Goal: Task Accomplishment & Management: Manage account settings

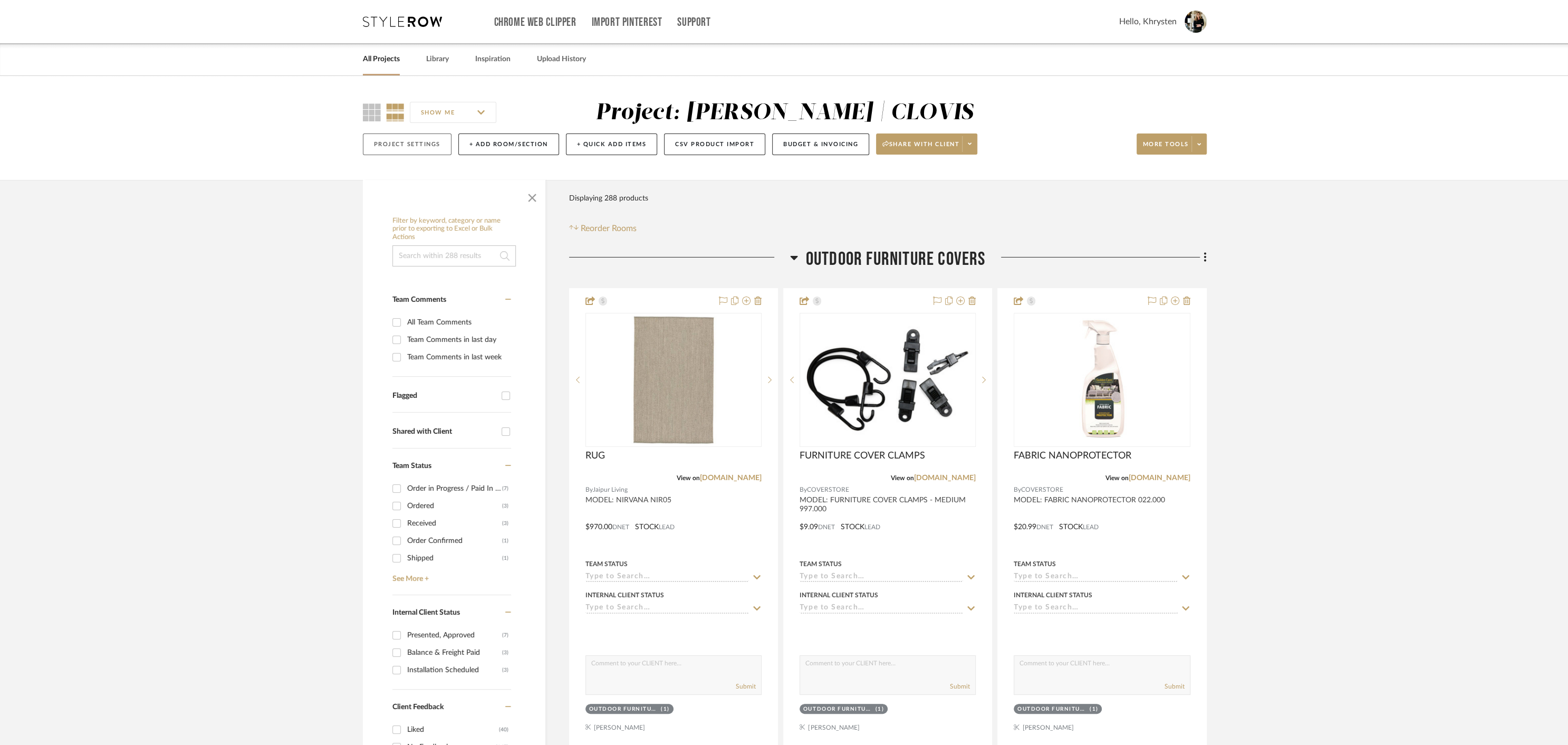
click at [398, 144] on button "Project Settings" at bounding box center [407, 144] width 89 height 22
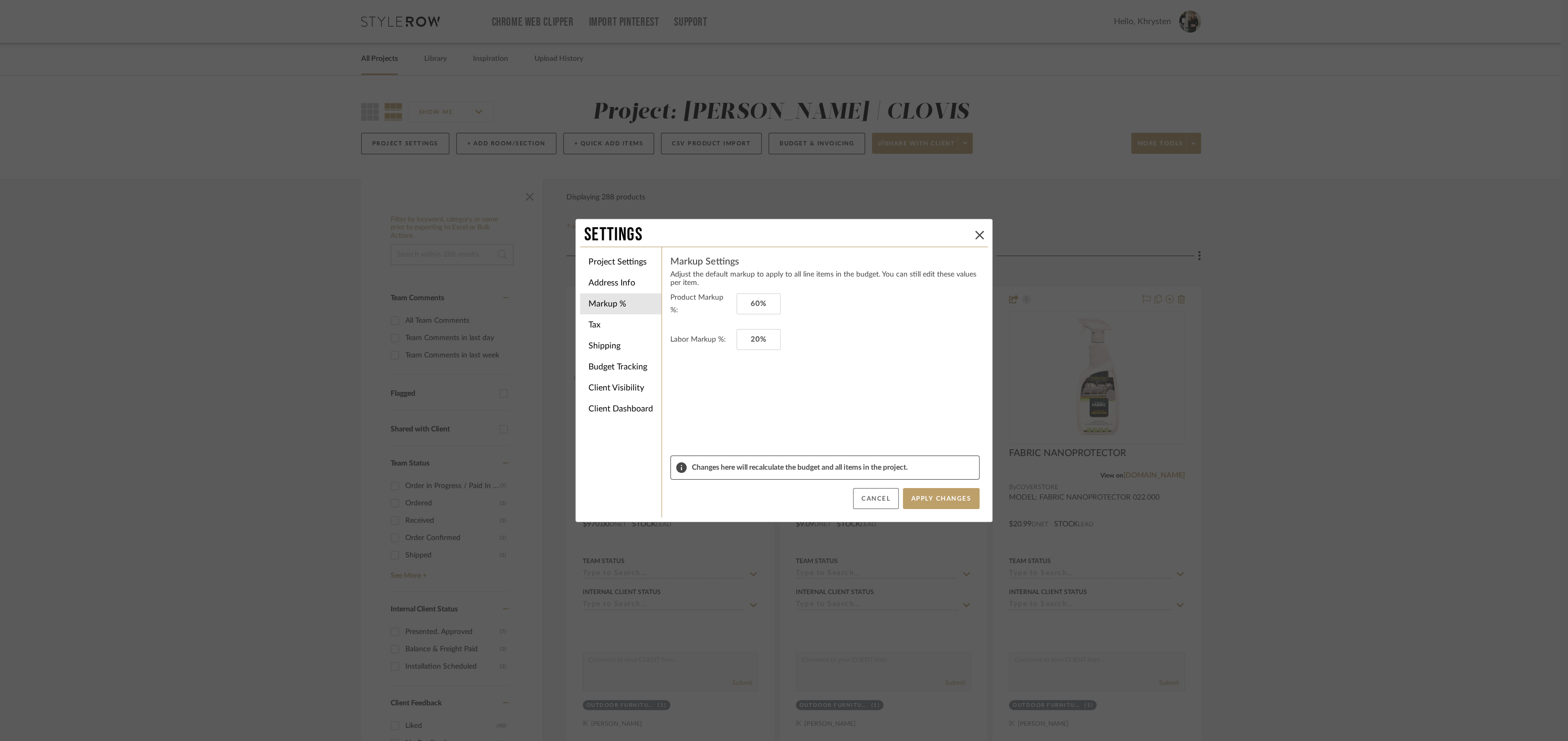
click at [866, 499] on button "Cancel" at bounding box center [876, 498] width 46 height 21
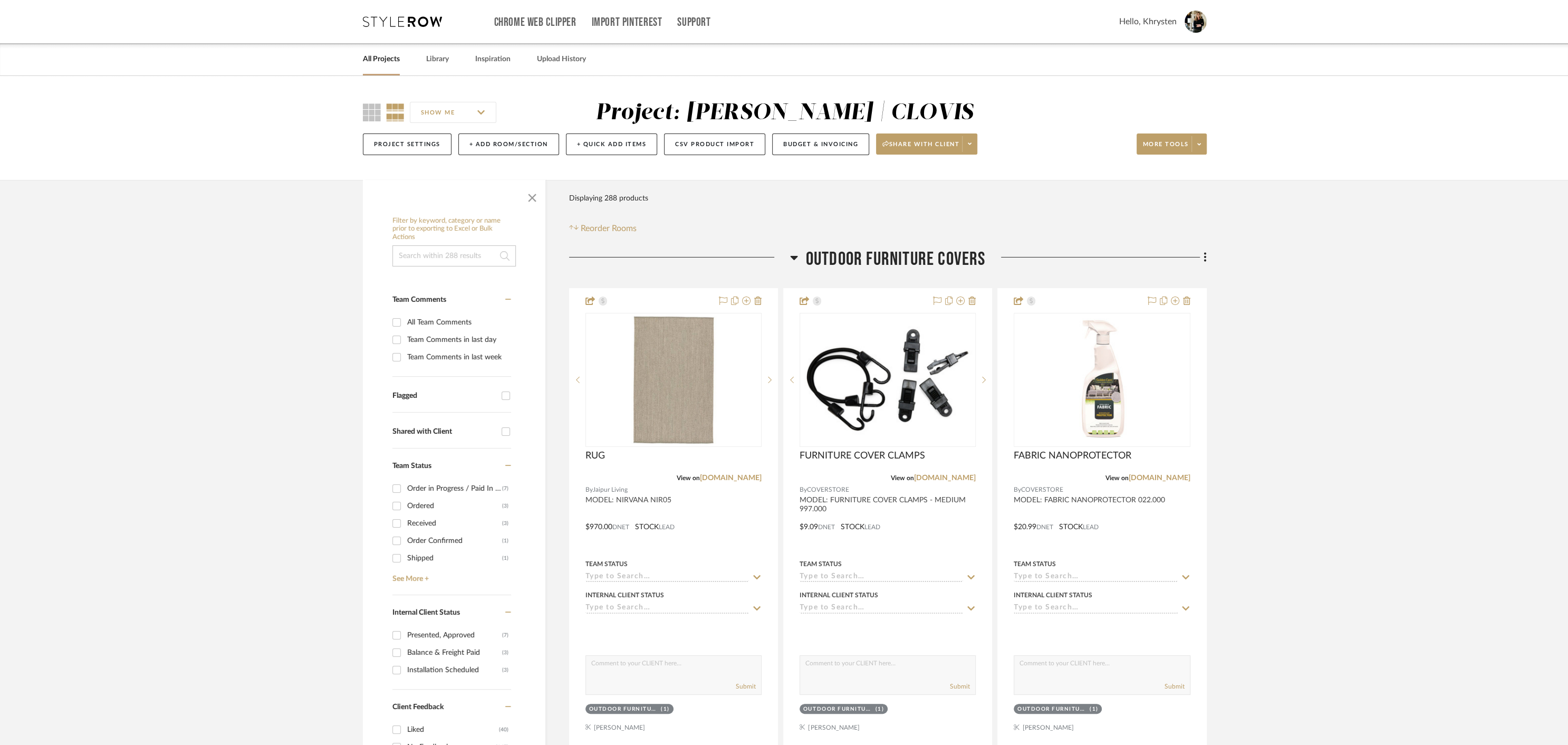
click at [380, 59] on link "All Projects" at bounding box center [381, 59] width 37 height 14
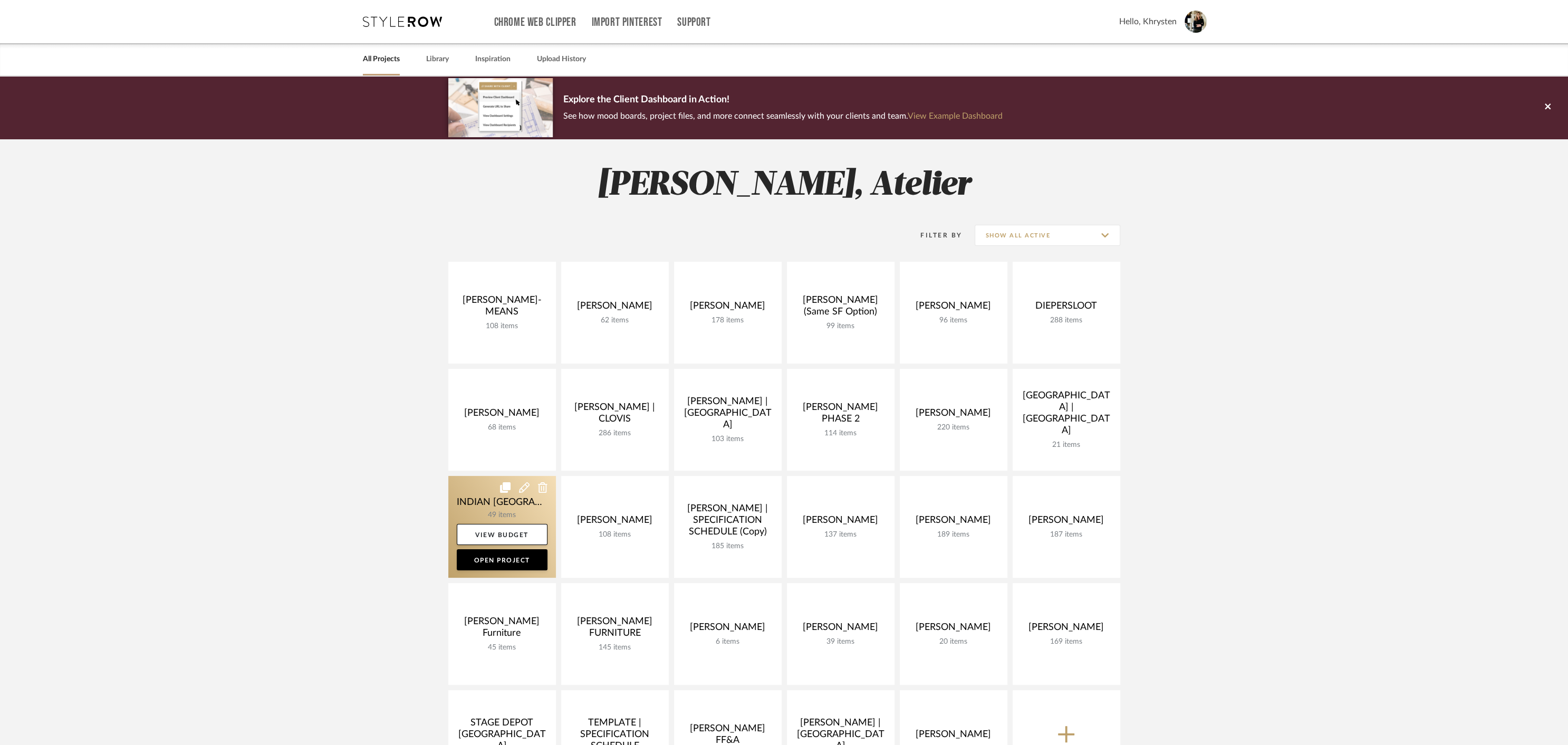
click at [486, 502] on link at bounding box center [502, 527] width 108 height 102
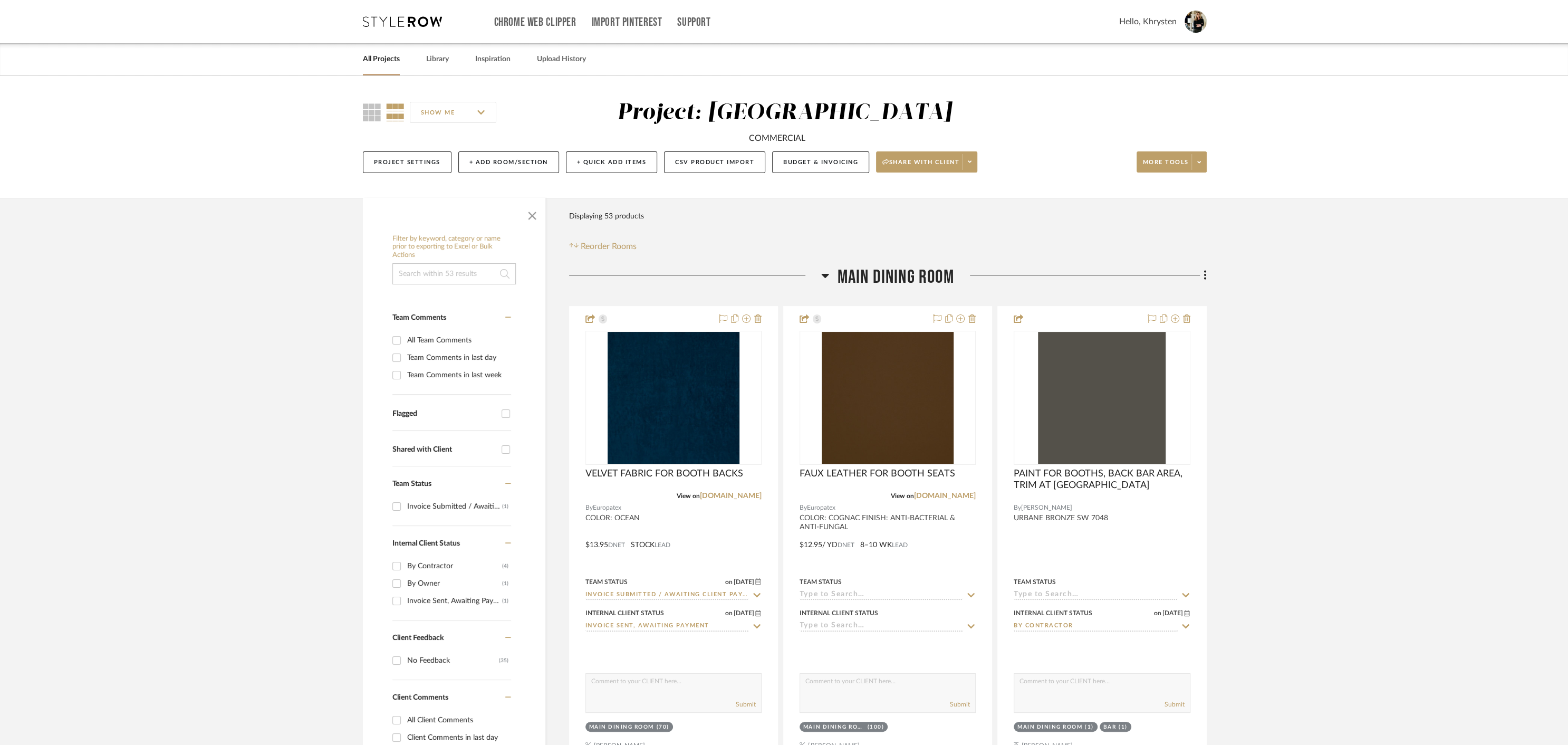
click at [824, 272] on icon at bounding box center [824, 276] width 8 height 13
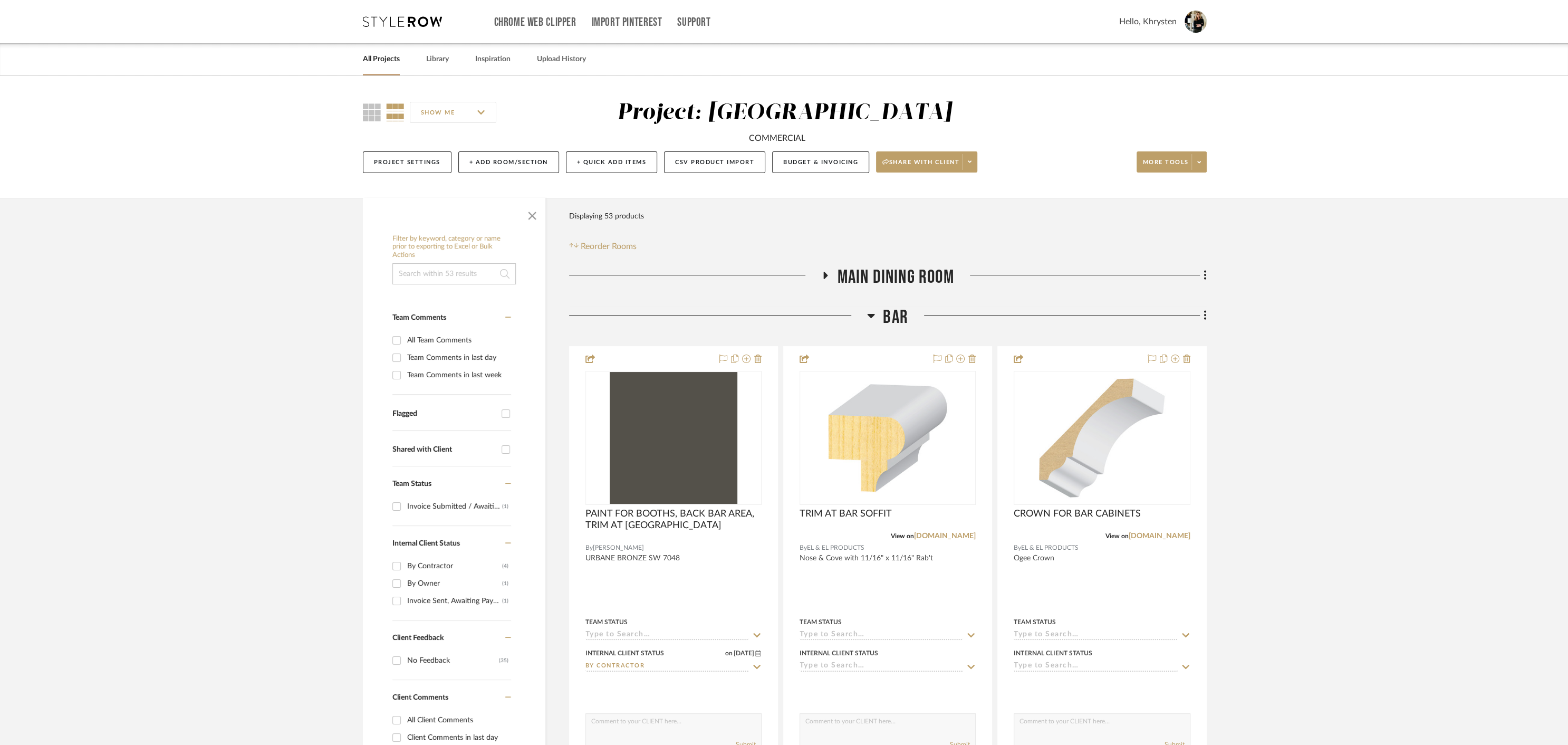
click at [870, 315] on icon at bounding box center [871, 316] width 8 height 4
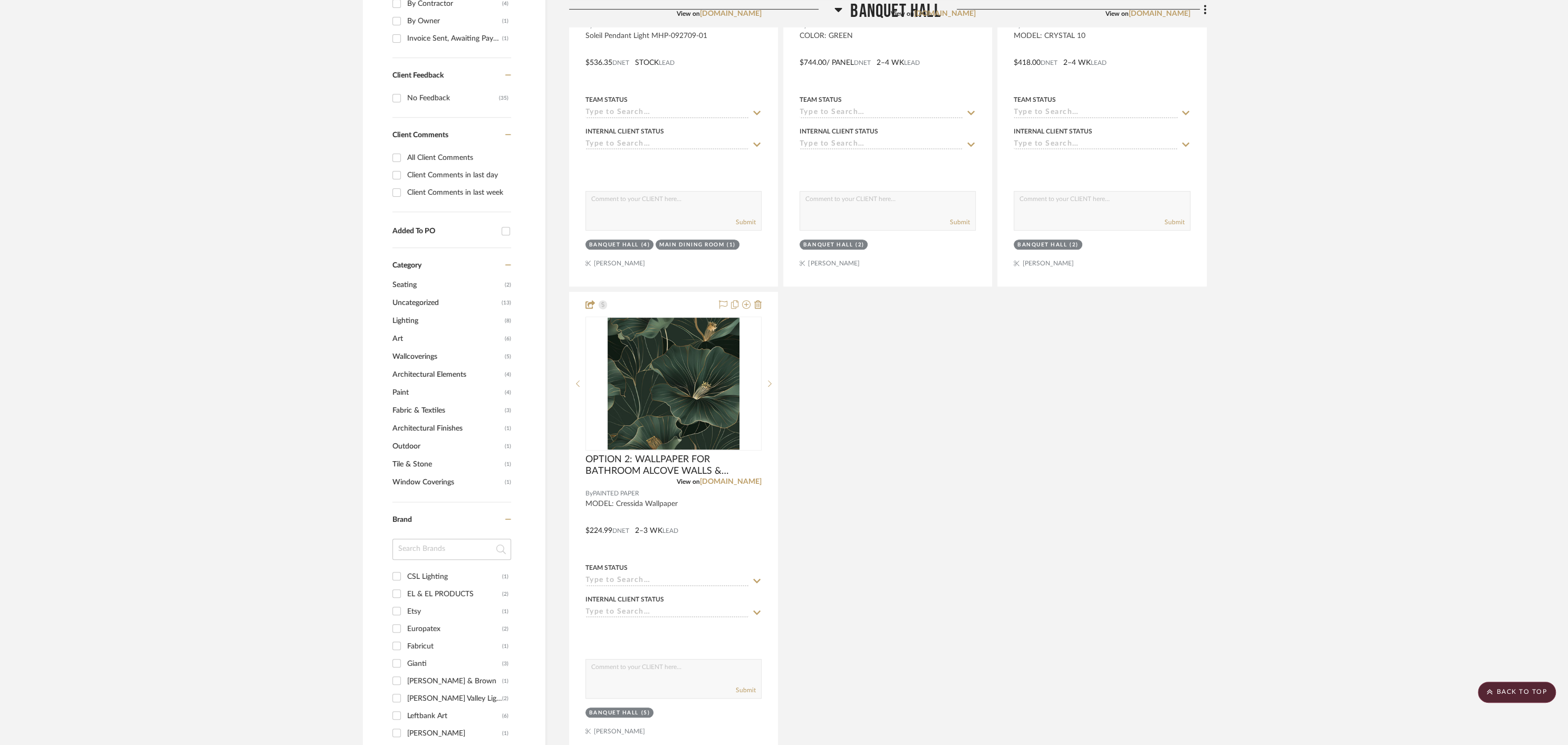
scroll to position [602, 0]
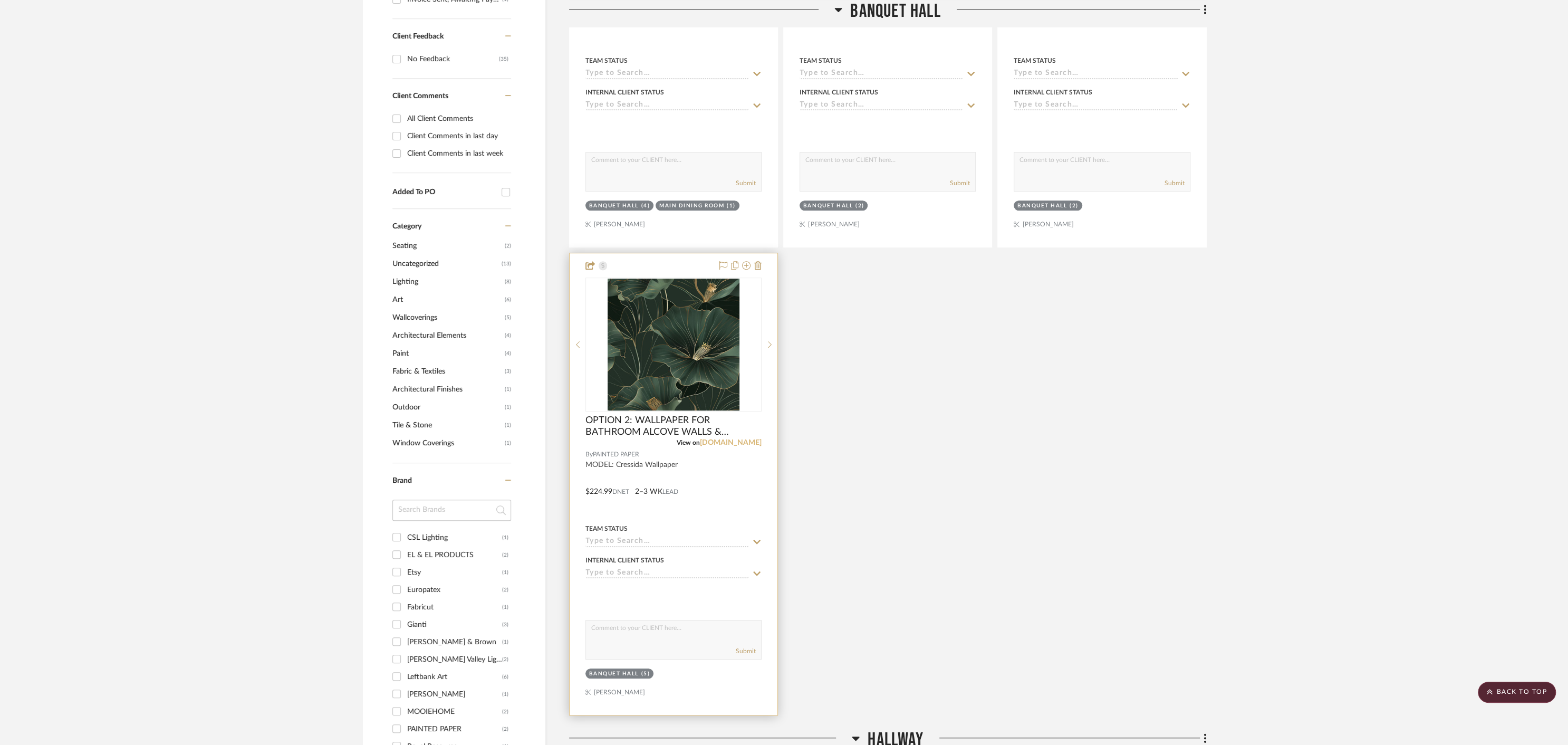
click at [749, 441] on link "[DOMAIN_NAME]" at bounding box center [731, 443] width 62 height 8
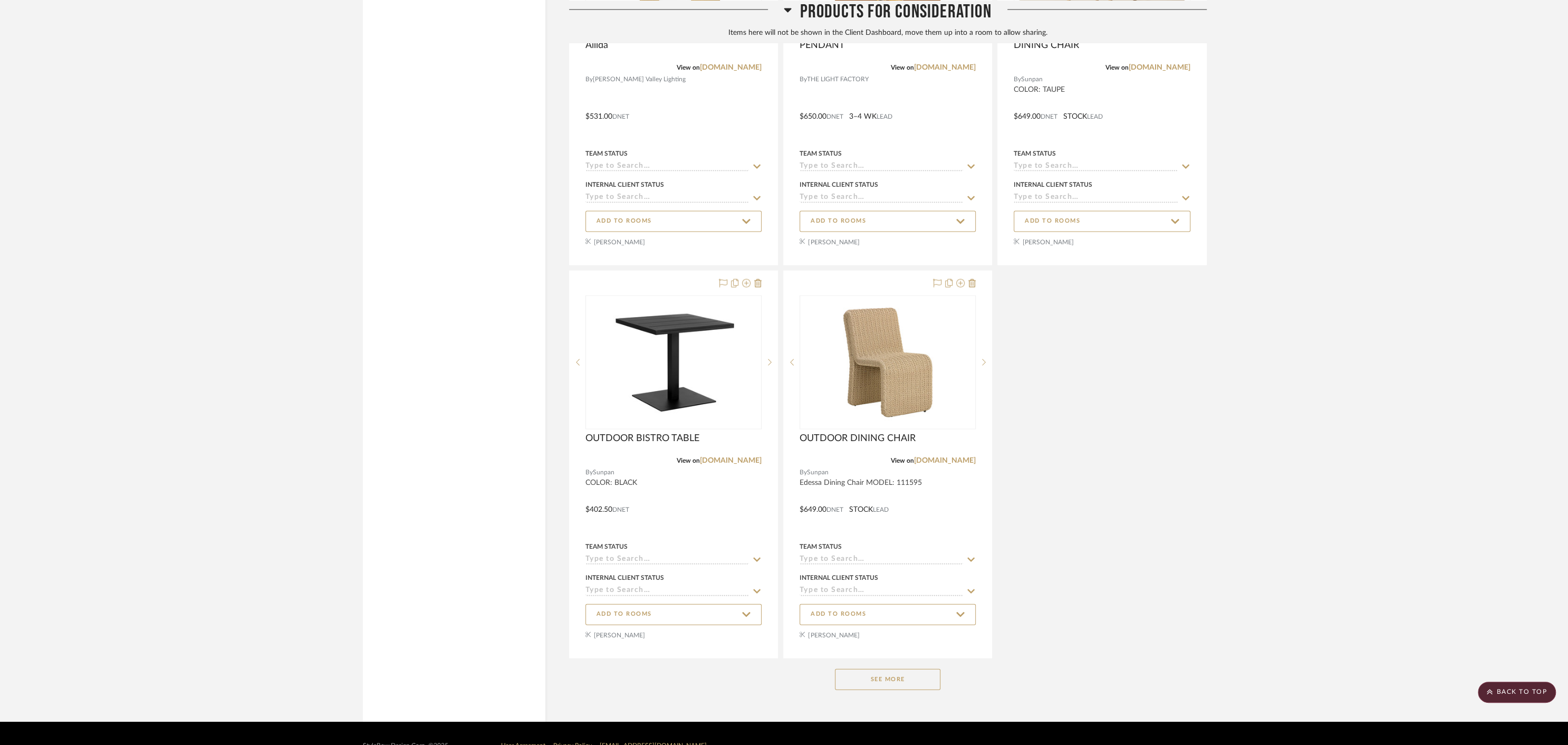
scroll to position [2585, 0]
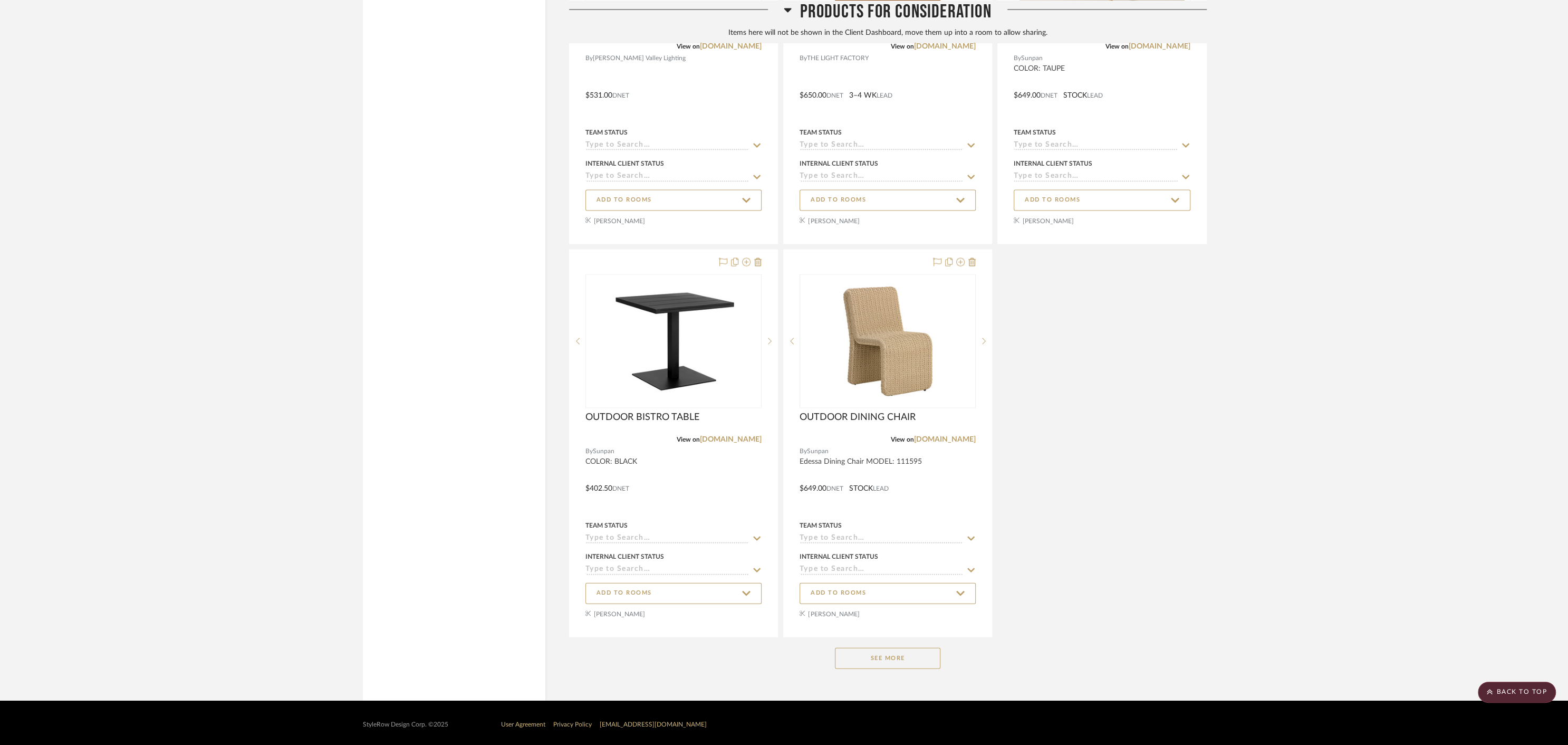
click at [863, 660] on button "See More" at bounding box center [887, 658] width 106 height 21
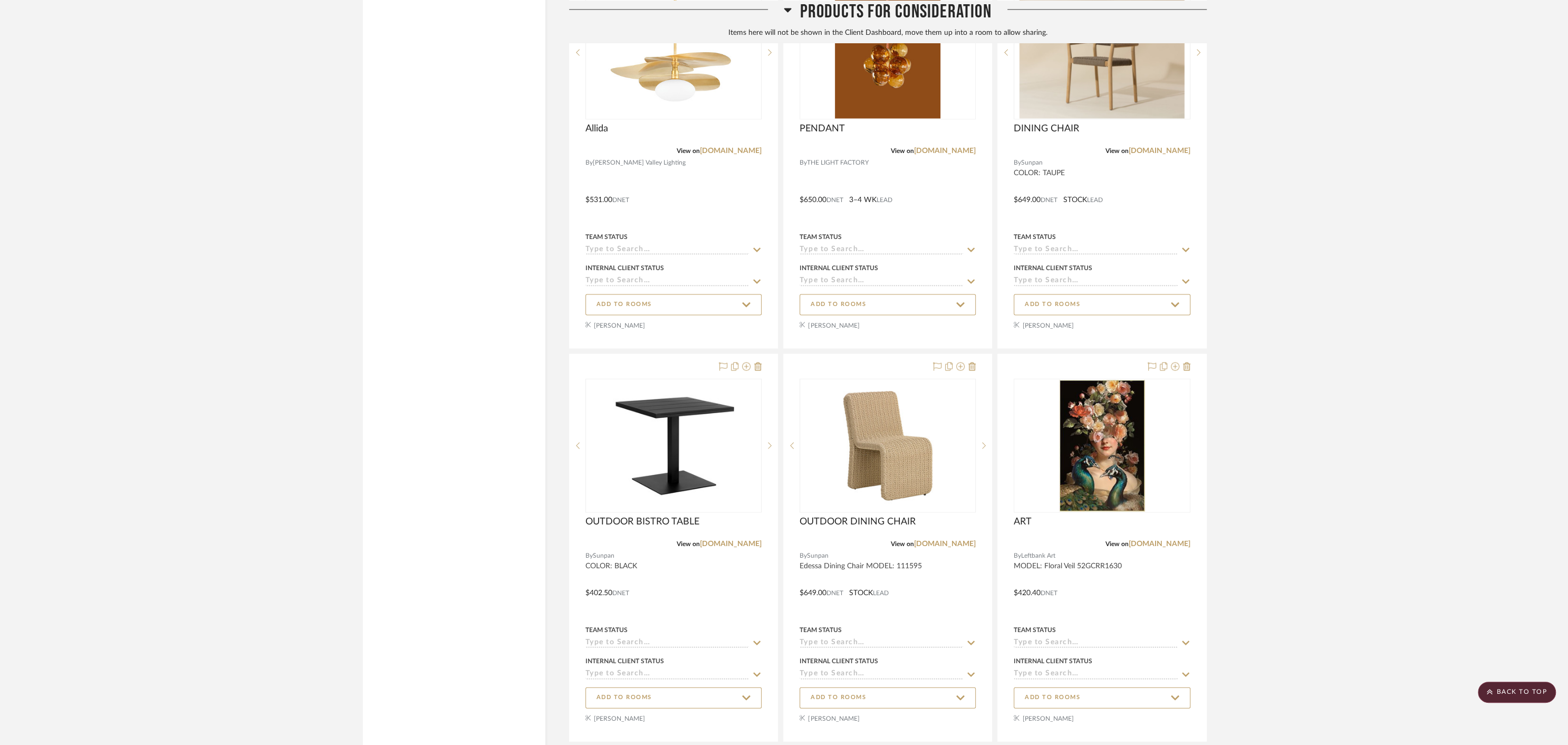
scroll to position [2514, 0]
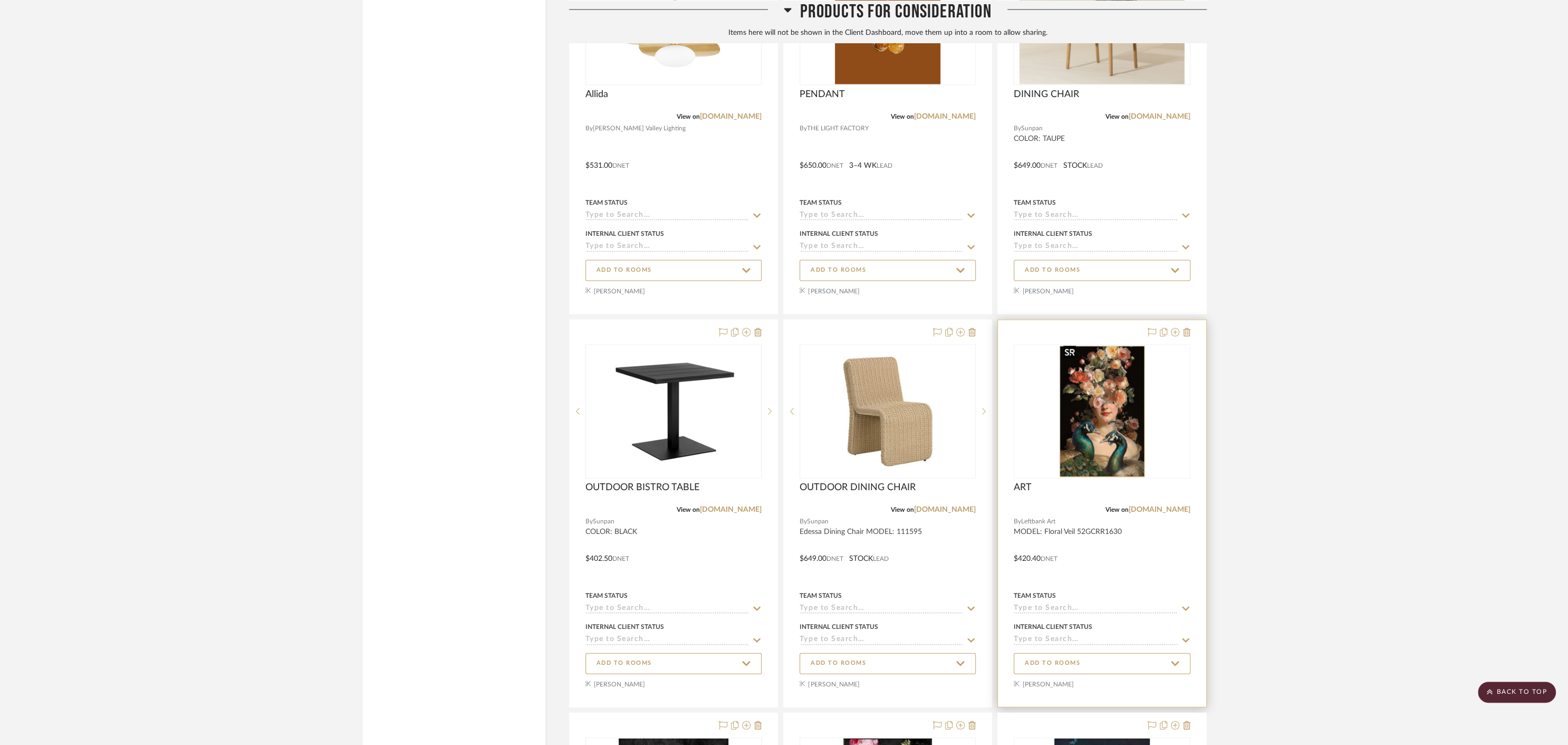
click at [1098, 421] on img "0" at bounding box center [1102, 411] width 86 height 132
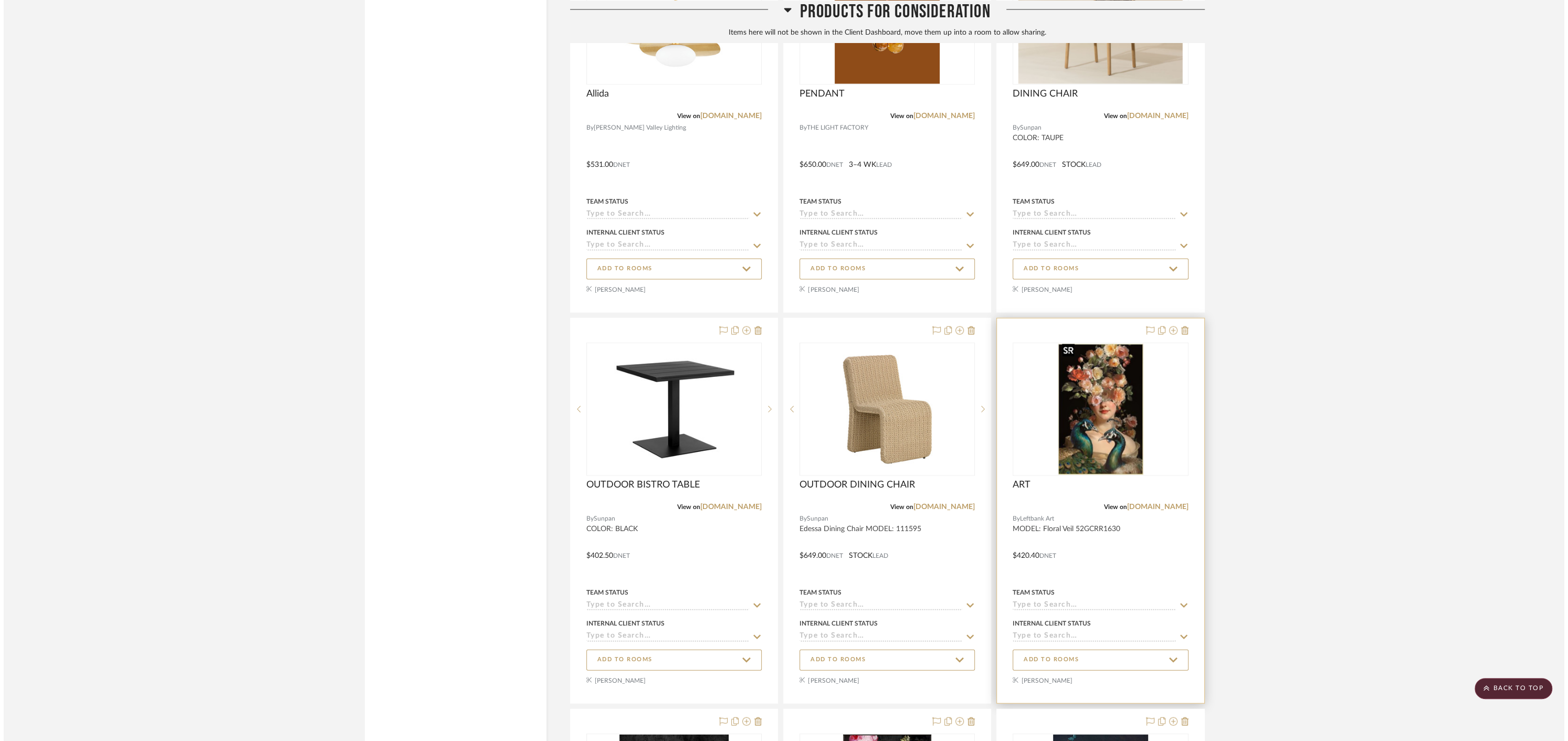
scroll to position [0, 0]
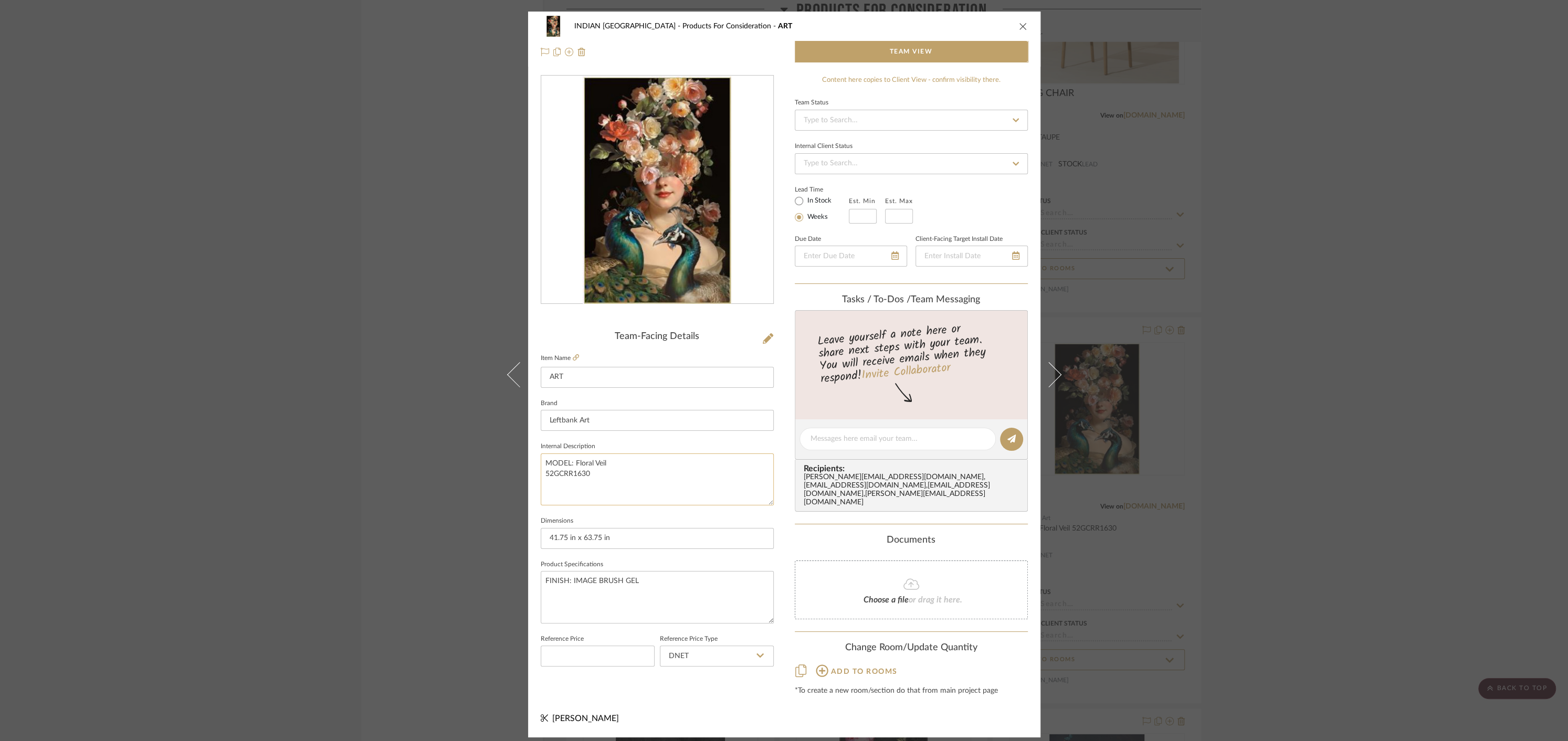
drag, startPoint x: 539, startPoint y: 480, endPoint x: 605, endPoint y: 488, distance: 66.5
click at [607, 489] on textarea "MODEL: Floral Veil 52GCRR1630" at bounding box center [657, 479] width 233 height 52
drag, startPoint x: 612, startPoint y: 545, endPoint x: 530, endPoint y: 540, distance: 82.2
click at [530, 540] on div "INDIAN KEBAB PALACE Products For Consideration ART Team View Team-Facing Detail…" at bounding box center [784, 374] width 512 height 726
type input "100" x 155" maximum"
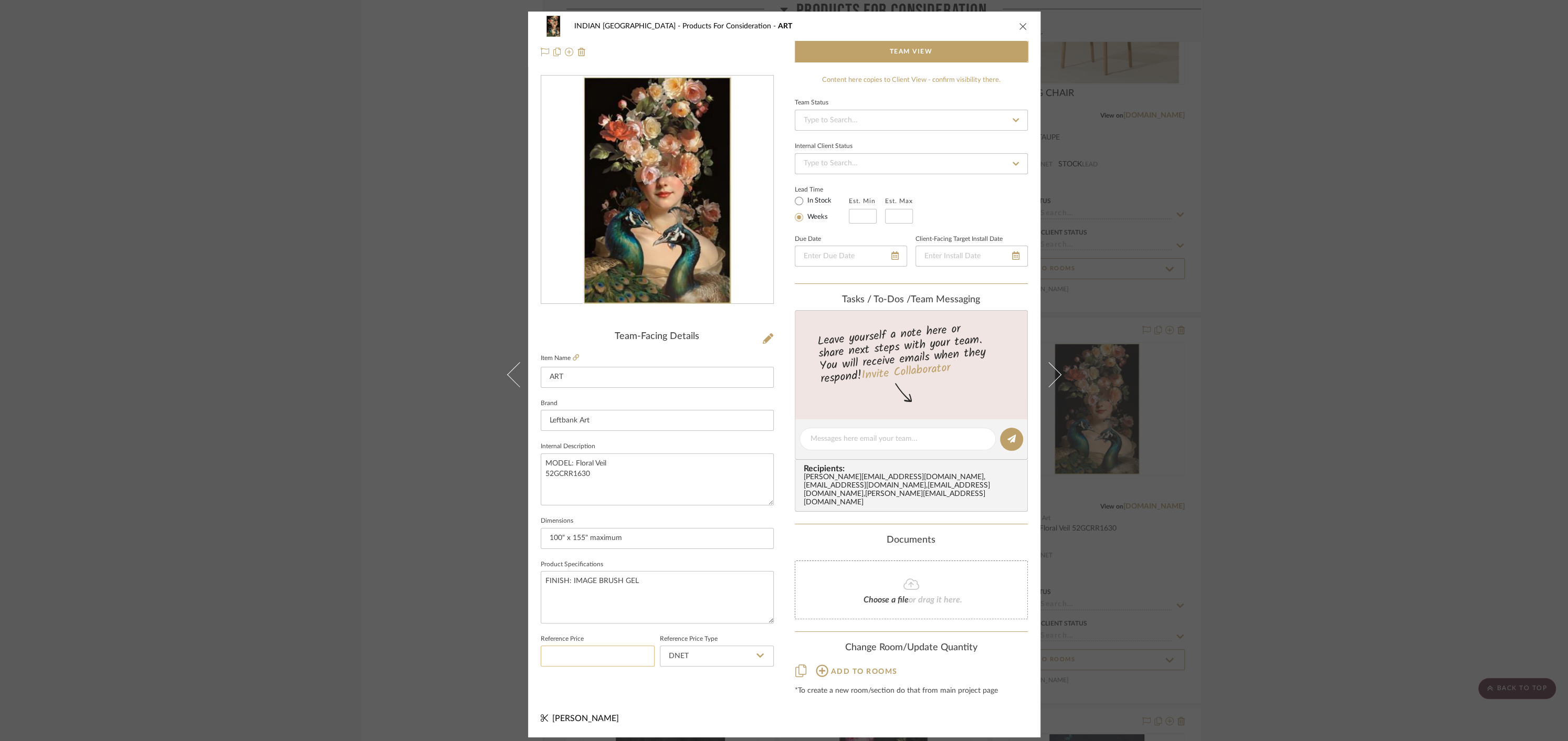
click at [595, 663] on input at bounding box center [598, 656] width 114 height 21
type input "$2,000.00"
click at [972, 30] on div "INDIAN KEBAB PALACE Products For Consideration ART" at bounding box center [792, 26] width 436 height 8
click at [1019, 31] on icon "close" at bounding box center [1023, 26] width 8 height 8
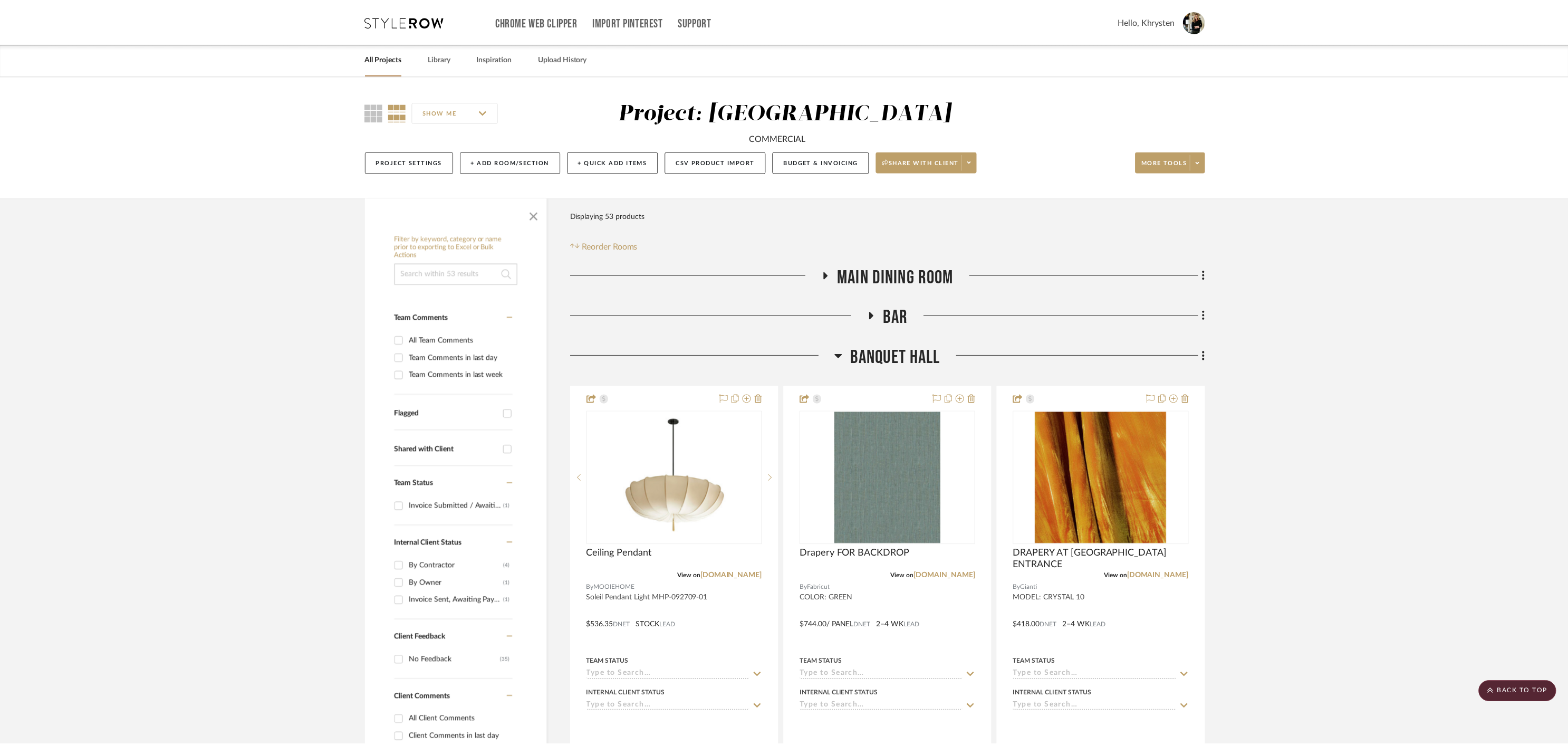
scroll to position [2514, 0]
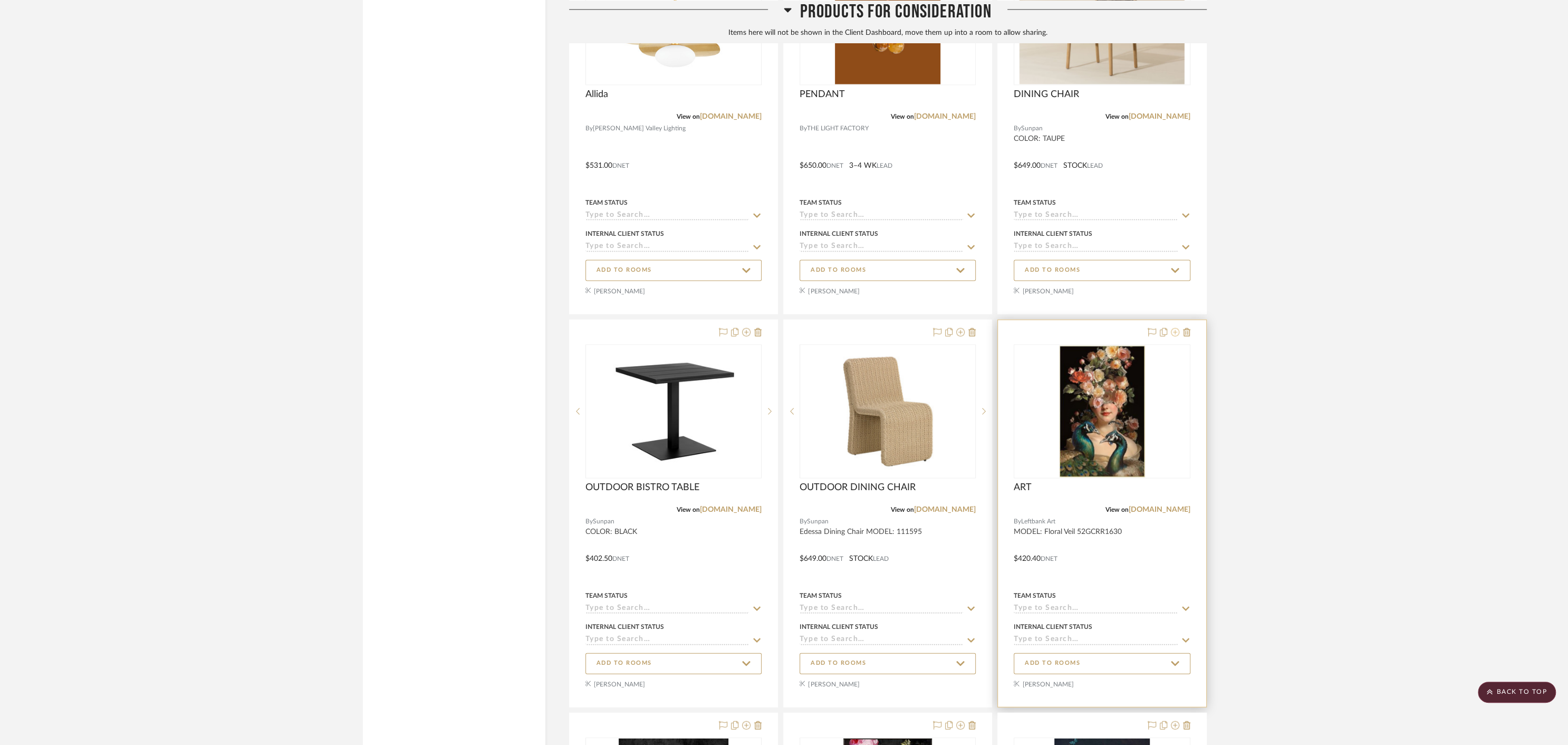
click at [1175, 331] on icon at bounding box center [1175, 332] width 8 height 8
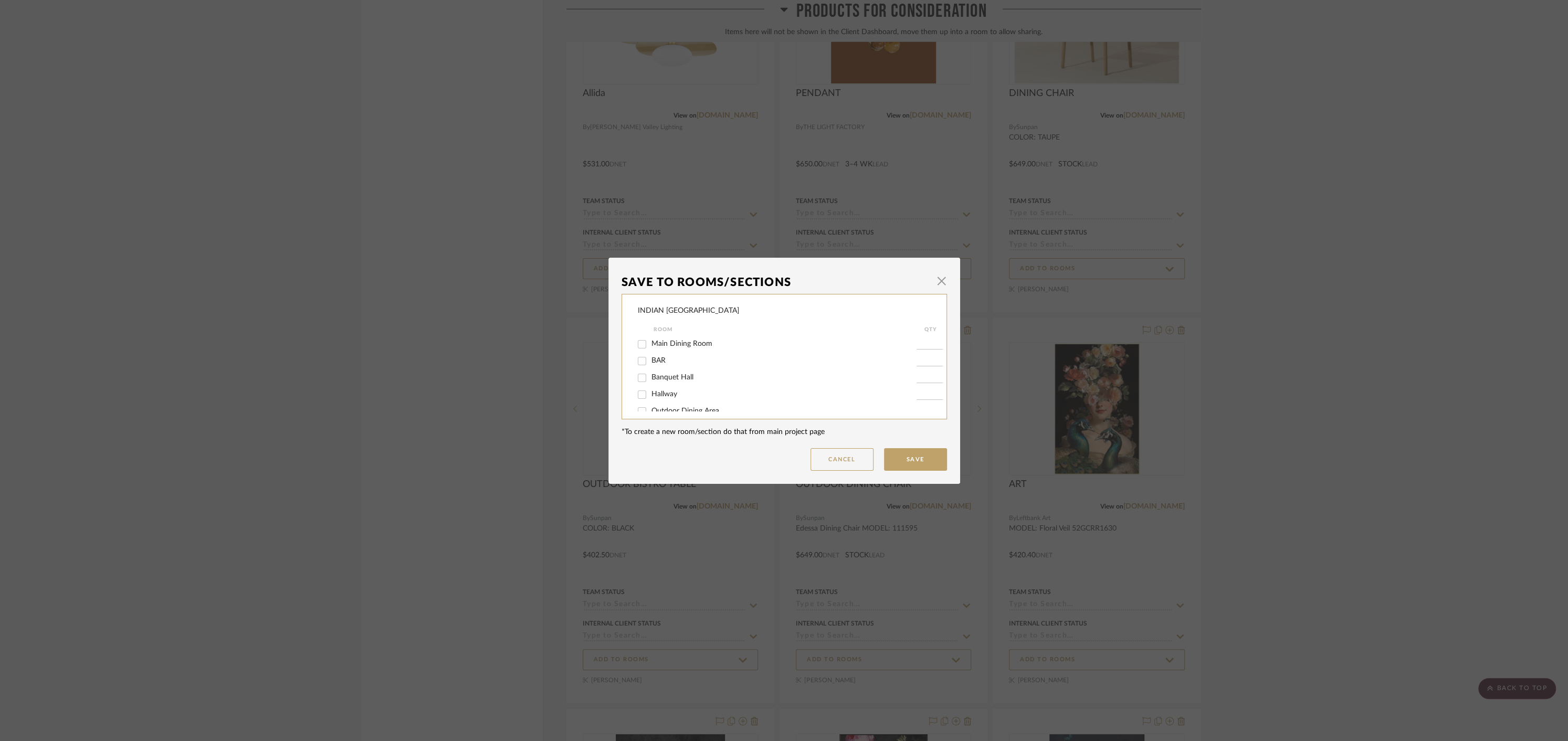
scroll to position [11, 0]
click at [638, 370] on input "Banquet Hall" at bounding box center [642, 367] width 17 height 17
checkbox input "true"
type input "1"
click at [905, 461] on button "Save" at bounding box center [915, 459] width 63 height 22
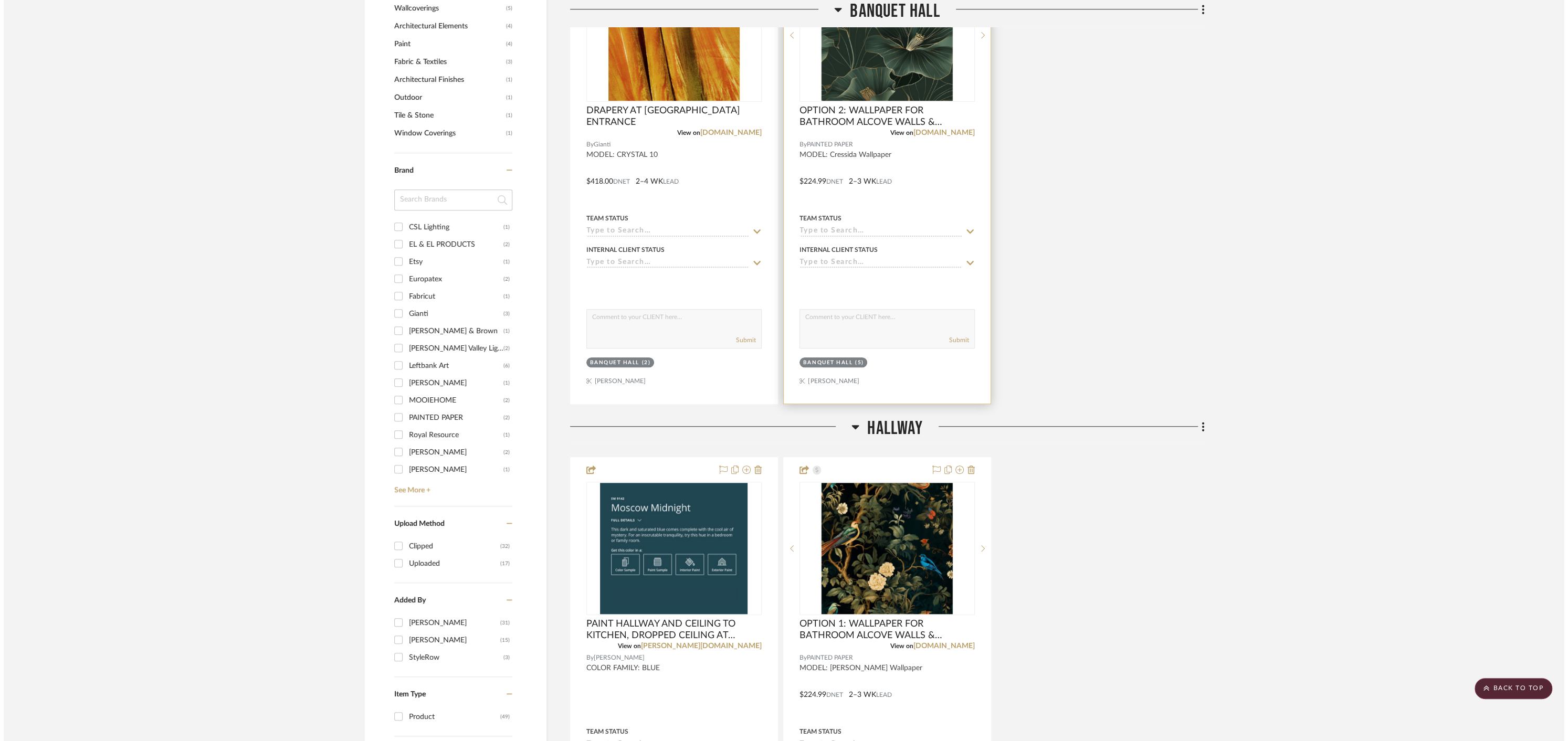
scroll to position [0, 0]
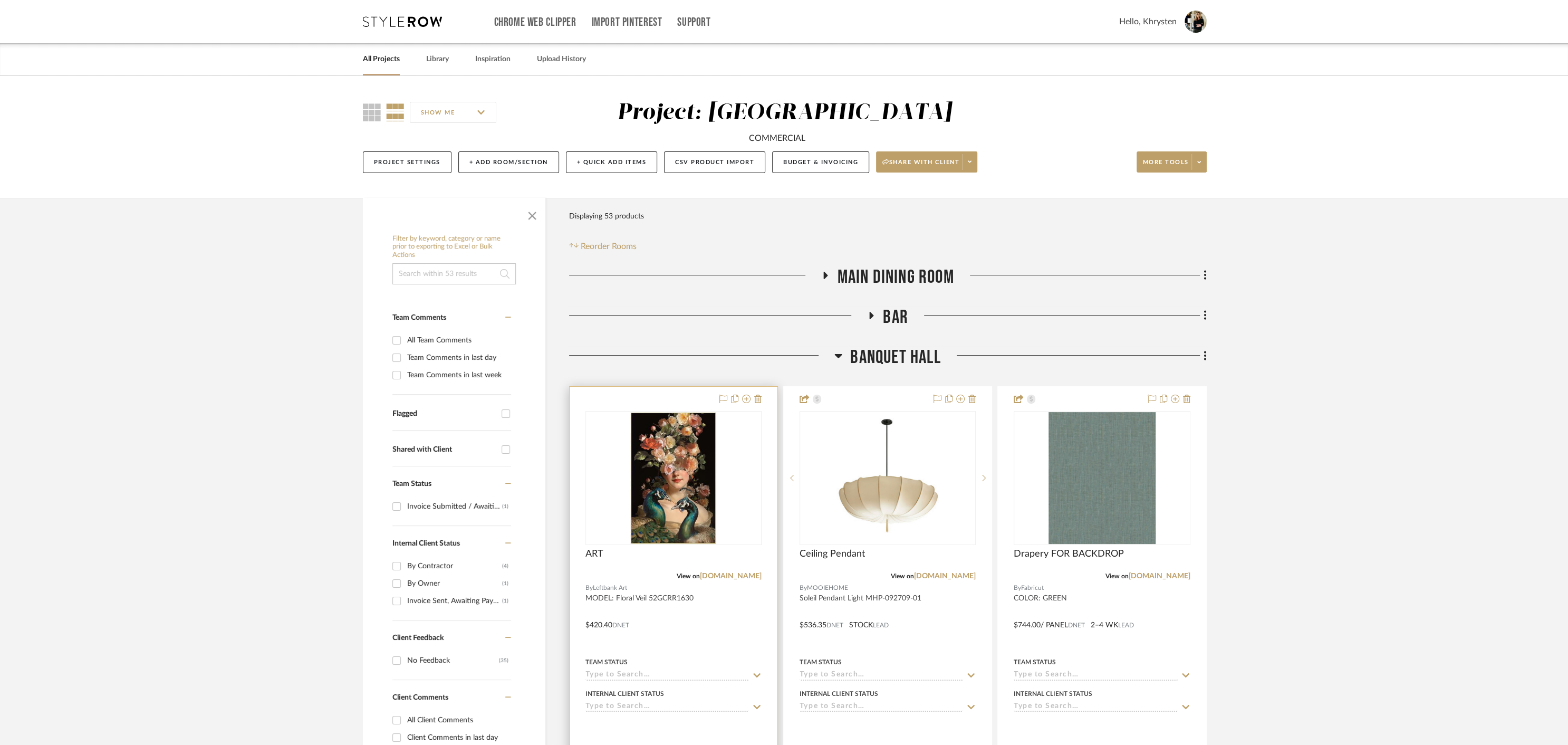
click at [672, 397] on div at bounding box center [673, 618] width 208 height 462
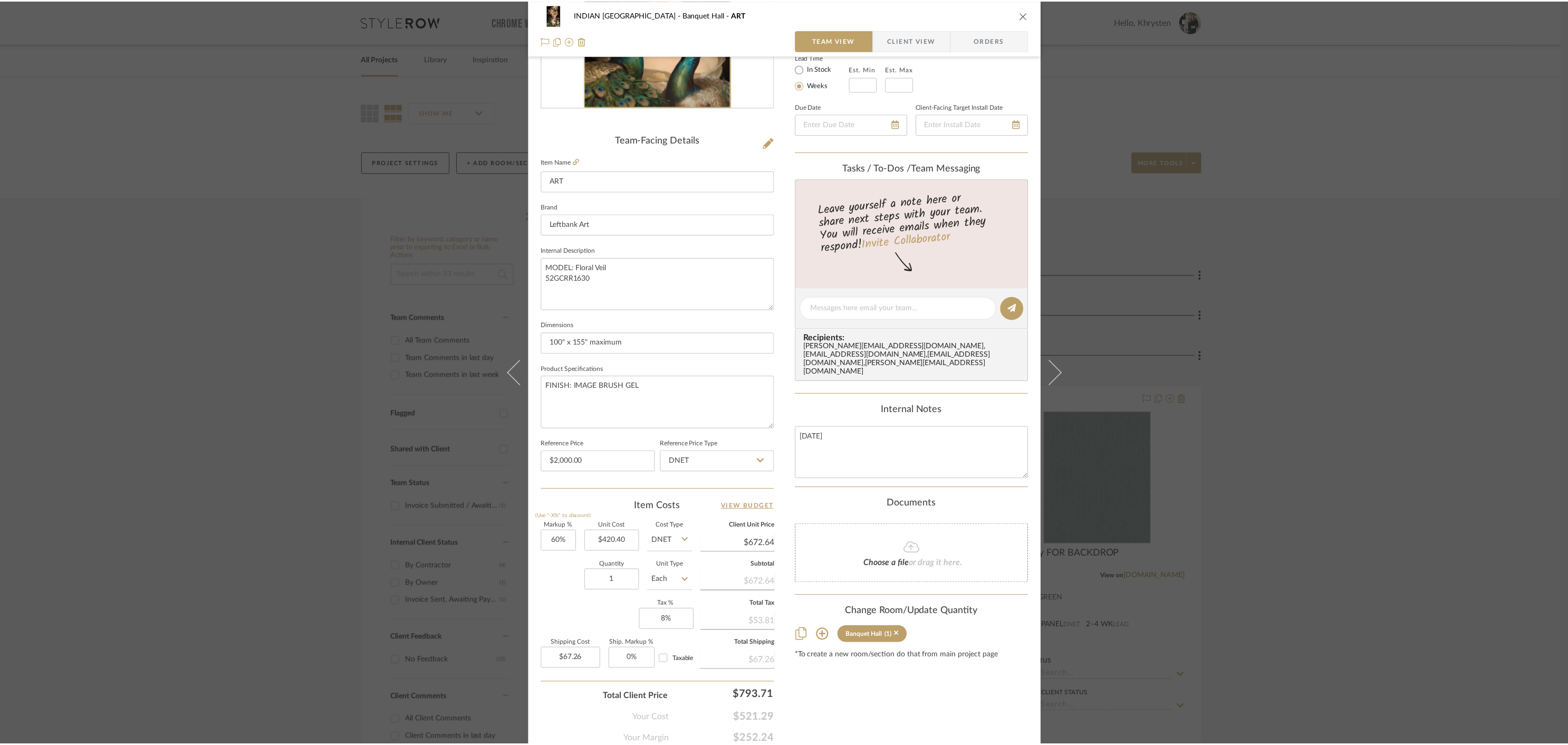
scroll to position [207, 0]
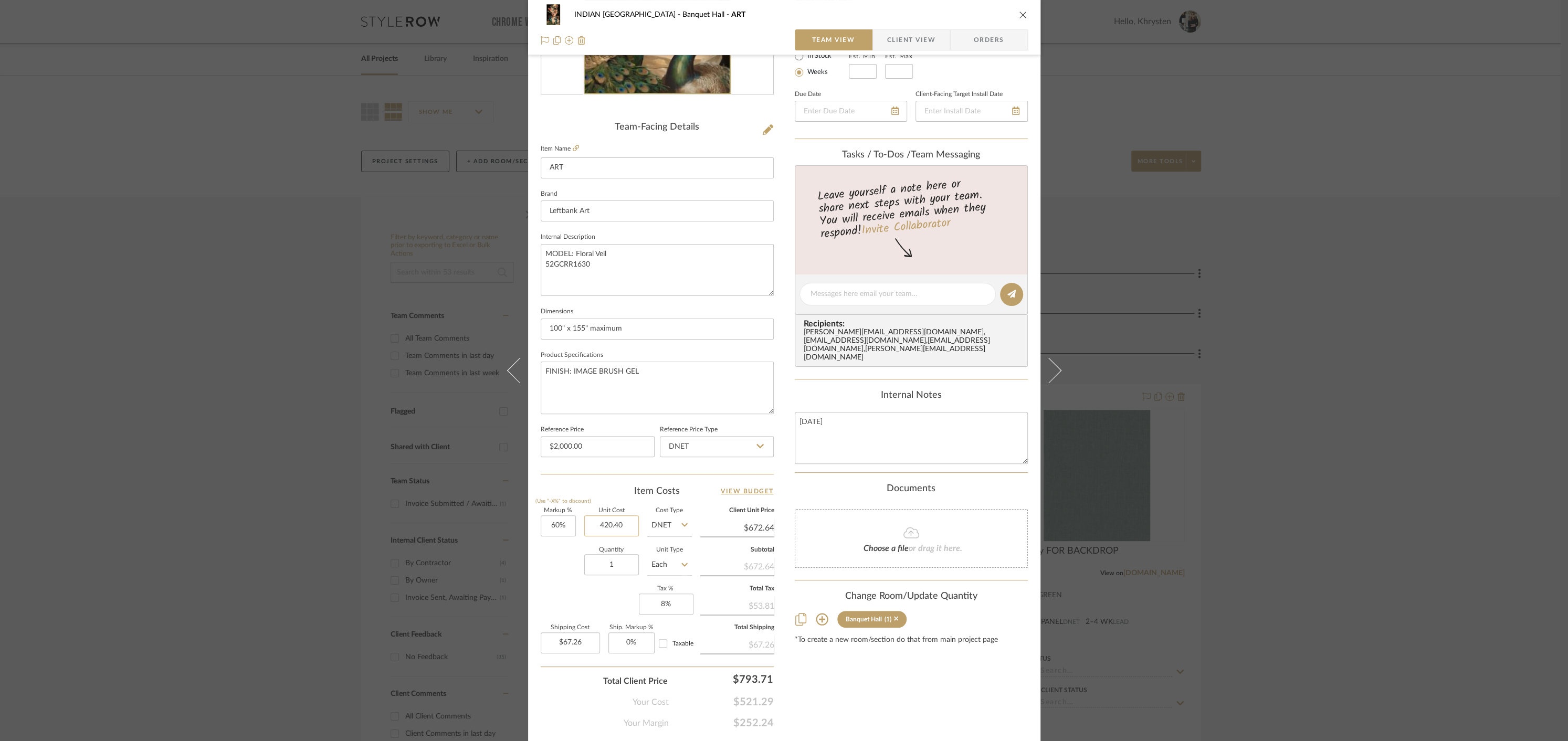
click at [589, 525] on input "420.40" at bounding box center [612, 526] width 54 height 21
type input "$2,000.00"
type input "$3,200.00"
type input "$320.00"
click at [619, 590] on div "Markup % (Use "-X%" to discount) 60% Unit Cost $2,000.00 Cost Type DNET Client …" at bounding box center [657, 584] width 233 height 153
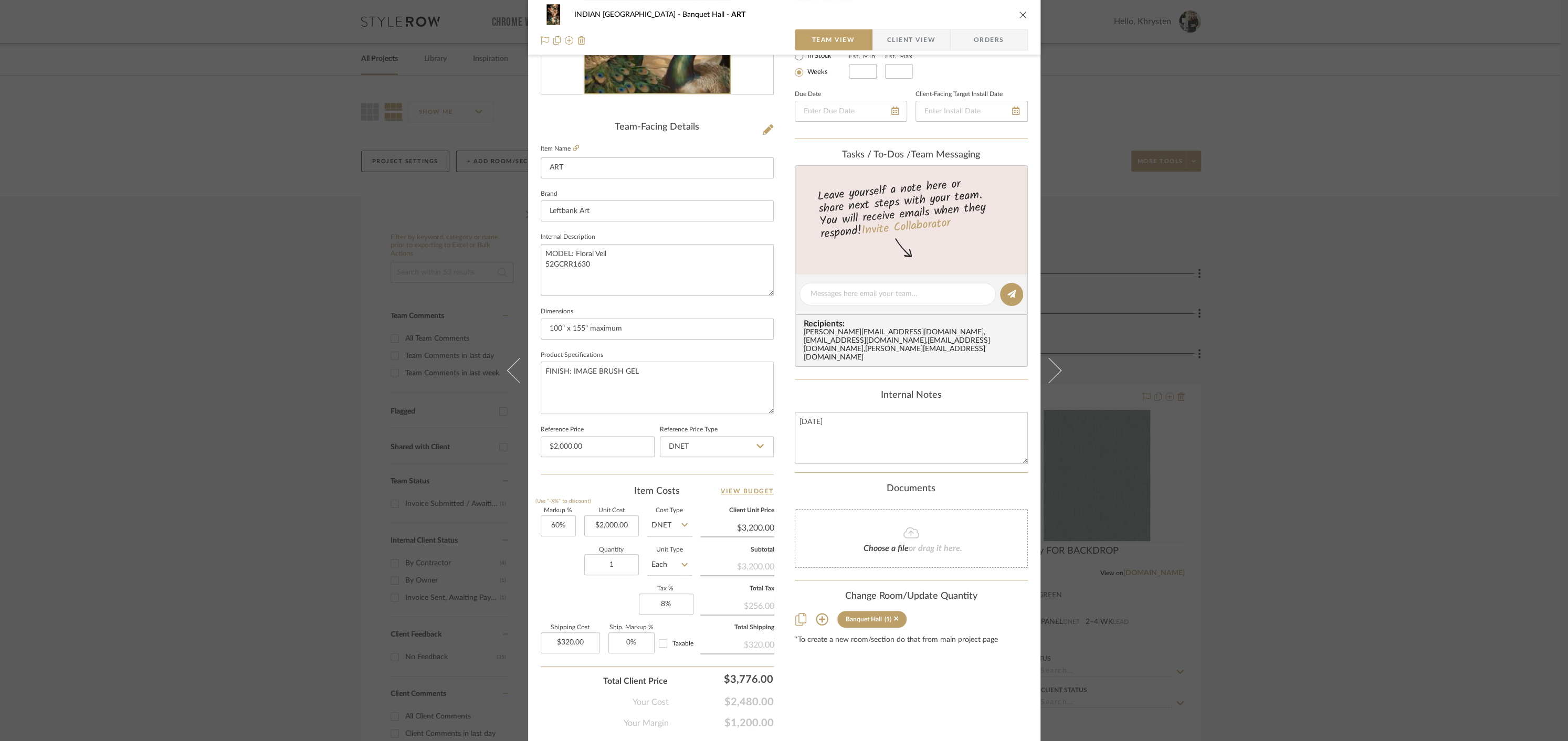
click at [1020, 15] on icon "close" at bounding box center [1023, 15] width 8 height 8
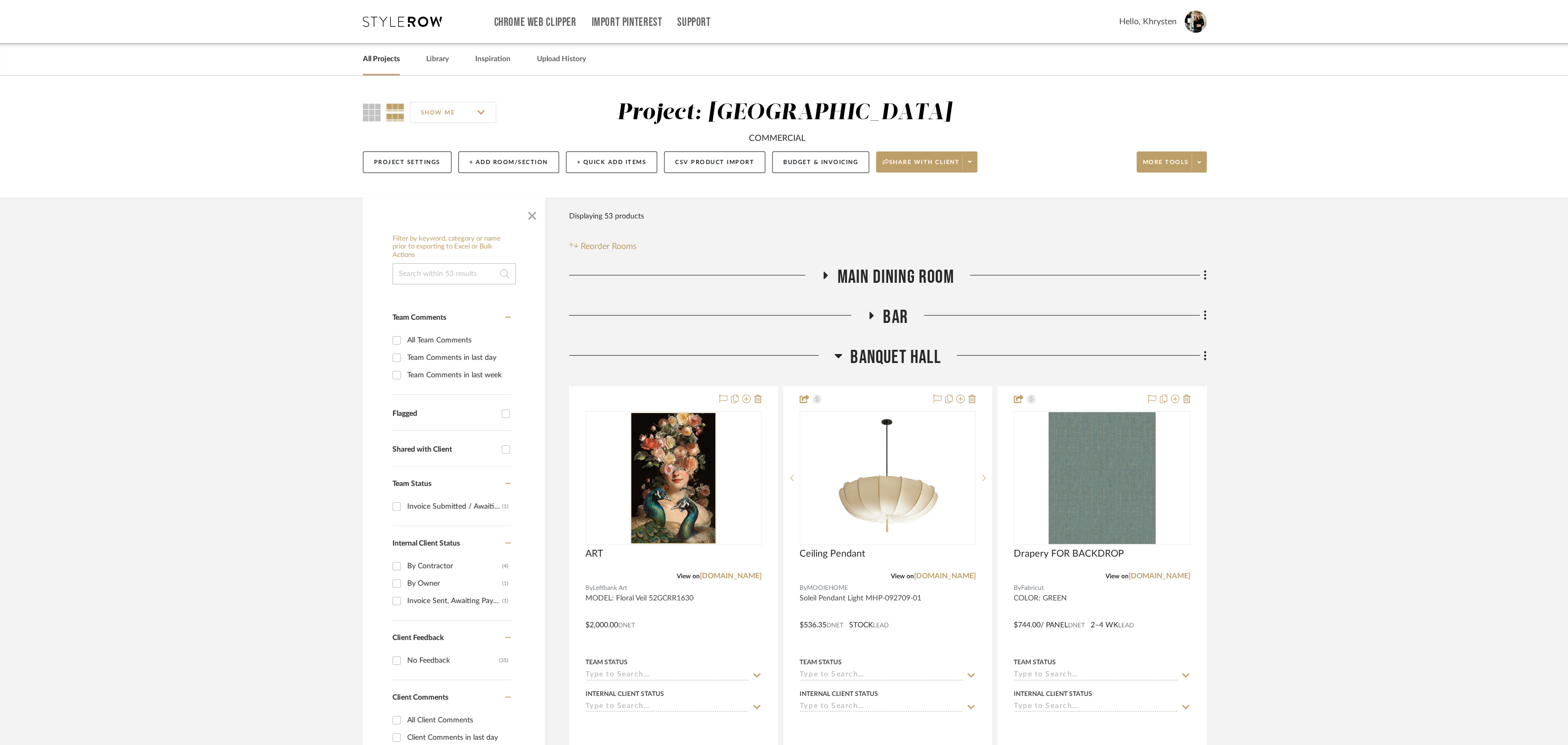
click at [871, 311] on h3 "BAR" at bounding box center [887, 317] width 41 height 22
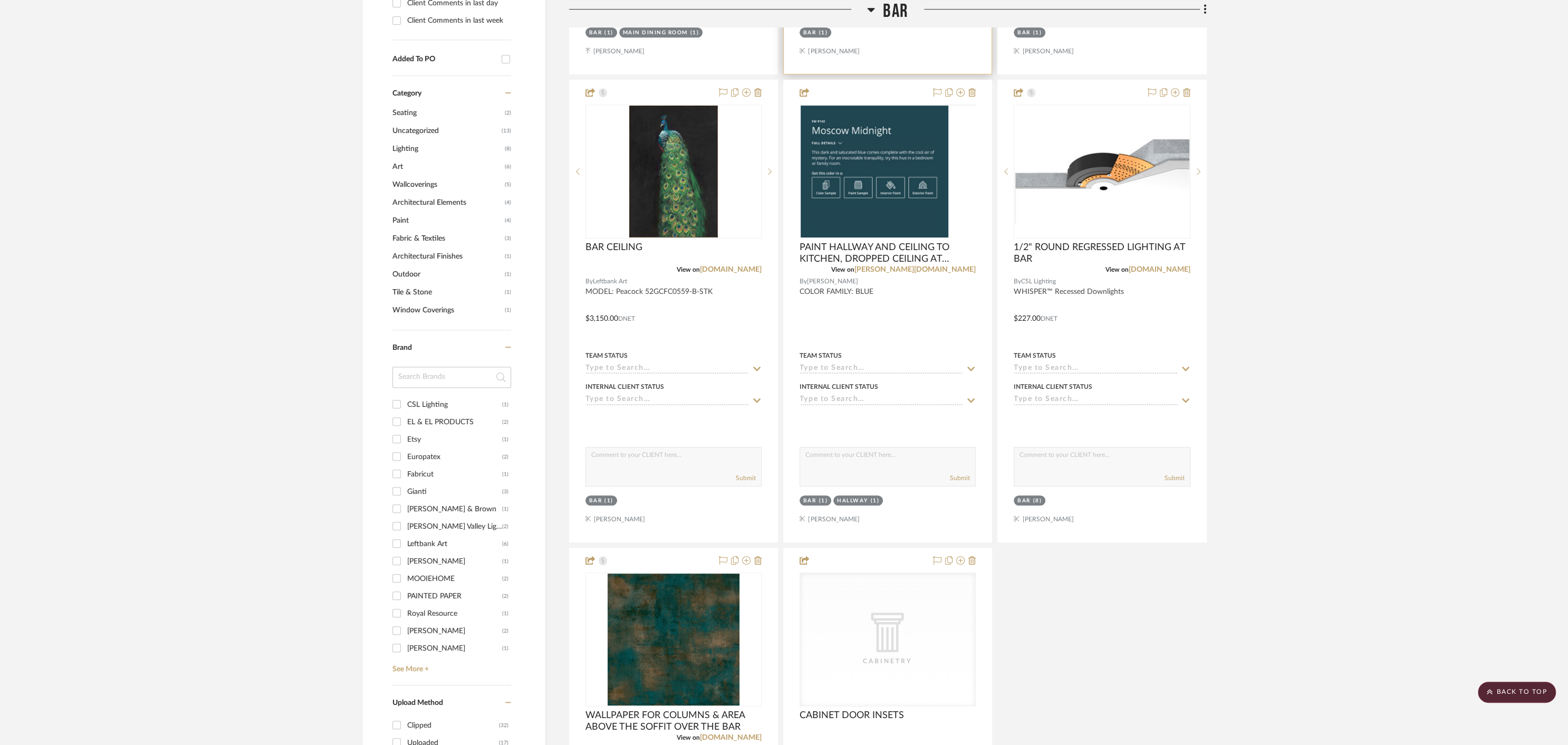
scroll to position [787, 0]
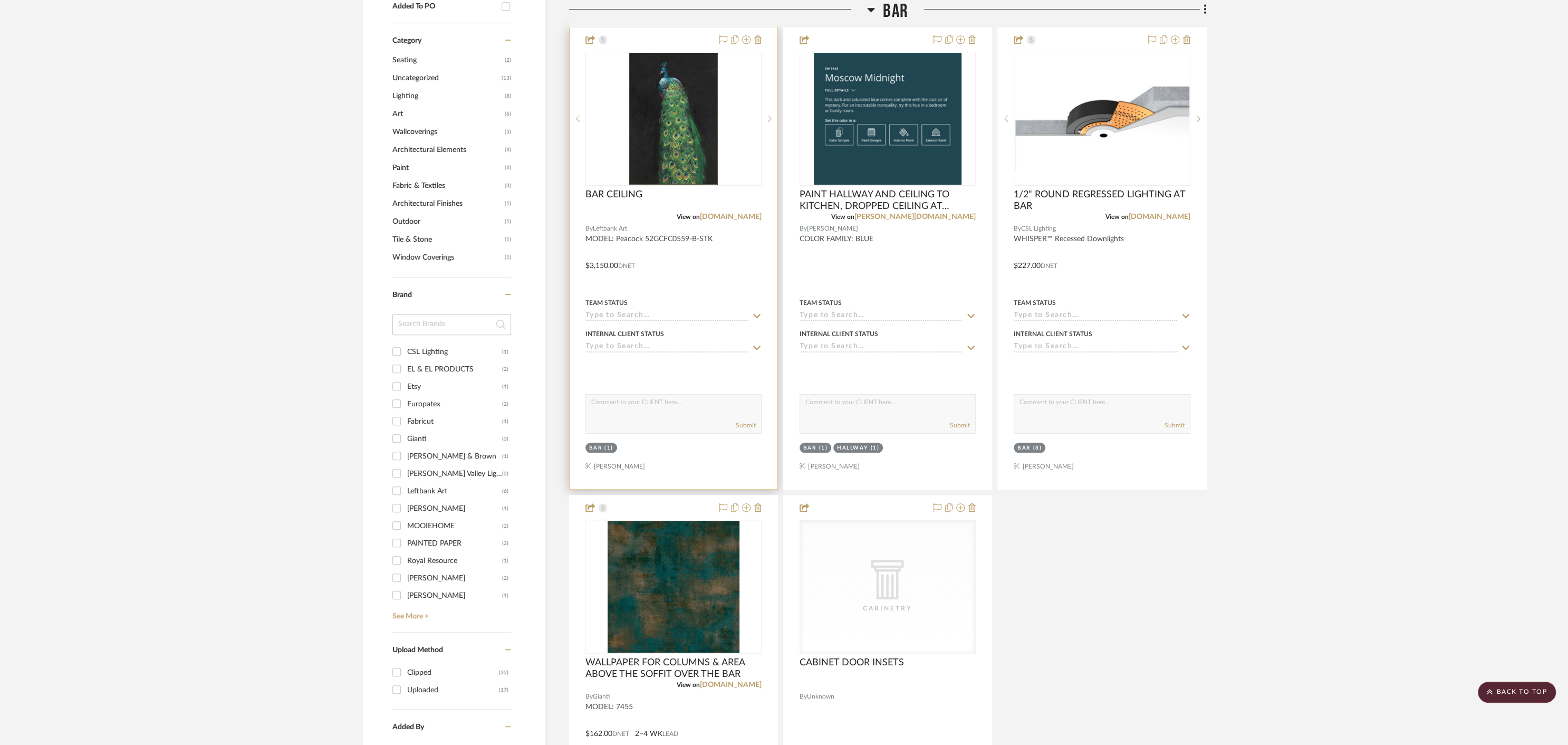
click at [726, 283] on div at bounding box center [673, 258] width 208 height 462
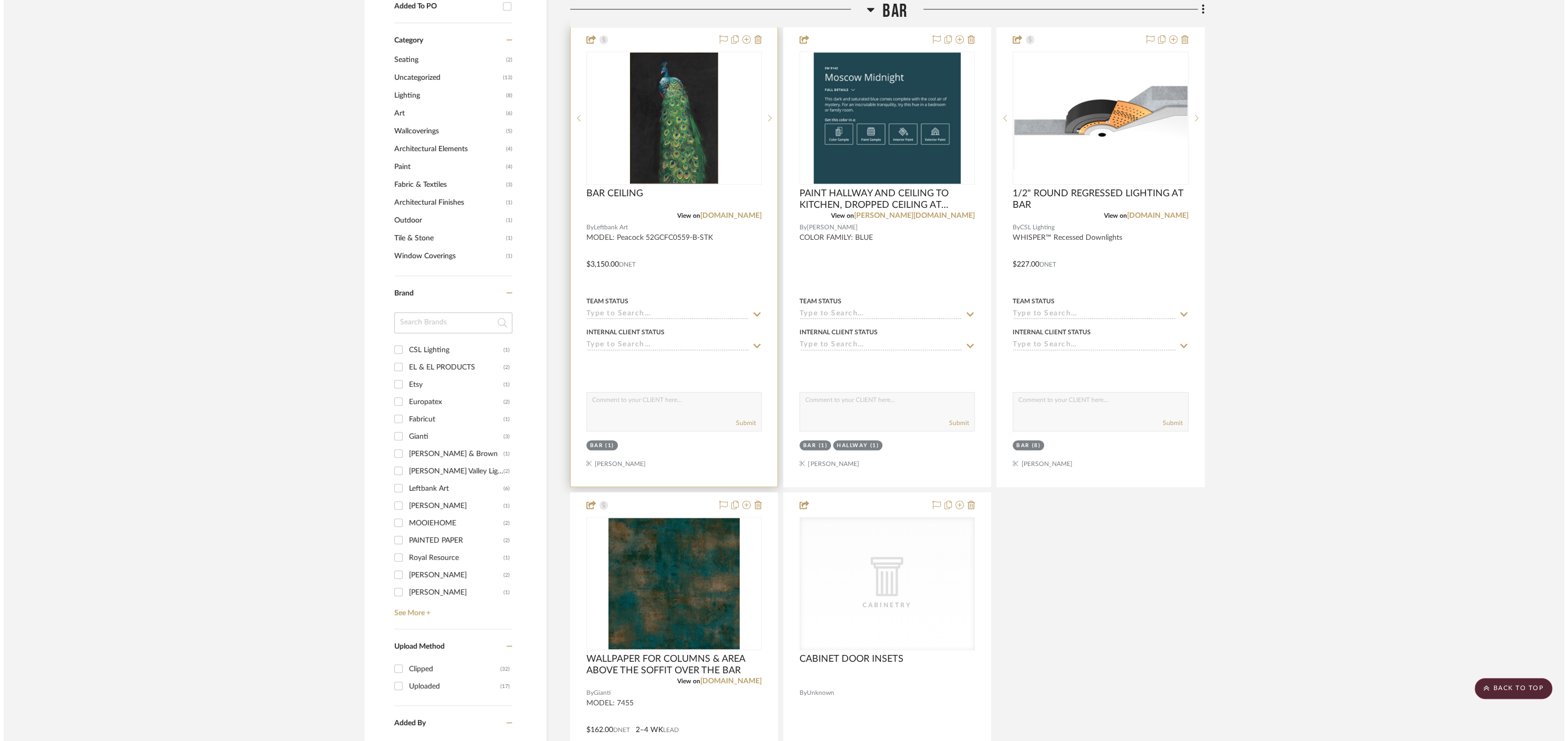
scroll to position [0, 0]
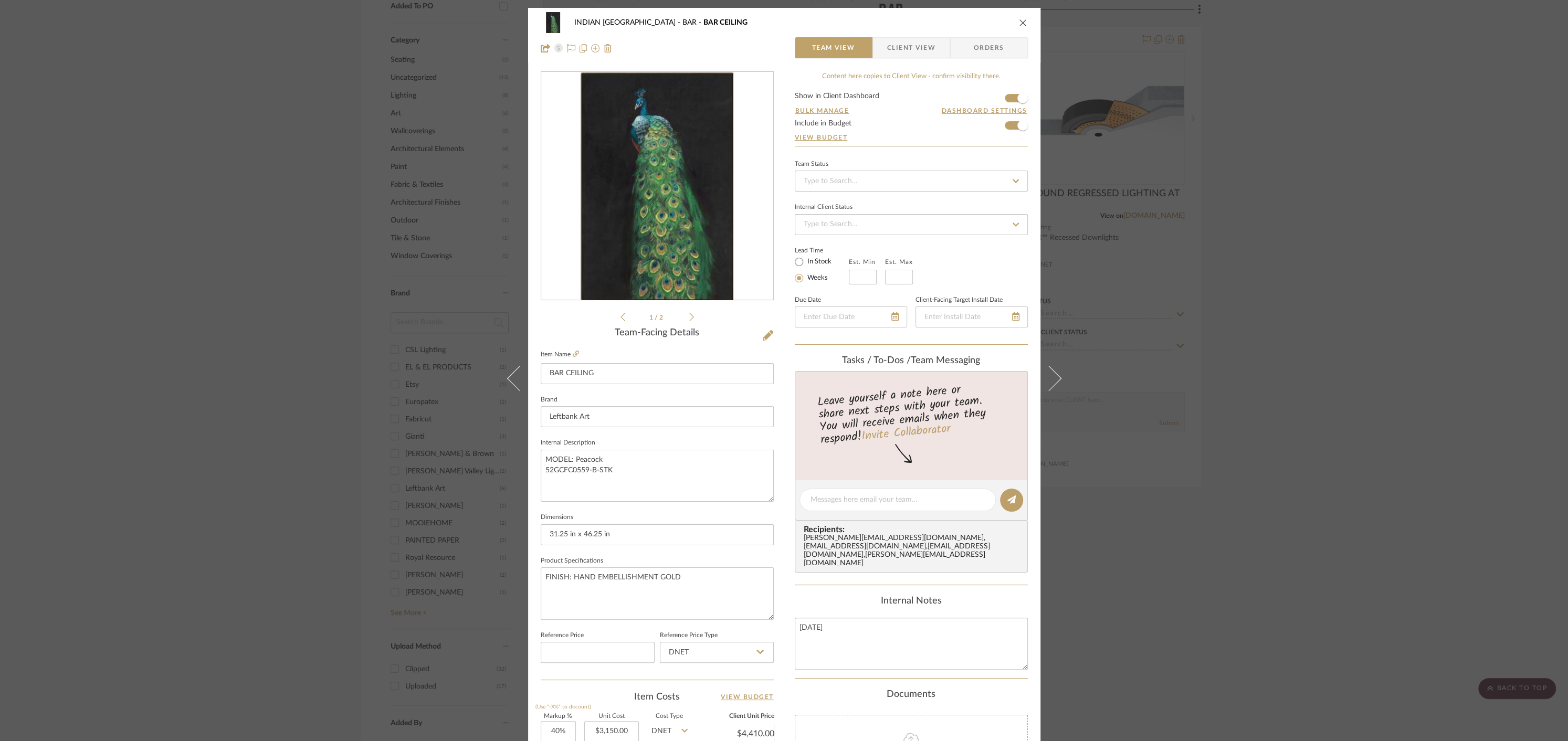
click at [1014, 22] on div "INDIAN KEBAB PALACE BAR BAR CEILING" at bounding box center [784, 22] width 487 height 21
click at [1021, 22] on icon "close" at bounding box center [1023, 22] width 8 height 8
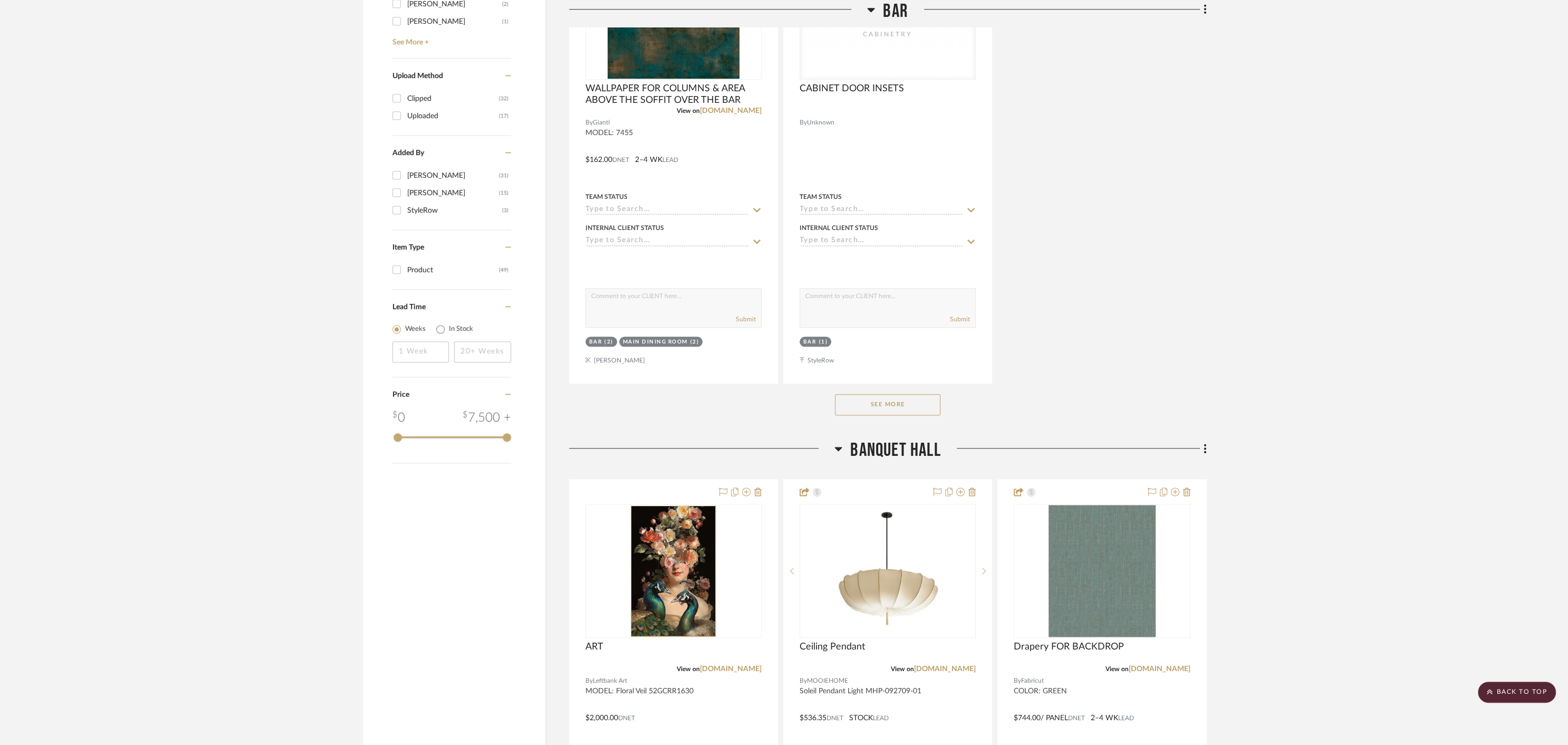
scroll to position [1366, 0]
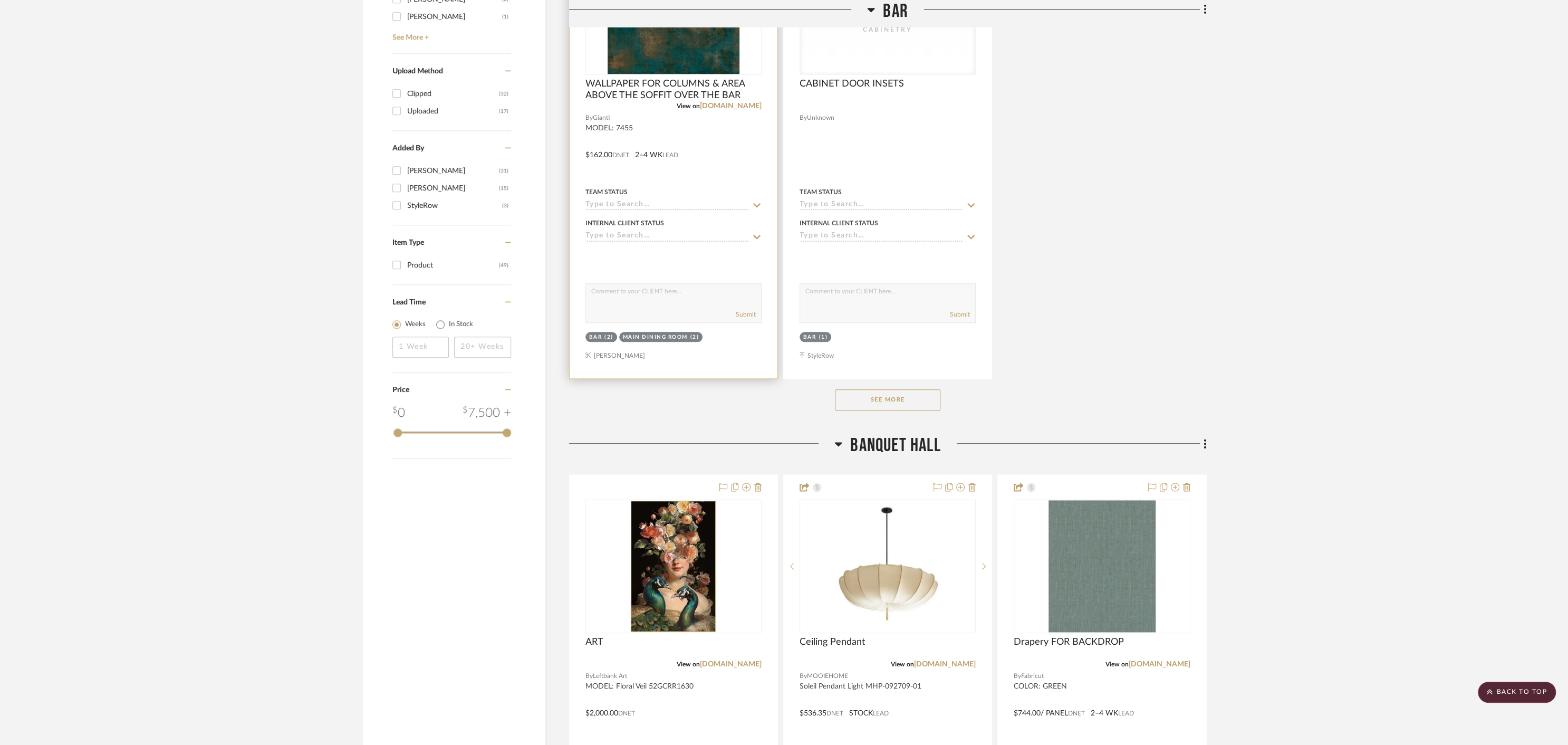
click at [738, 155] on div at bounding box center [673, 148] width 208 height 462
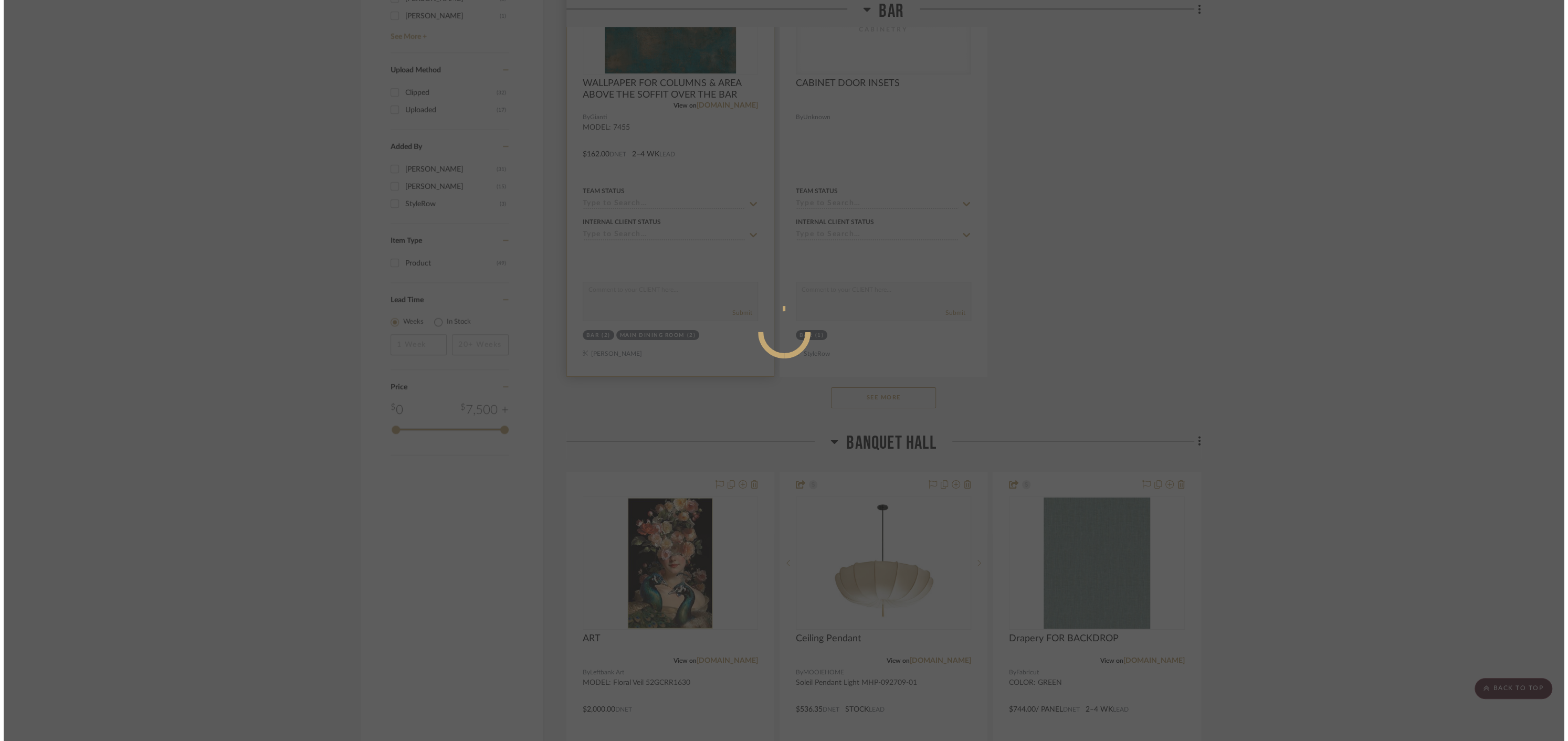
scroll to position [0, 0]
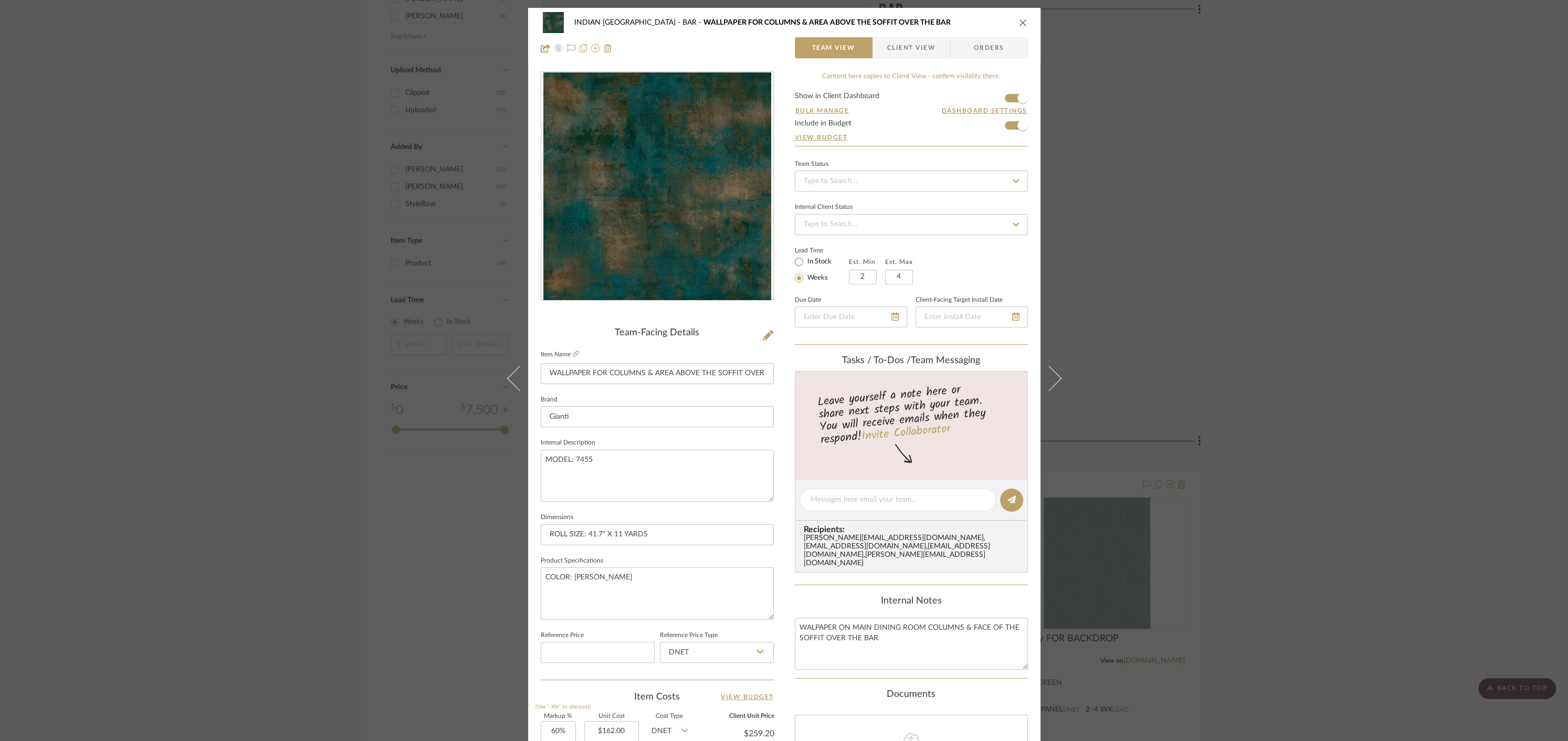
click at [1020, 23] on icon "close" at bounding box center [1023, 22] width 8 height 8
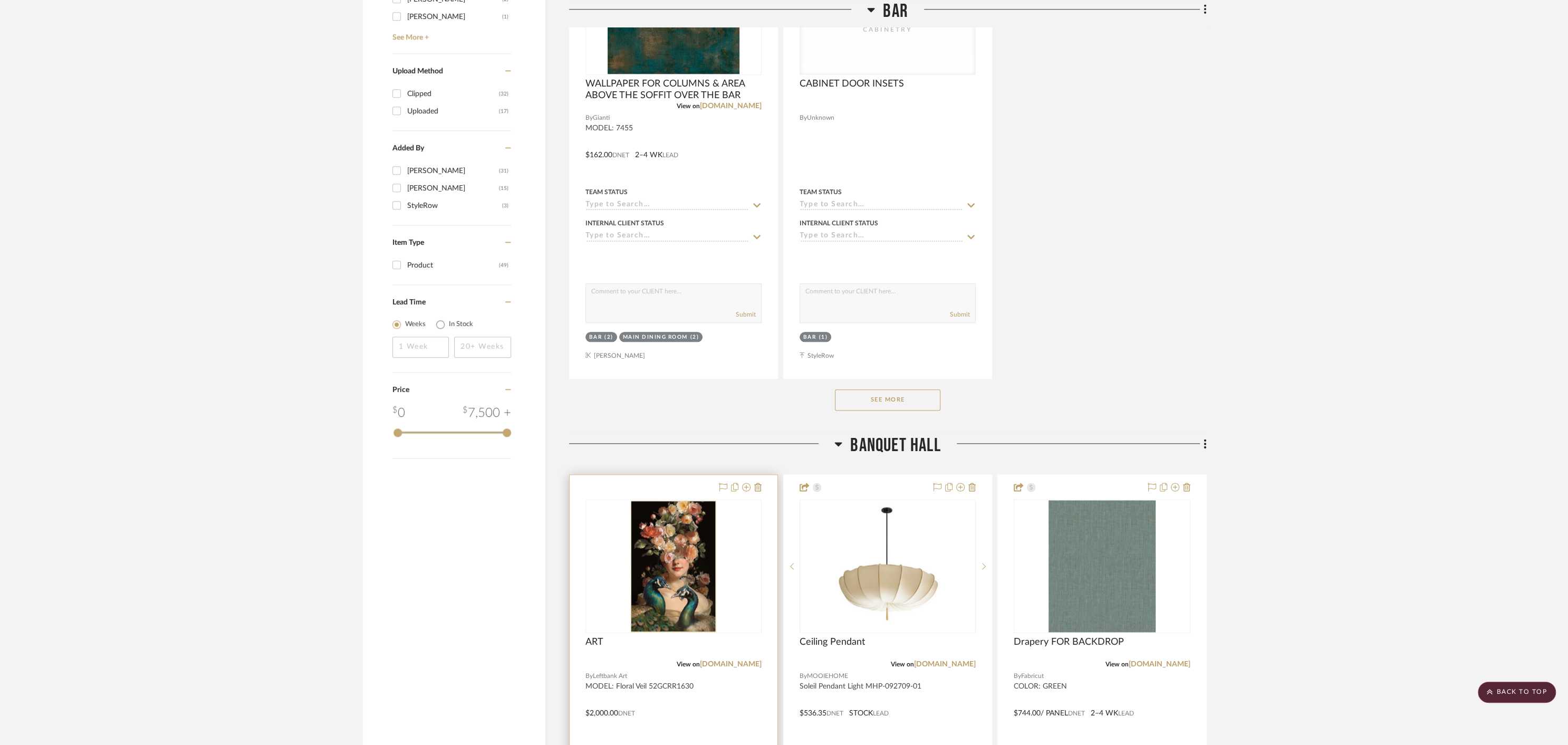
scroll to position [1371, 0]
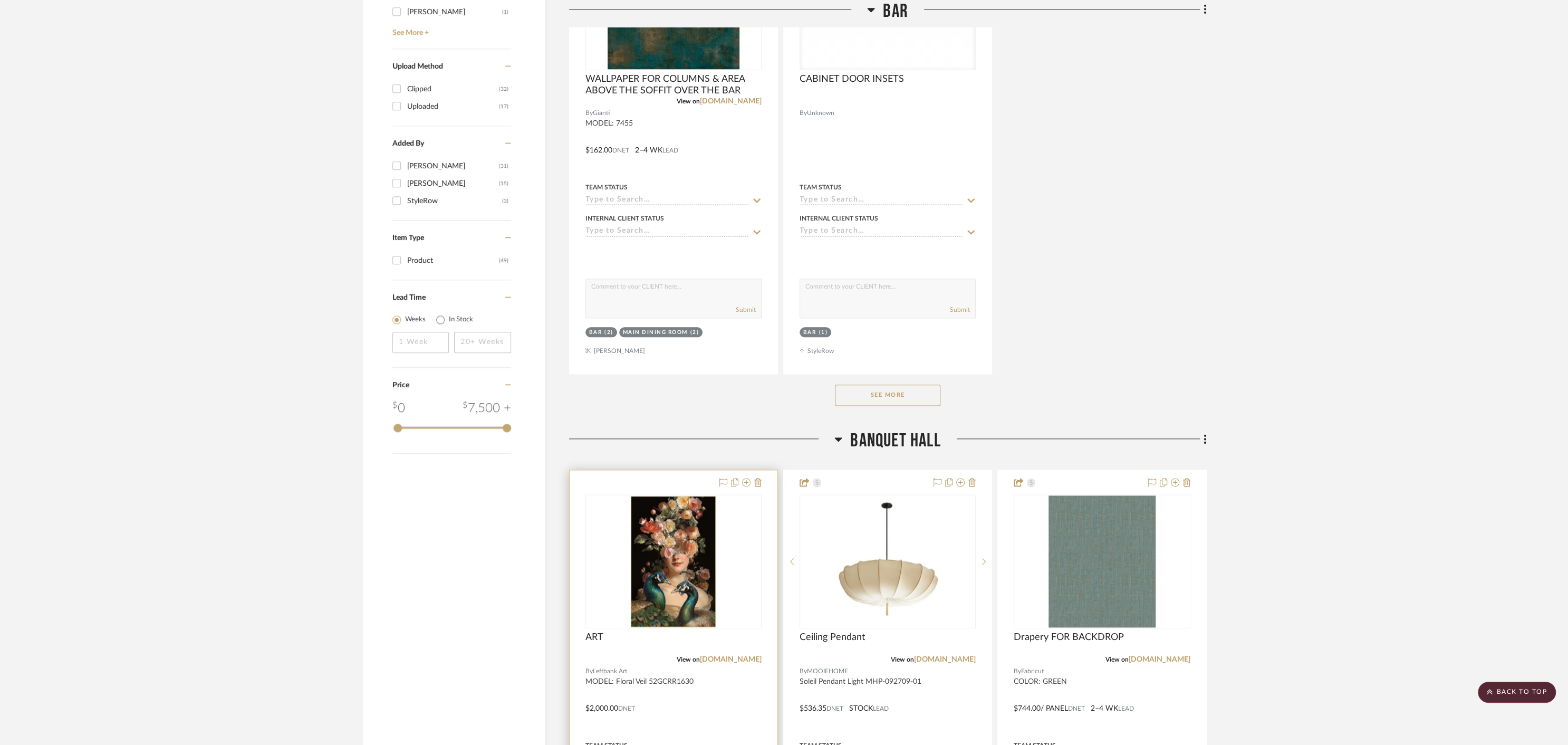
click at [721, 688] on div at bounding box center [673, 701] width 208 height 462
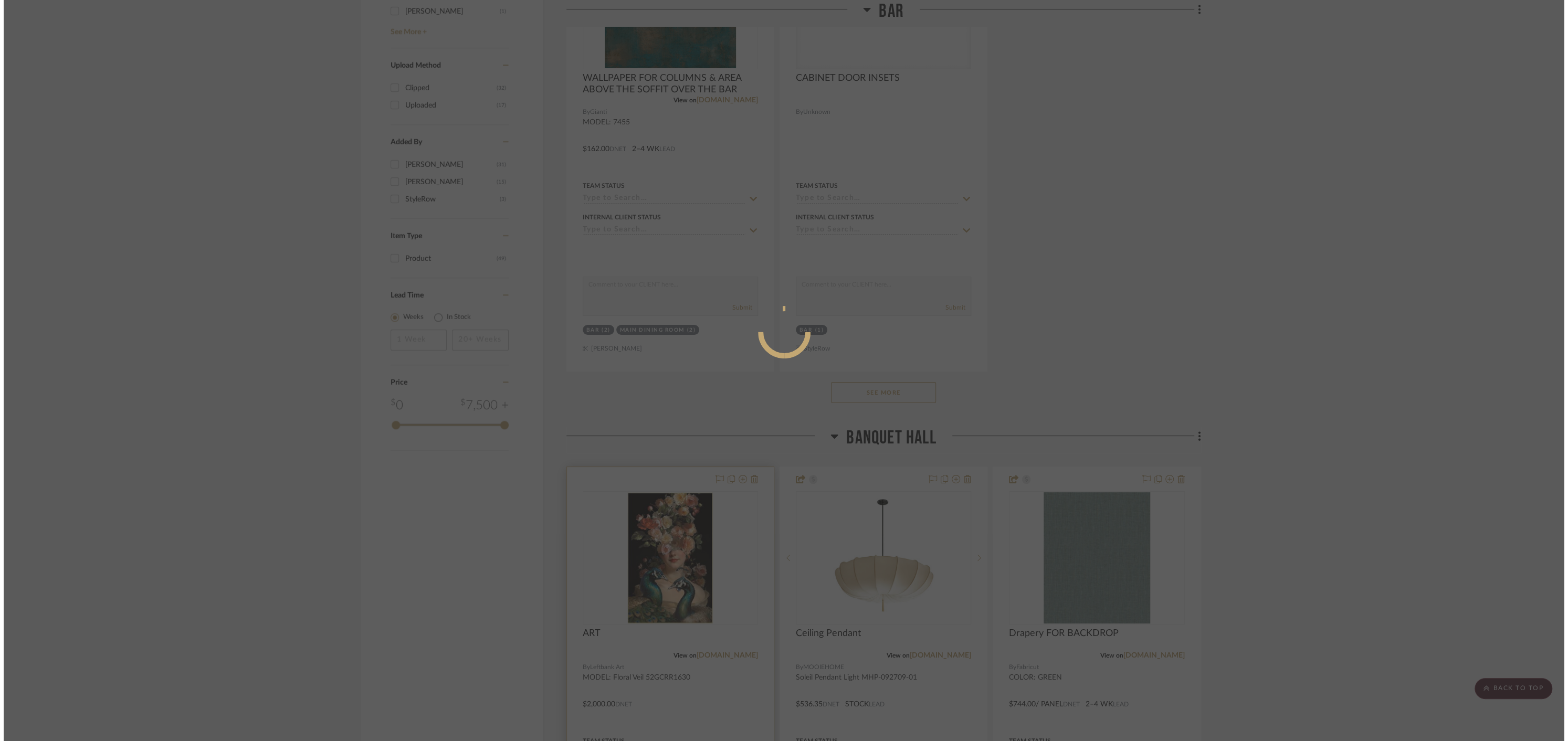
scroll to position [0, 0]
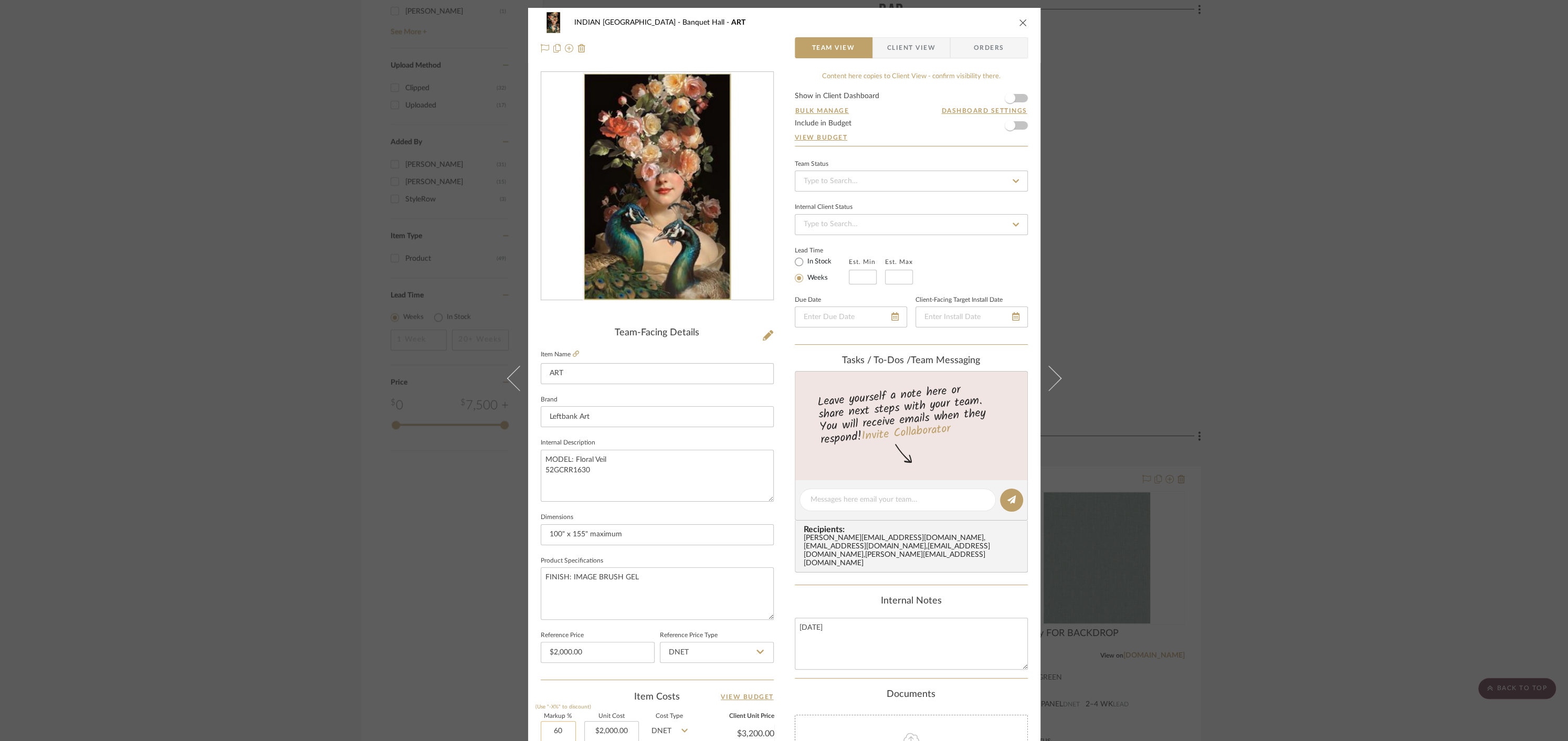
click at [546, 730] on input "60" at bounding box center [558, 731] width 35 height 21
type input "40%"
type input "2000.00"
type input "$2,800.00"
type input "$280.00"
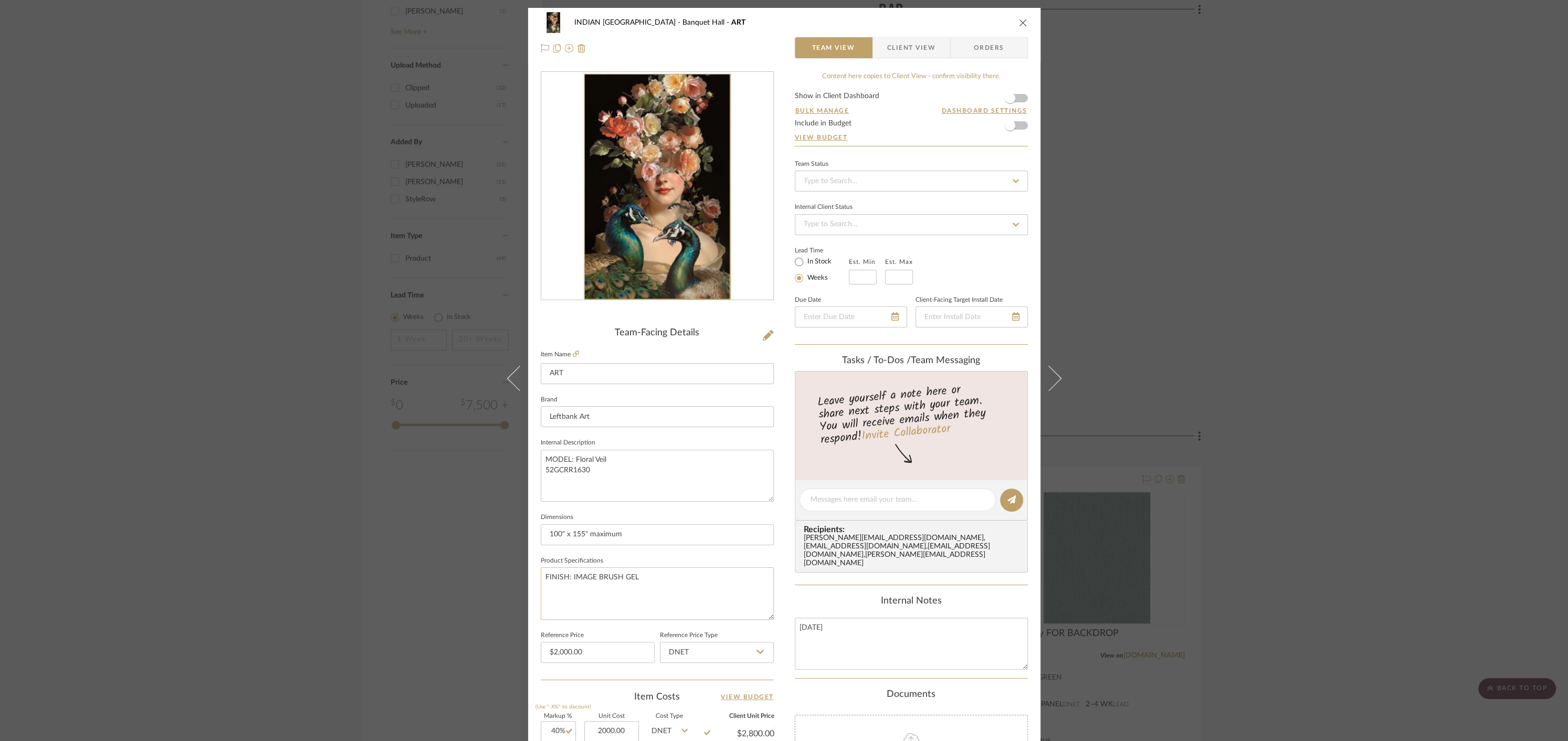
type input "$2,000.00"
click at [676, 567] on textarea "FINISH: IMAGE BRUSH GEL" at bounding box center [657, 593] width 233 height 52
click at [1006, 96] on span "button" at bounding box center [1010, 98] width 10 height 10
click at [1008, 125] on span "button" at bounding box center [1010, 125] width 10 height 10
click at [1019, 20] on icon "close" at bounding box center [1023, 22] width 8 height 8
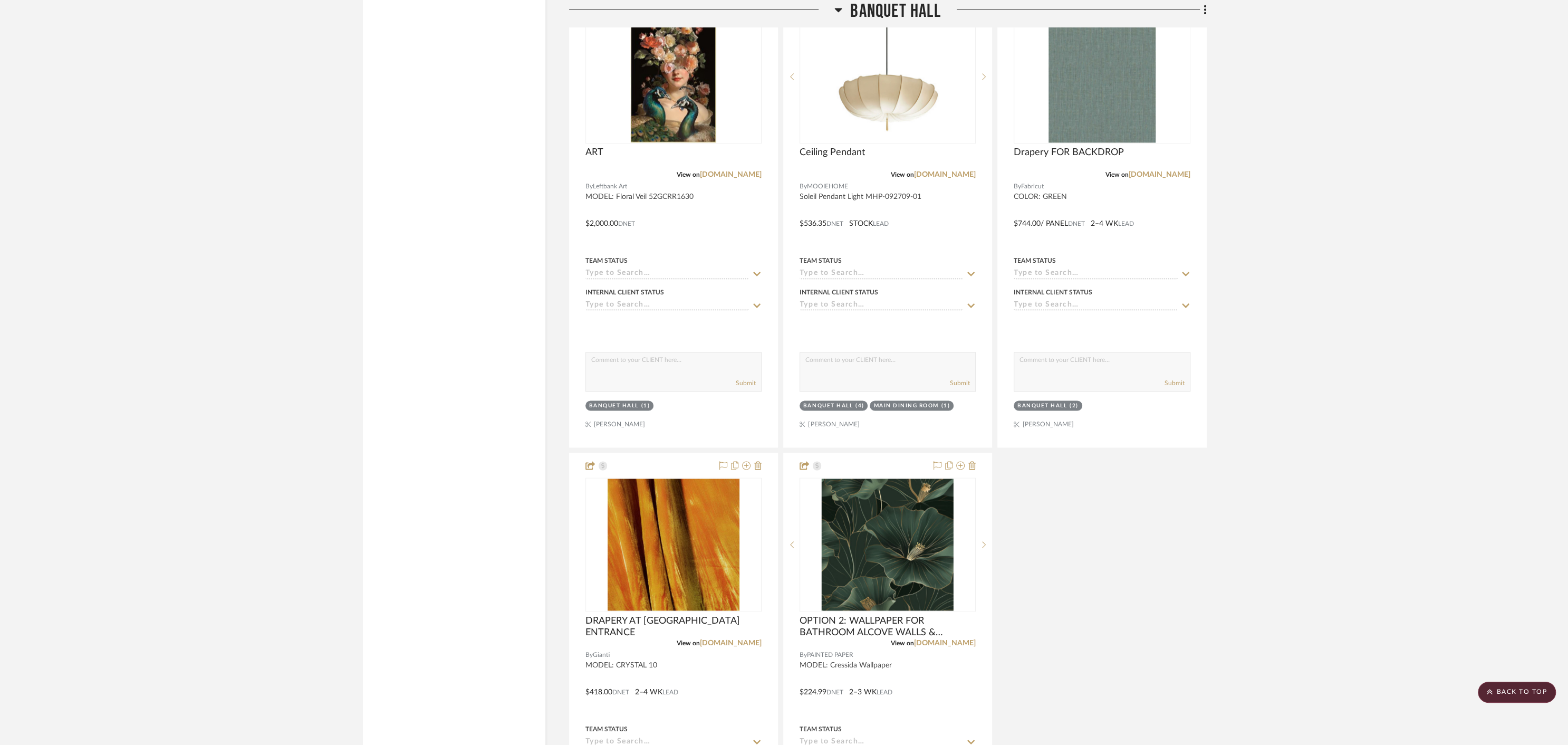
scroll to position [1854, 0]
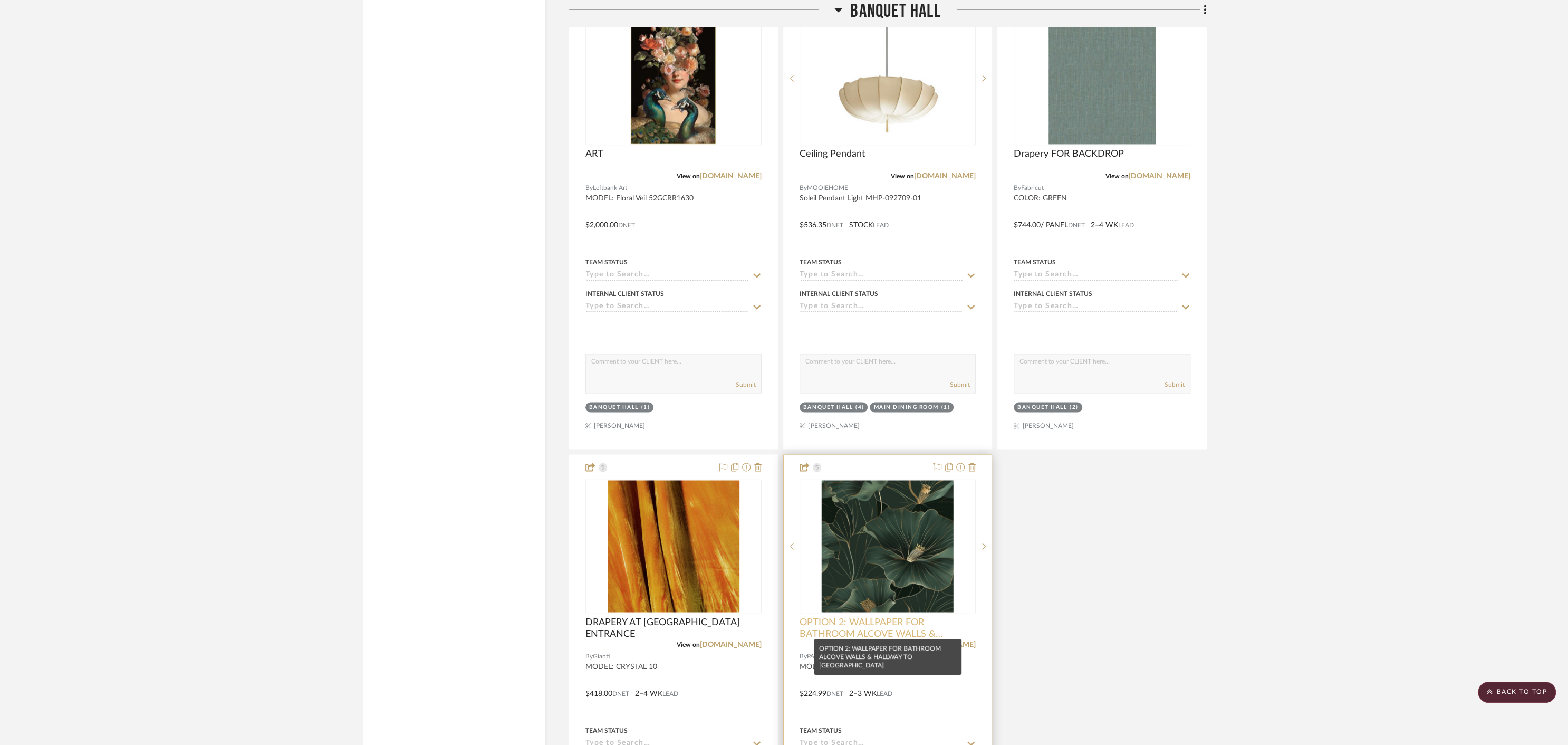
click at [865, 620] on span "OPTION 2: WALLPAPER FOR BATHROOM ALCOVE WALLS & HALLWAY TO [GEOGRAPHIC_DATA]" at bounding box center [888, 627] width 176 height 23
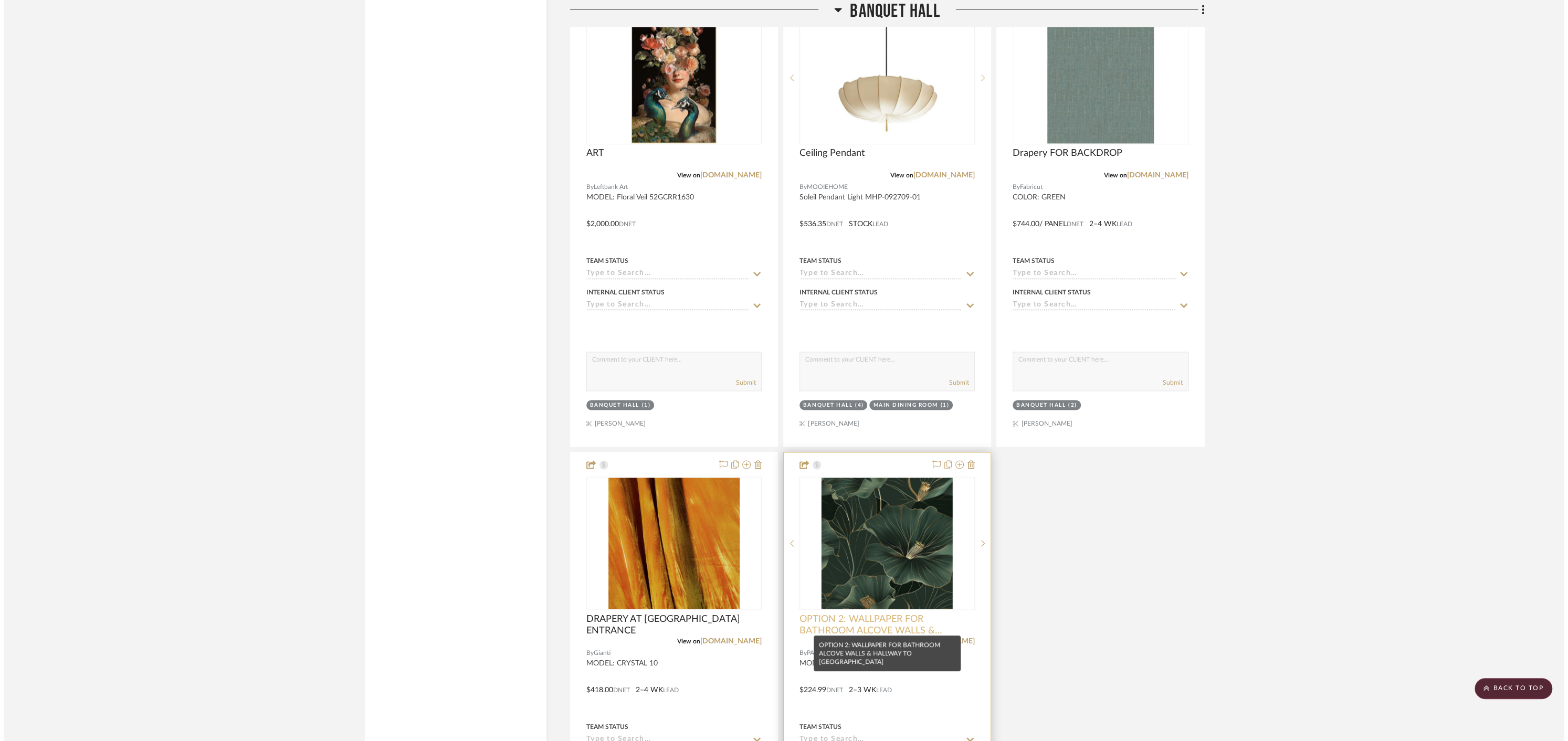
scroll to position [0, 0]
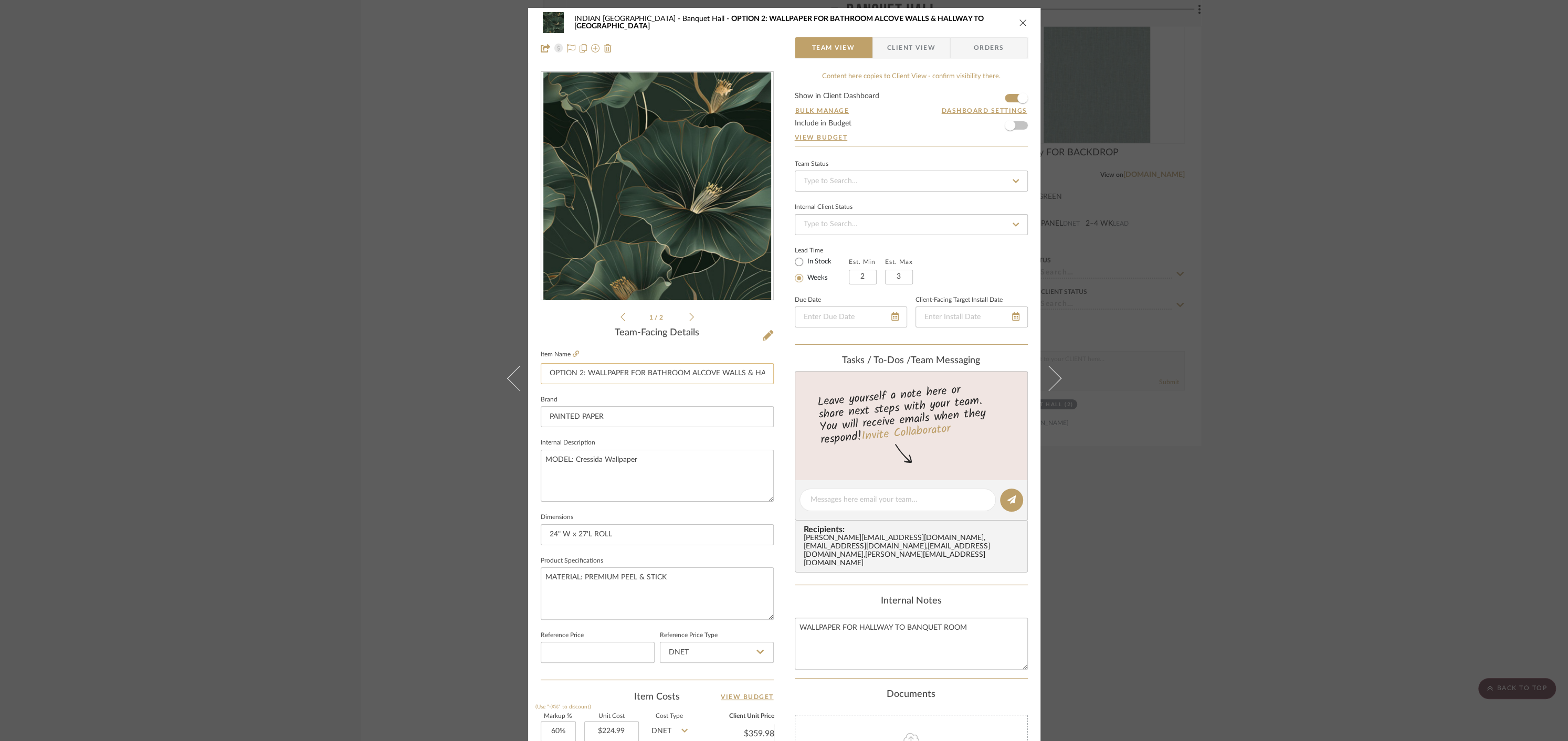
drag, startPoint x: 544, startPoint y: 372, endPoint x: 583, endPoint y: 371, distance: 39.0
click at [583, 371] on input "OPTION 2: WALLPAPER FOR BATHROOM ALCOVE WALLS & HALLWAY TO [GEOGRAPHIC_DATA]" at bounding box center [657, 374] width 233 height 21
type input "WALLPAPER FOR BATHROOM ALCOVE WALLS & HALLWAY TO [GEOGRAPHIC_DATA]"
click at [1019, 23] on icon "close" at bounding box center [1023, 22] width 8 height 8
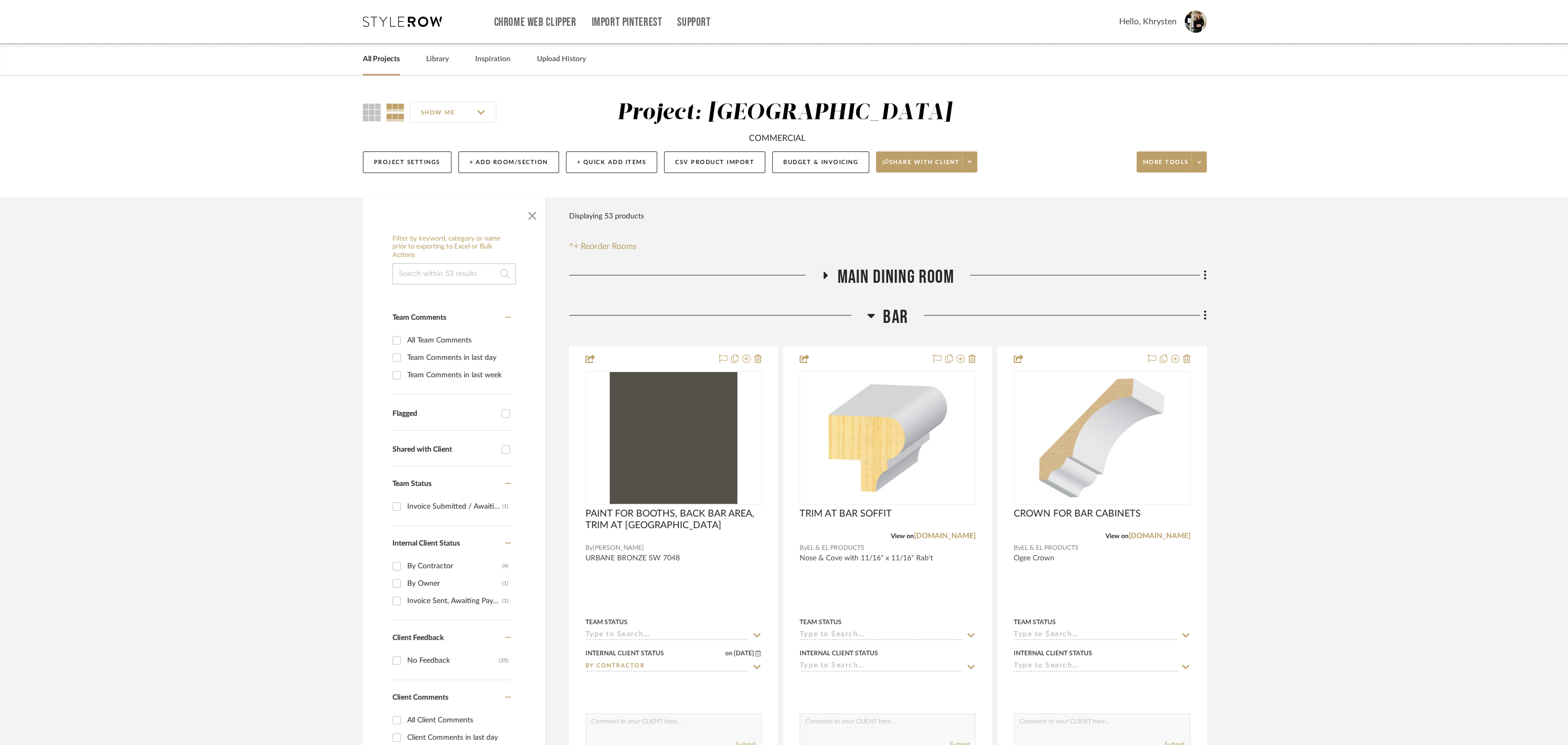
click at [381, 58] on link "All Projects" at bounding box center [381, 59] width 37 height 14
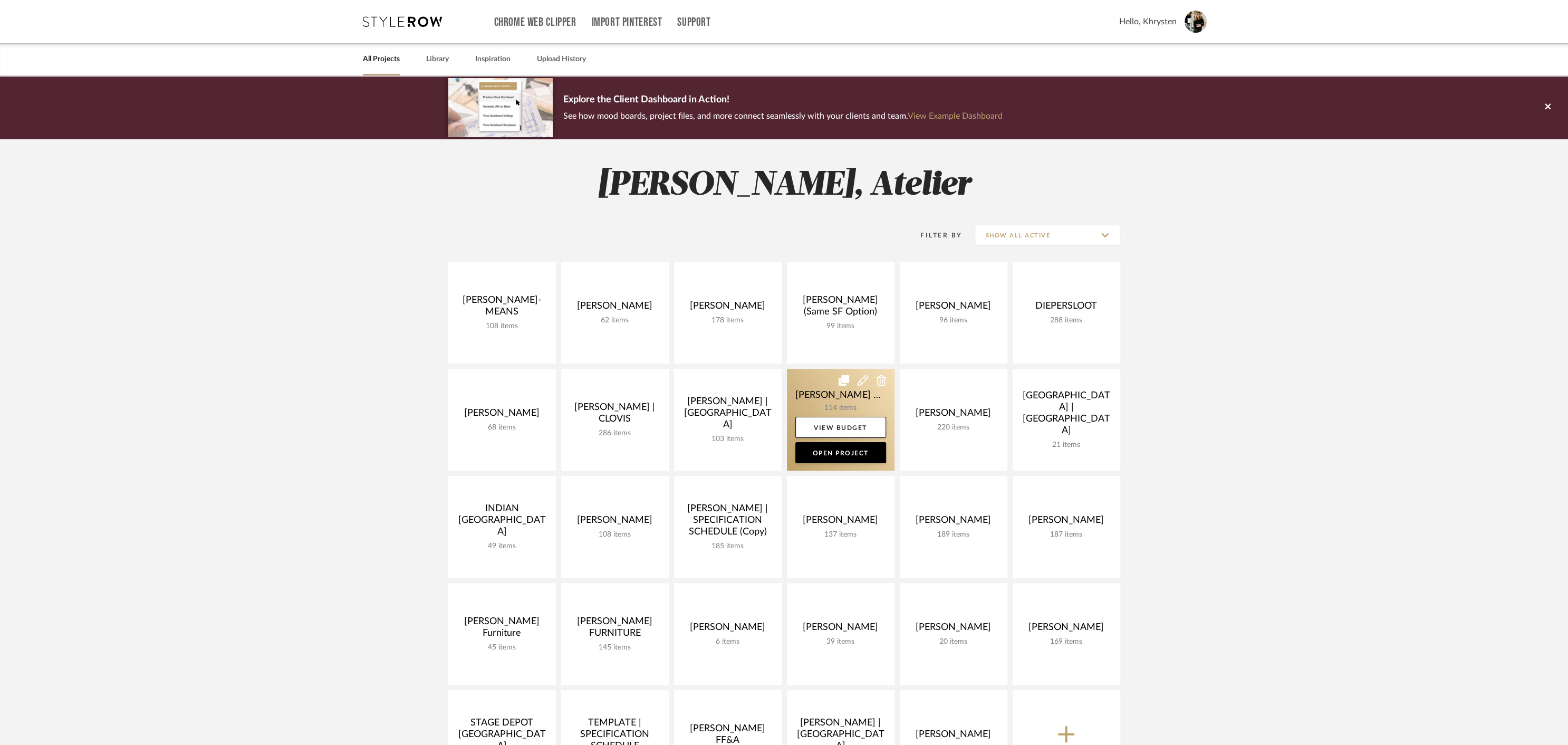
click at [838, 392] on link at bounding box center [840, 420] width 108 height 102
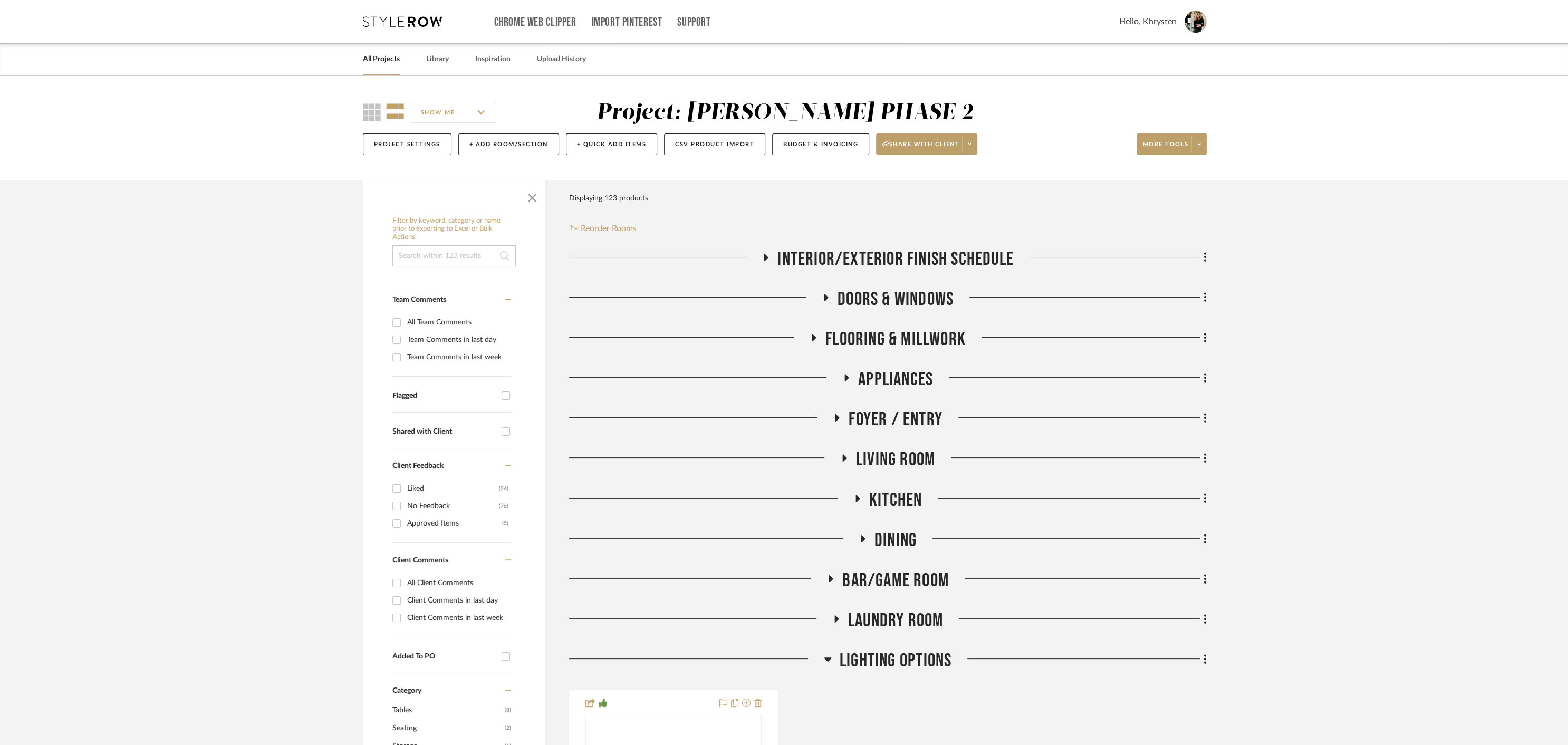
click at [765, 258] on icon at bounding box center [766, 257] width 4 height 8
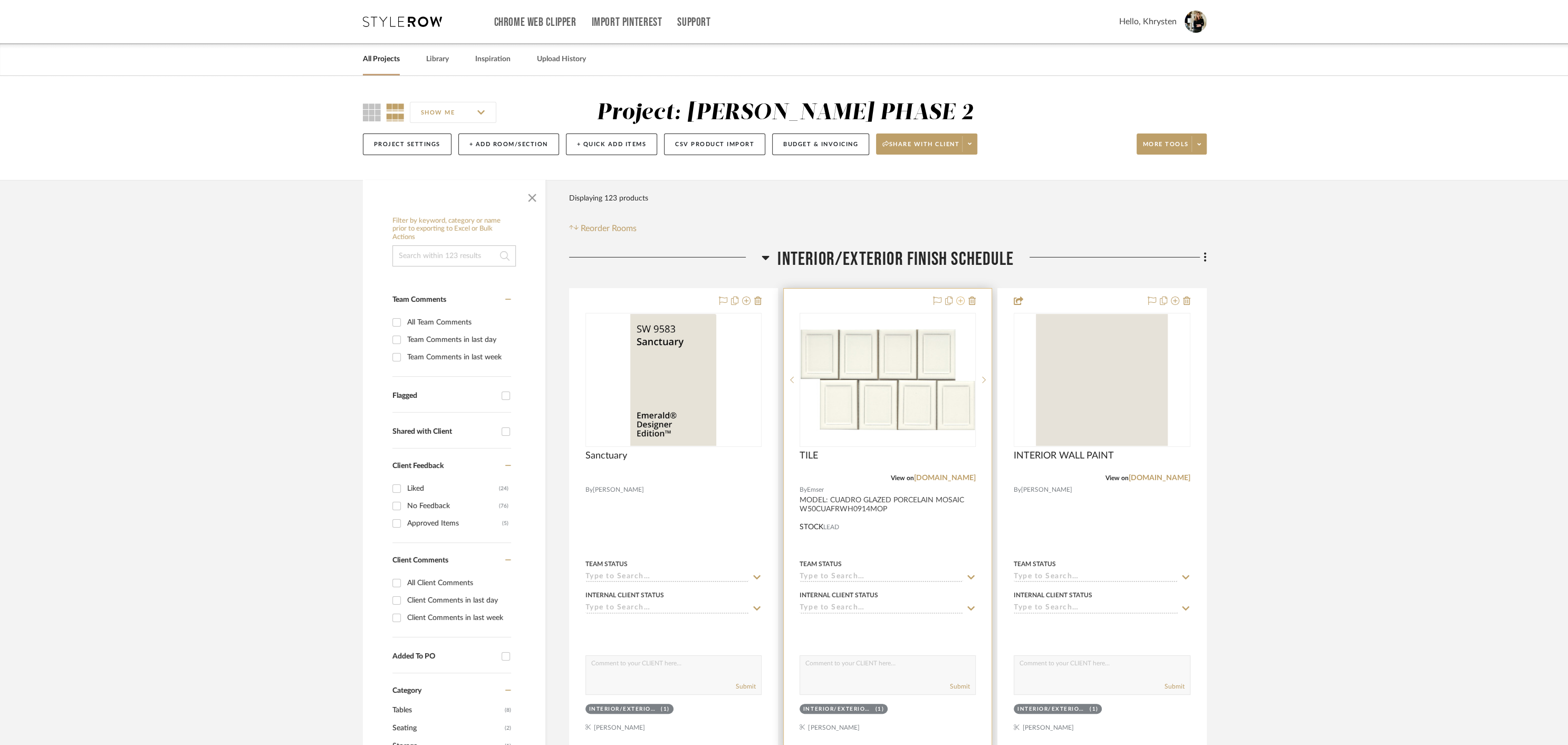
click at [961, 299] on icon at bounding box center [961, 301] width 8 height 8
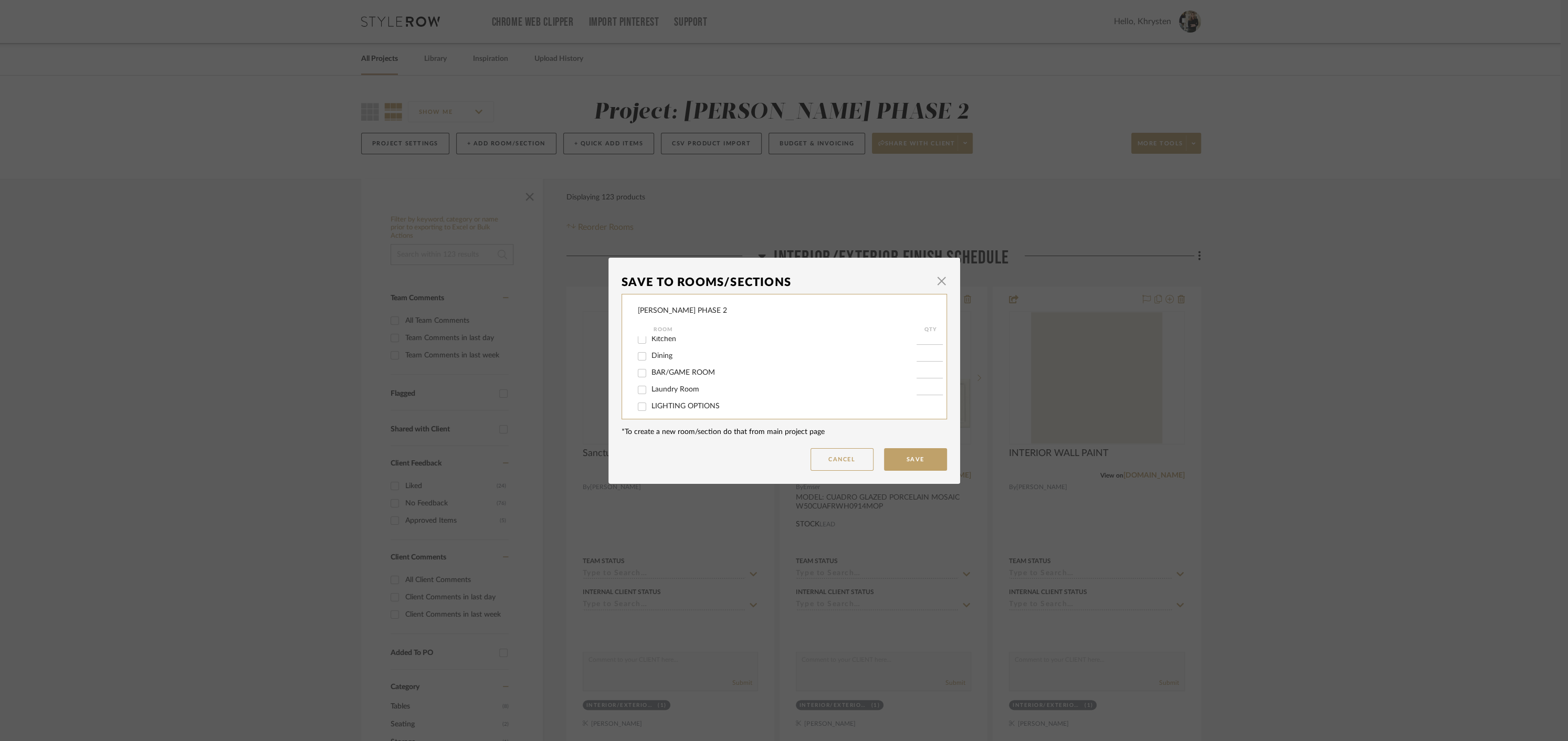
scroll to position [110, 0]
click at [637, 341] on input "Kitchen" at bounding box center [642, 335] width 17 height 17
checkbox input "true"
type input "1"
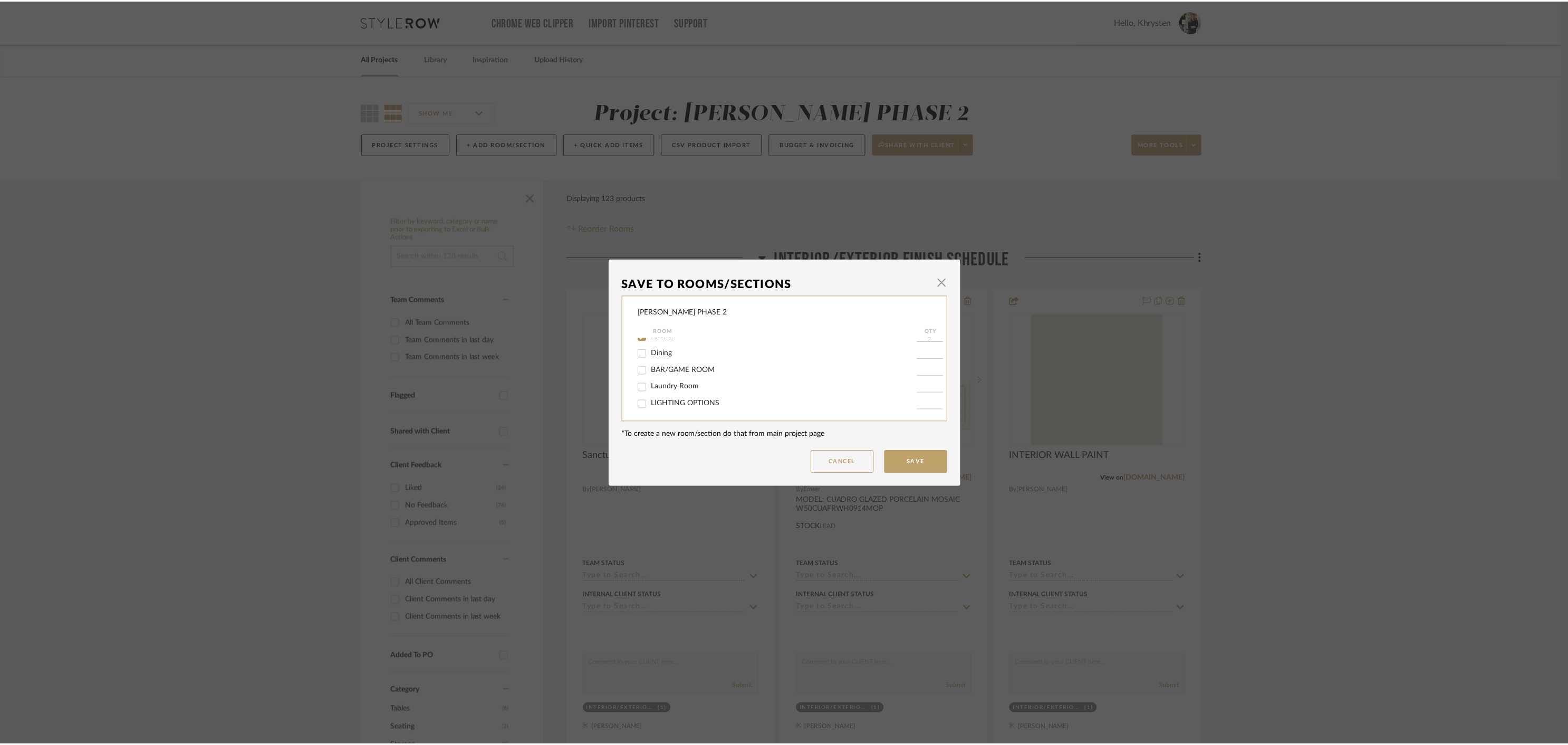
scroll to position [0, 0]
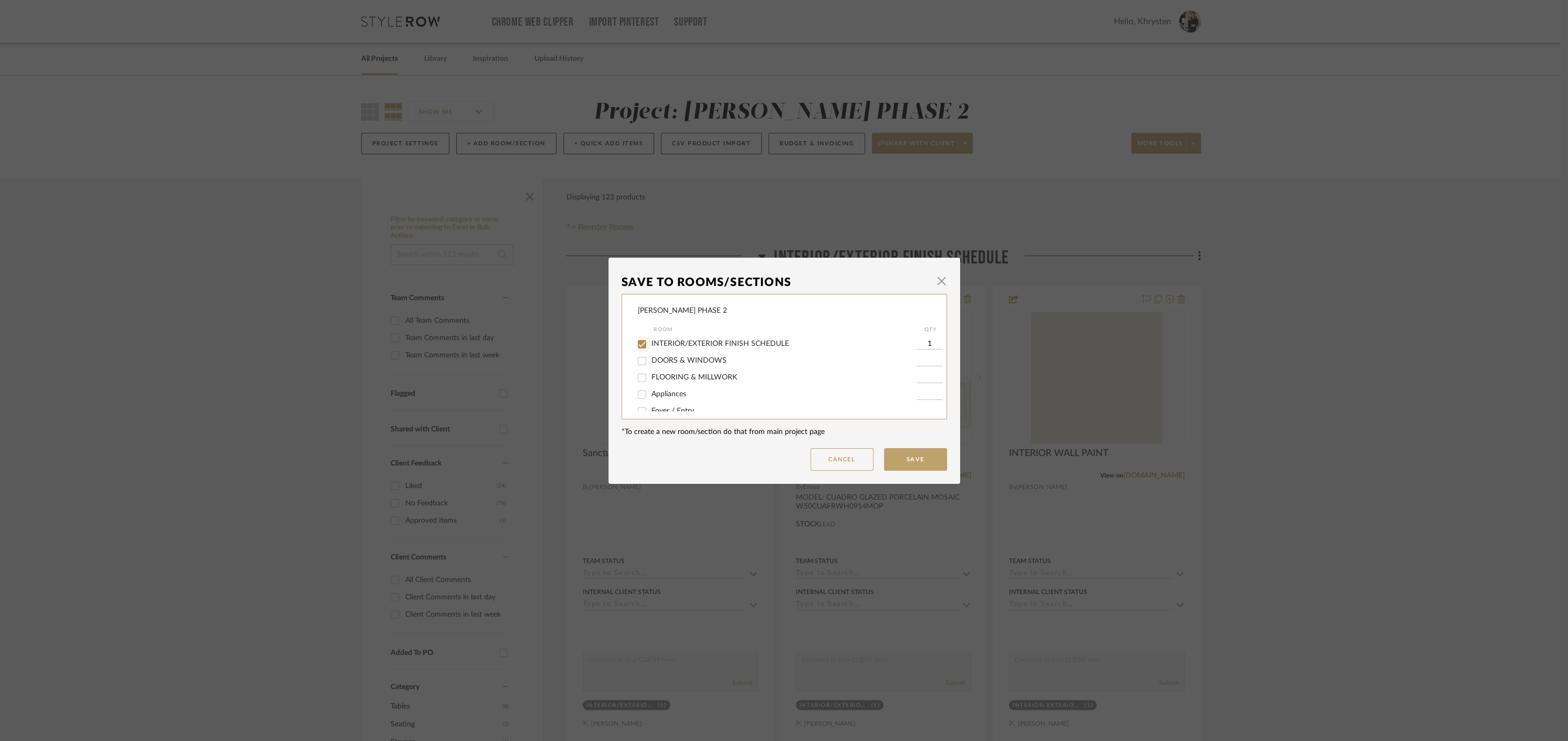
click at [640, 346] on input "INTERIOR/EXTERIOR FINISH SCHEDULE" at bounding box center [642, 344] width 17 height 17
checkbox input "false"
click at [903, 458] on button "Save" at bounding box center [915, 459] width 63 height 22
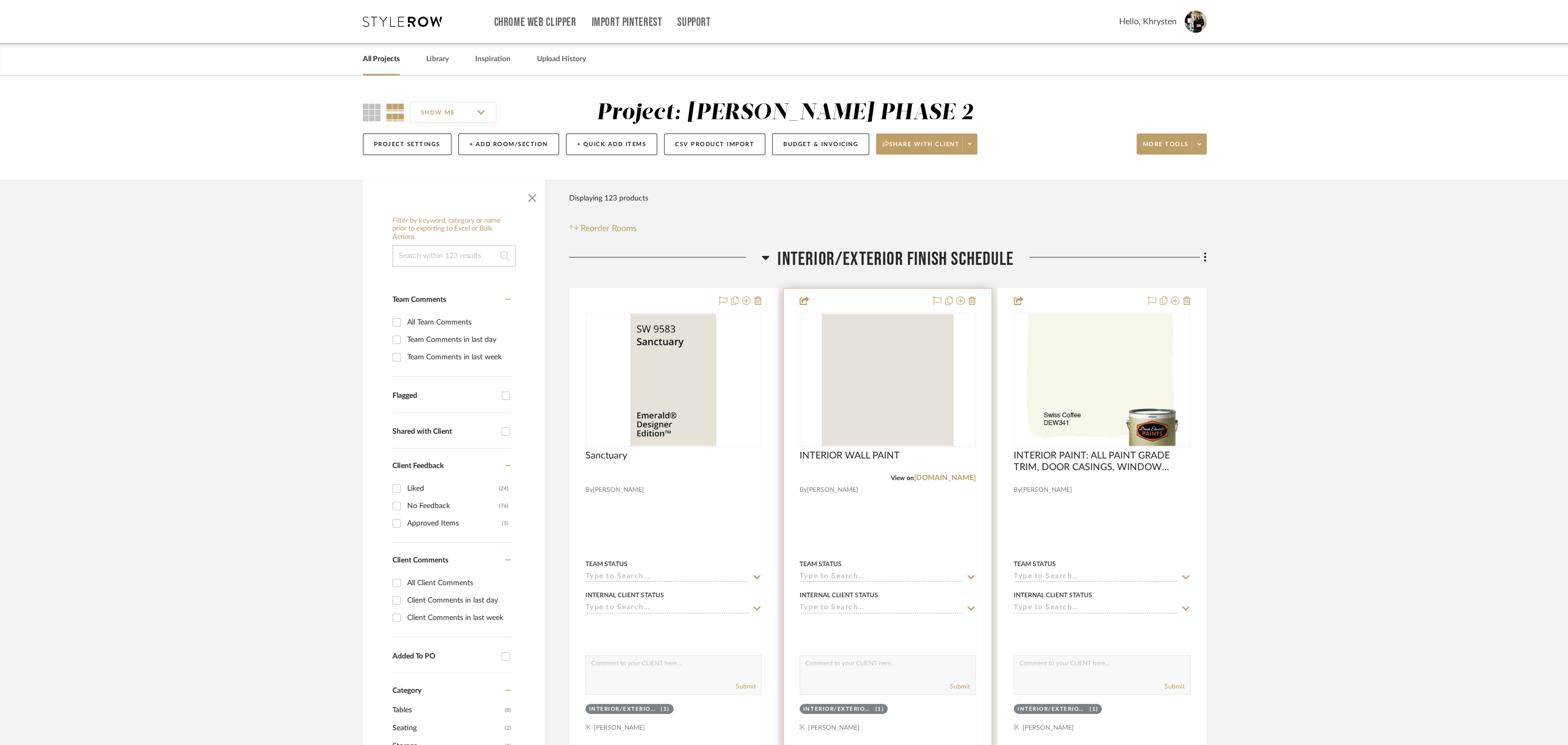
click at [911, 504] on div at bounding box center [887, 520] width 208 height 462
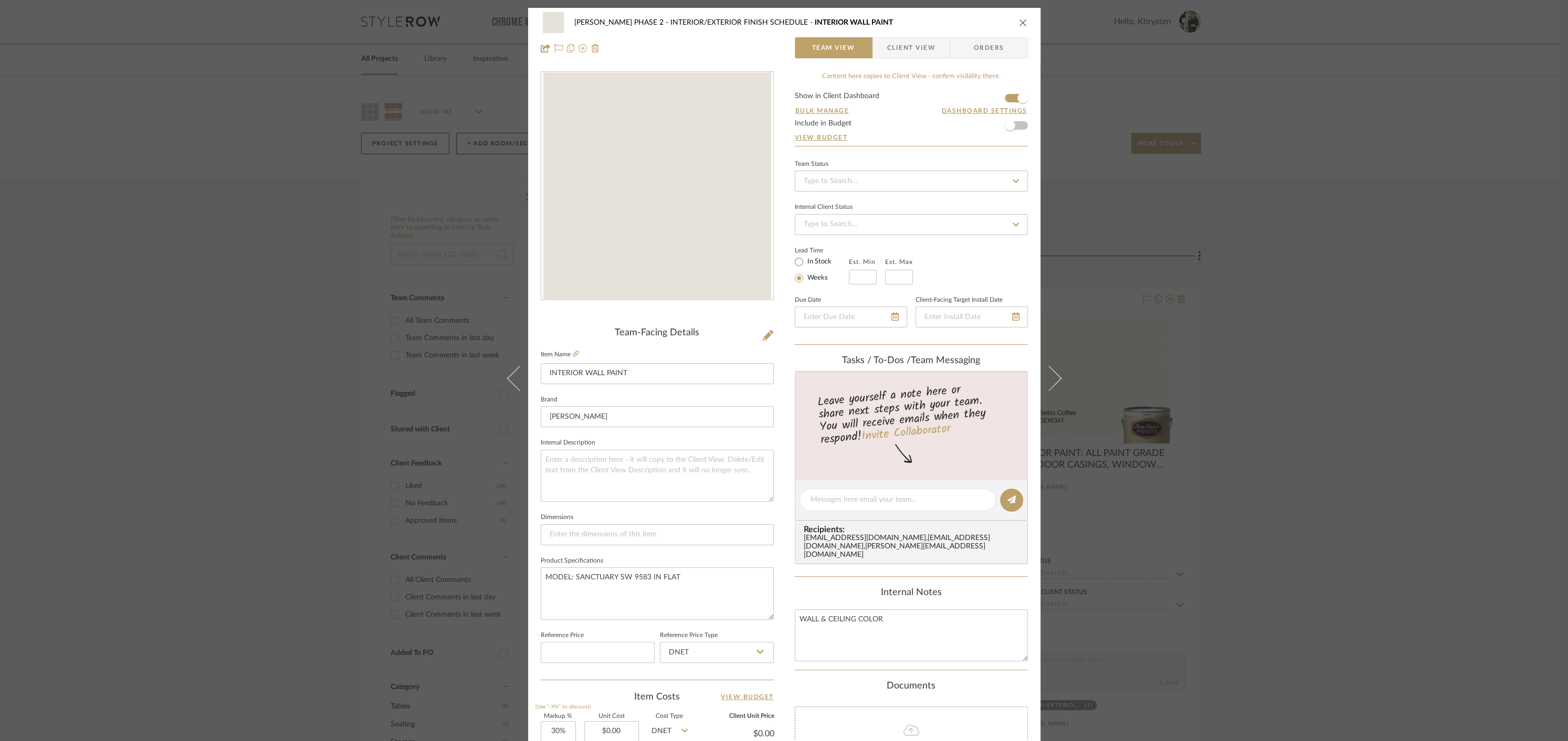
click at [1020, 22] on icon "close" at bounding box center [1023, 22] width 8 height 8
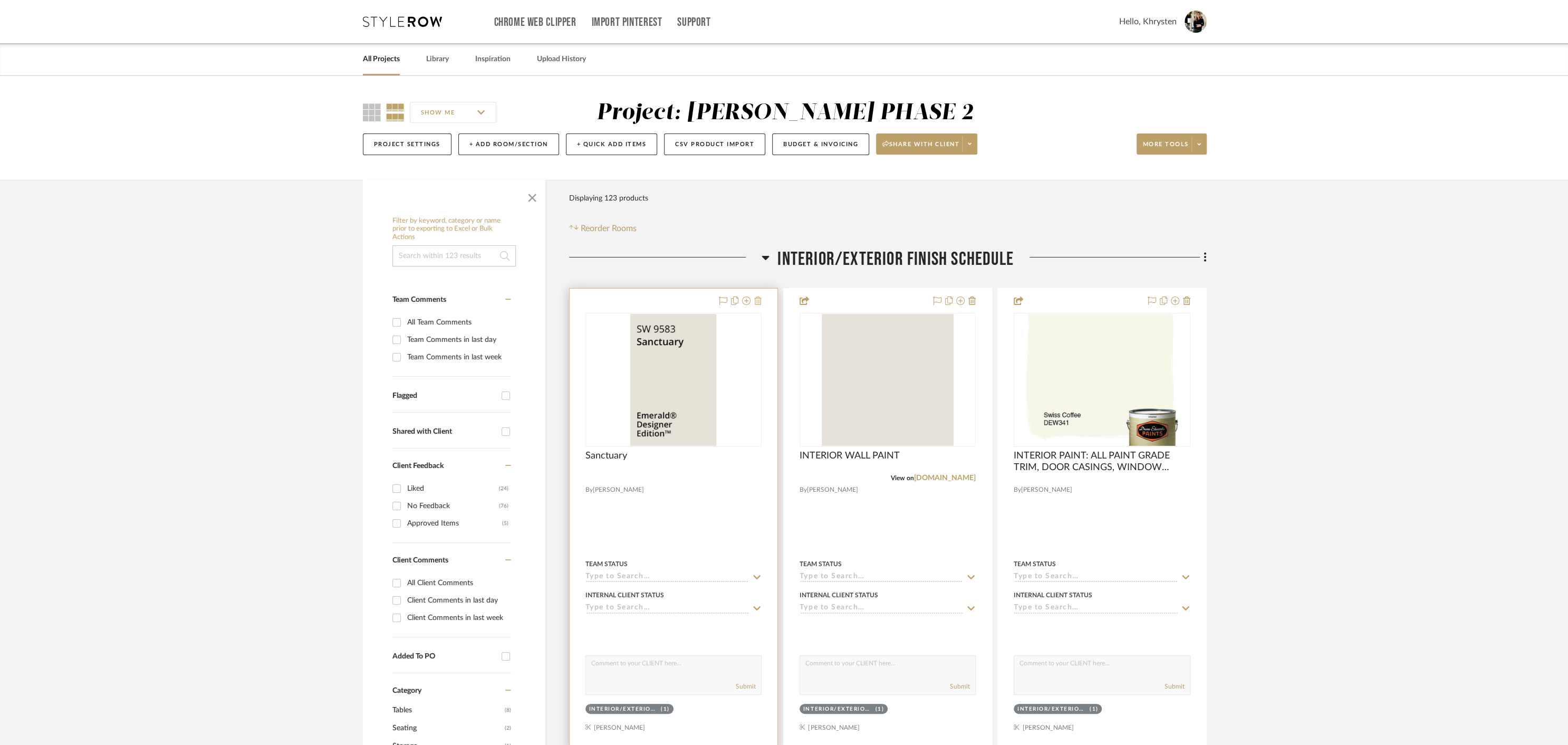
click at [758, 300] on icon at bounding box center [758, 301] width 8 height 8
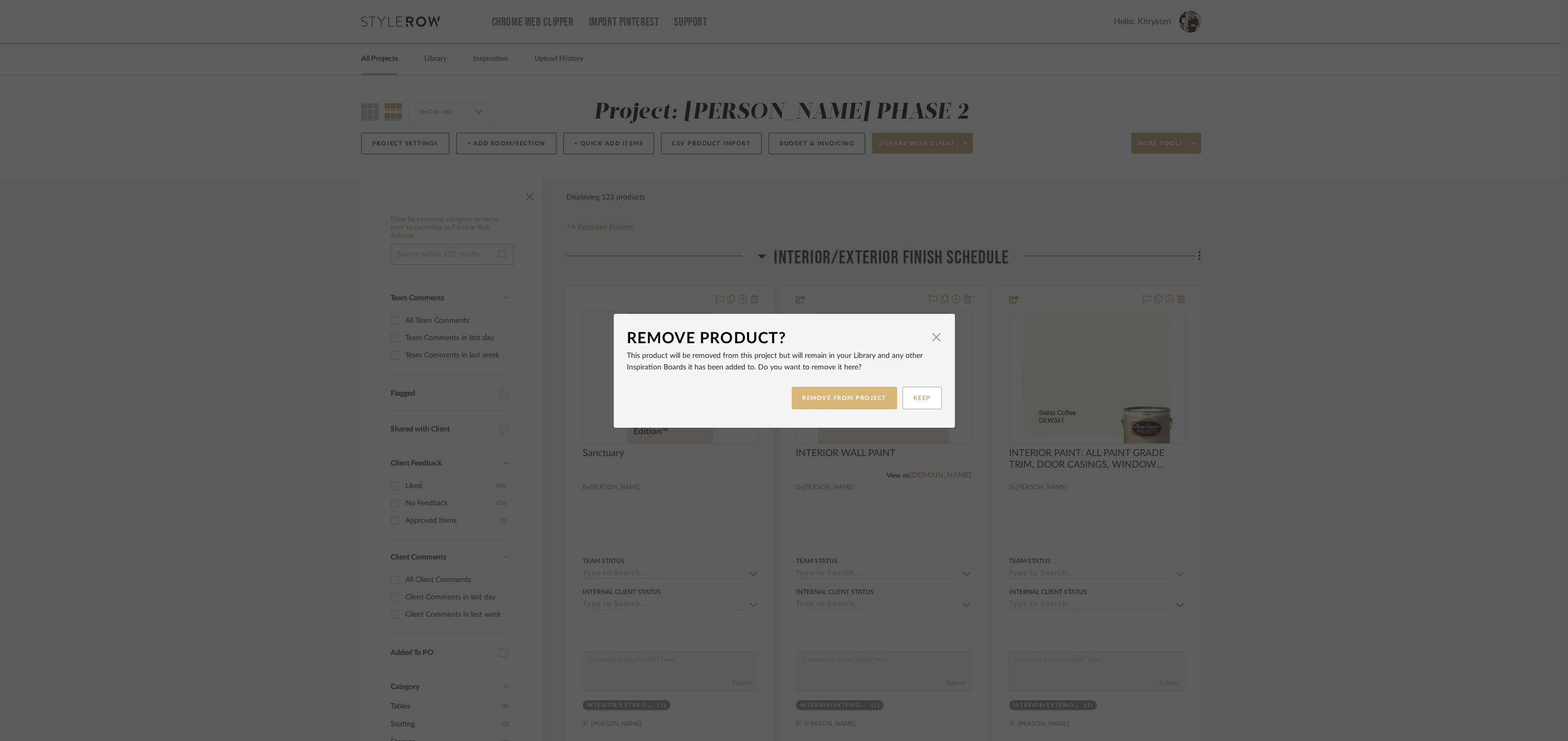
click at [845, 397] on button "REMOVE FROM PROJECT" at bounding box center [844, 398] width 106 height 22
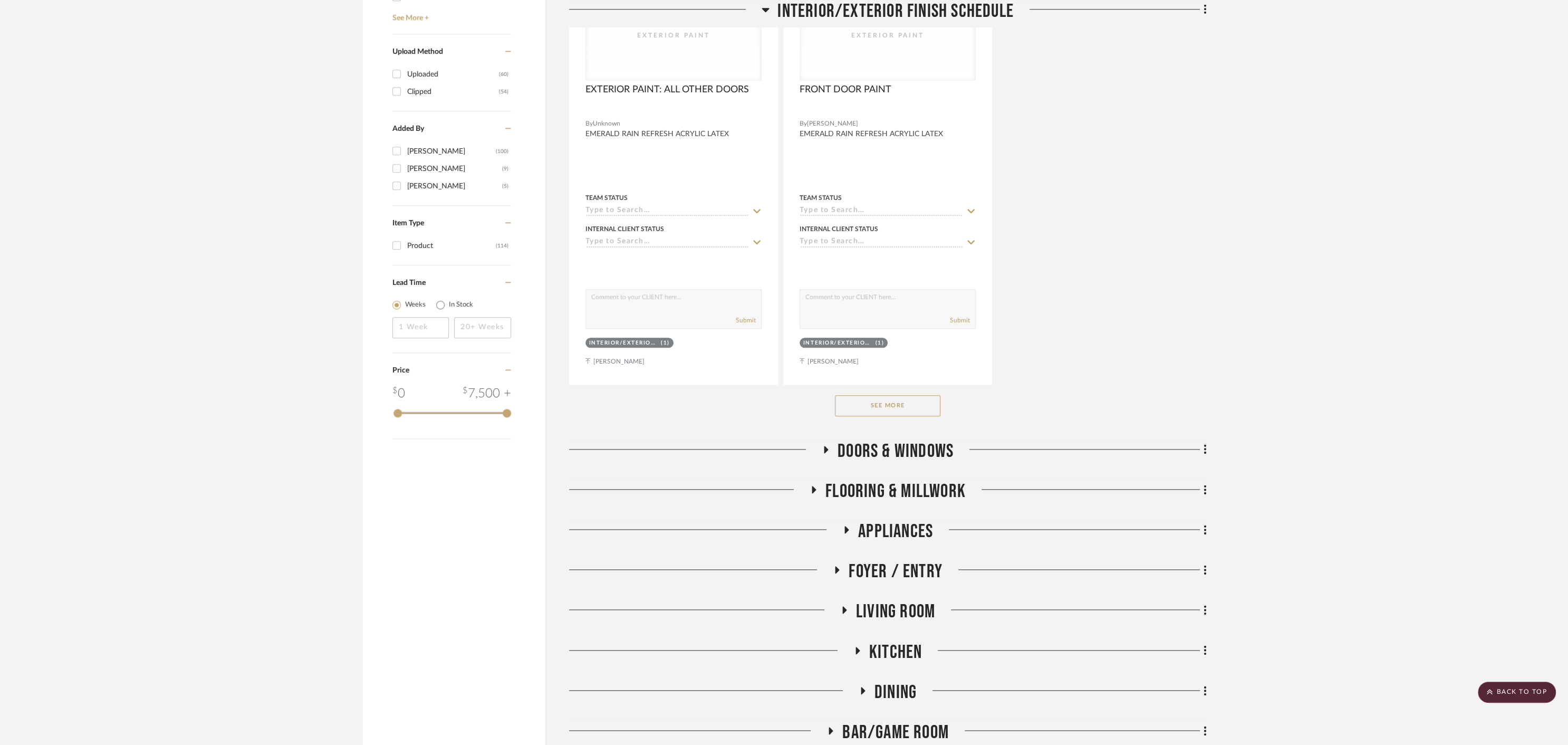
scroll to position [1296, 0]
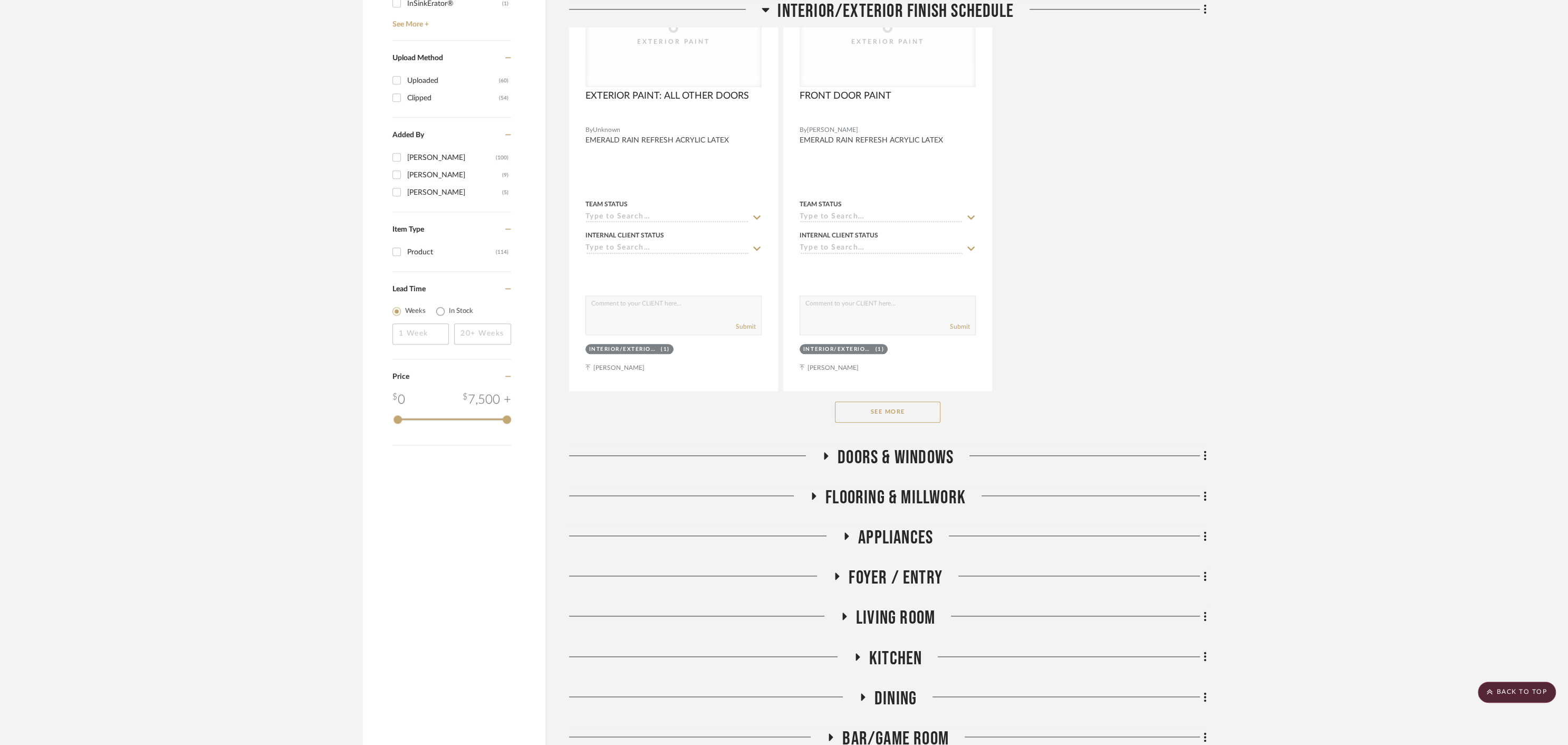
click at [868, 411] on button "See More" at bounding box center [887, 412] width 106 height 21
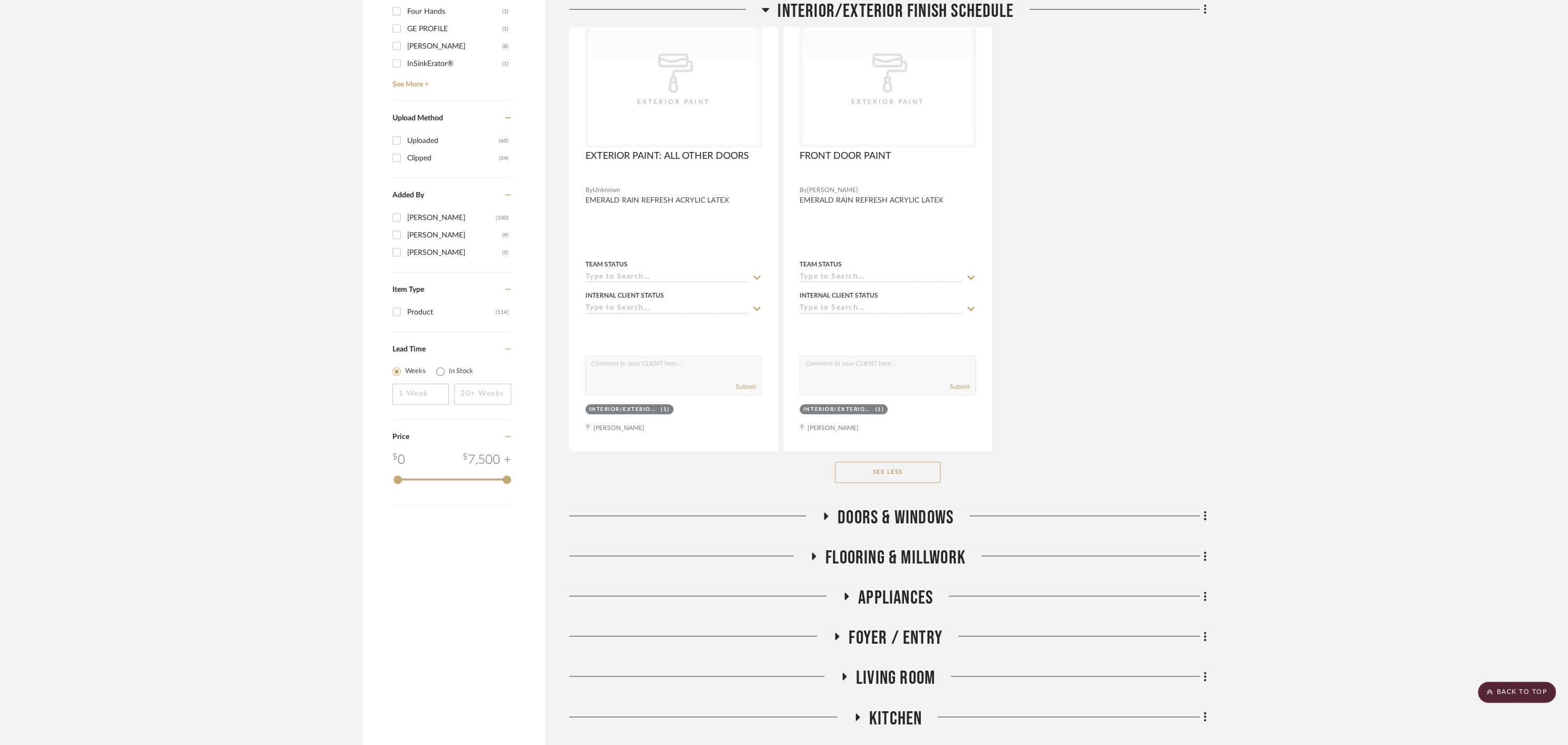
scroll to position [1204, 0]
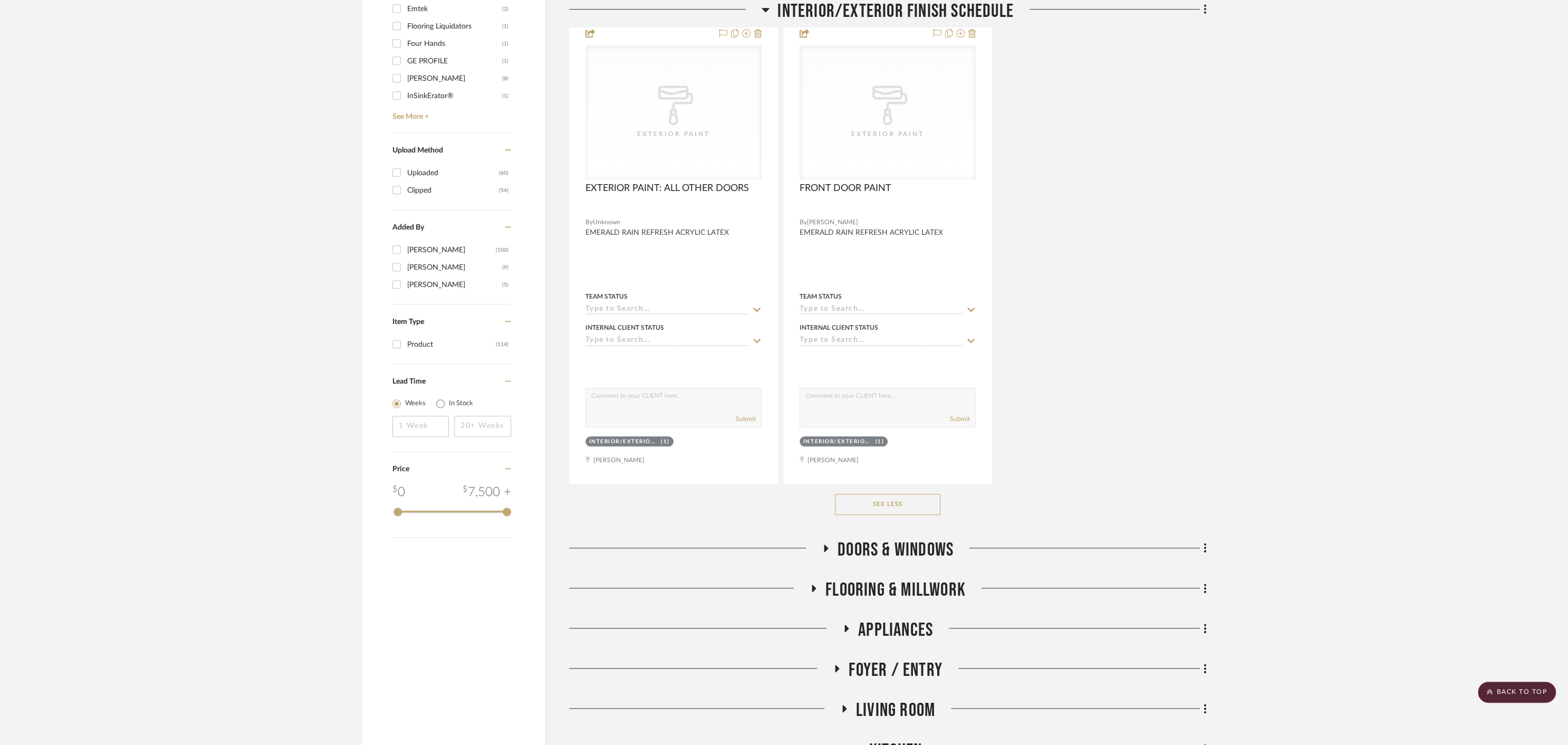
click at [761, 7] on icon at bounding box center [765, 10] width 8 height 13
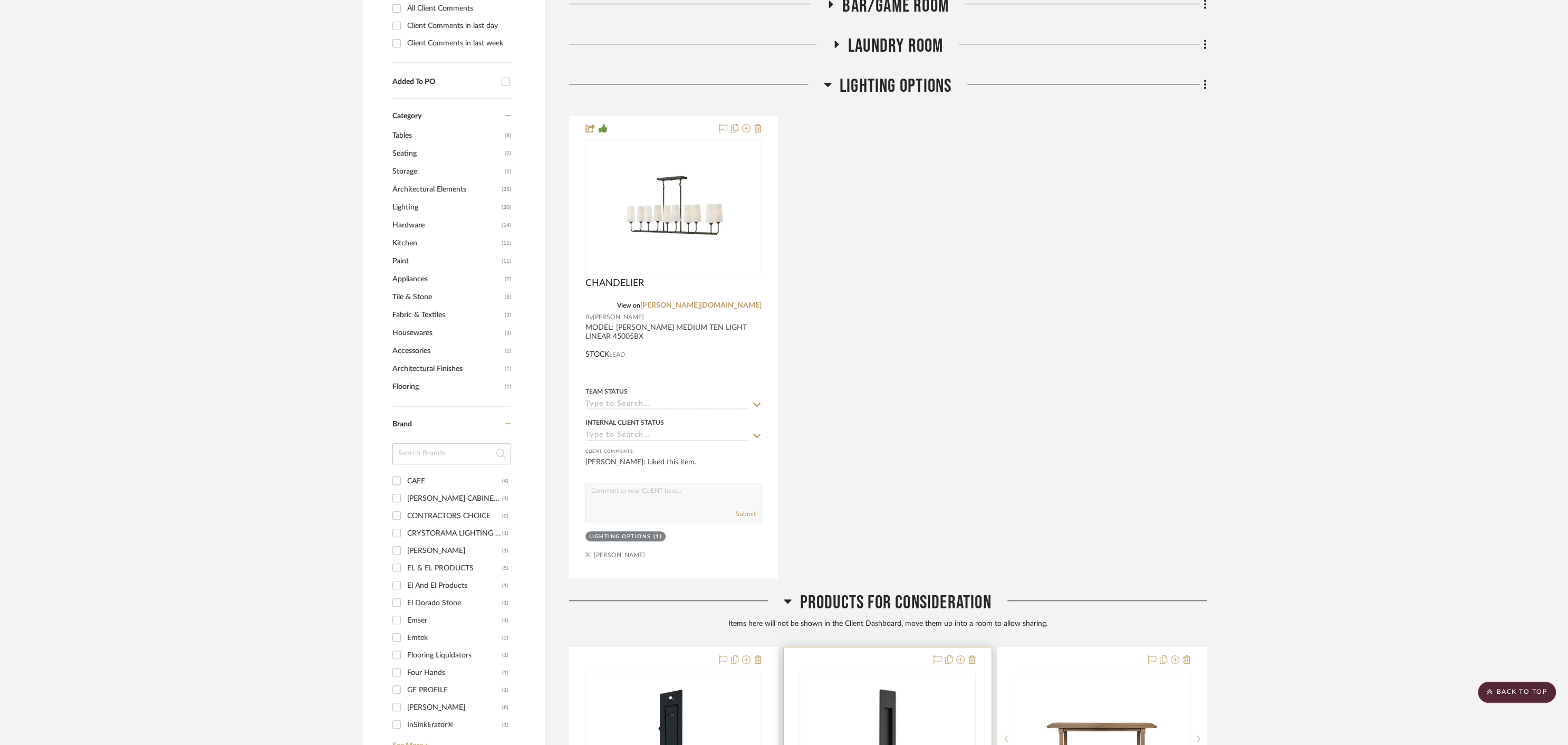
scroll to position [0, 0]
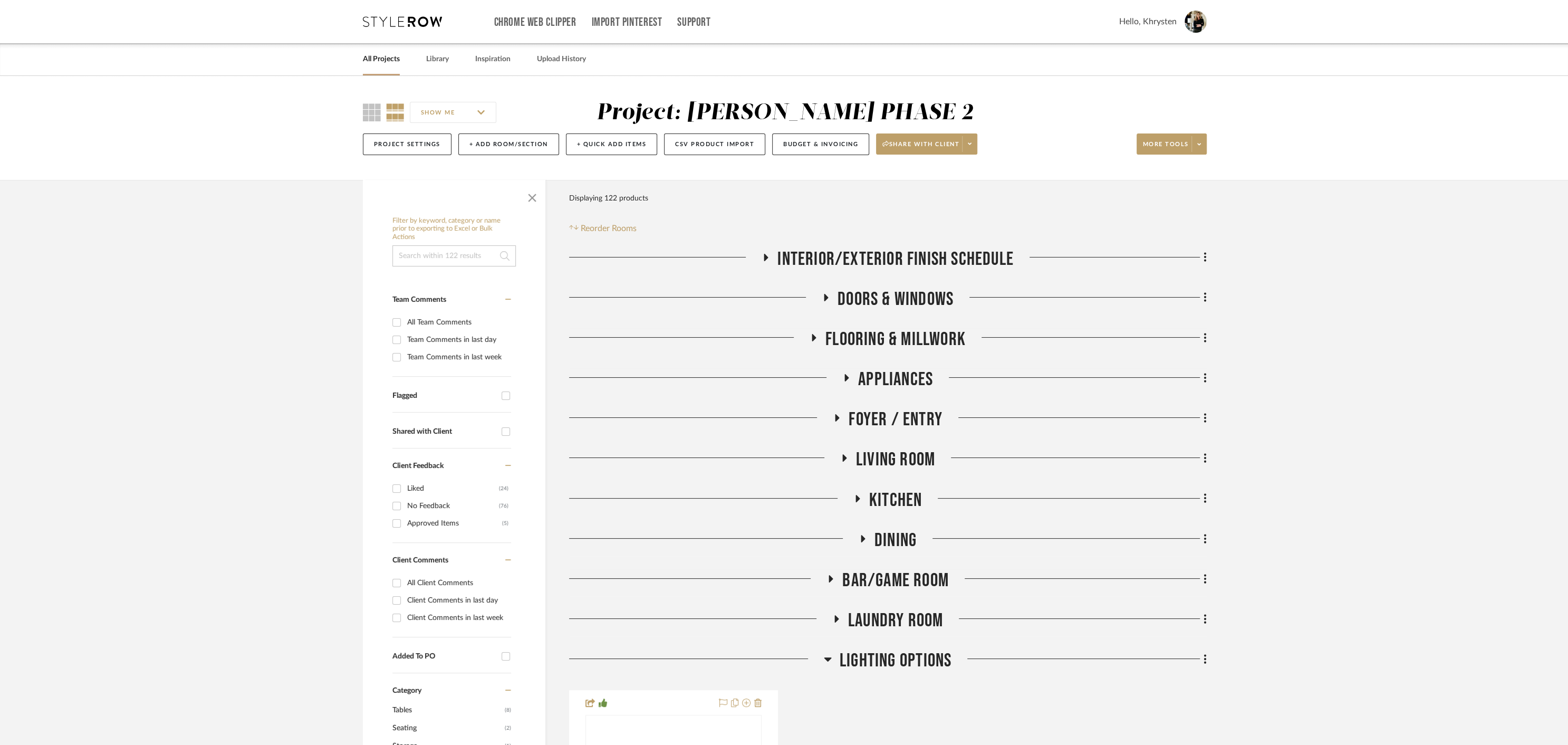
click at [826, 296] on icon at bounding box center [826, 297] width 4 height 8
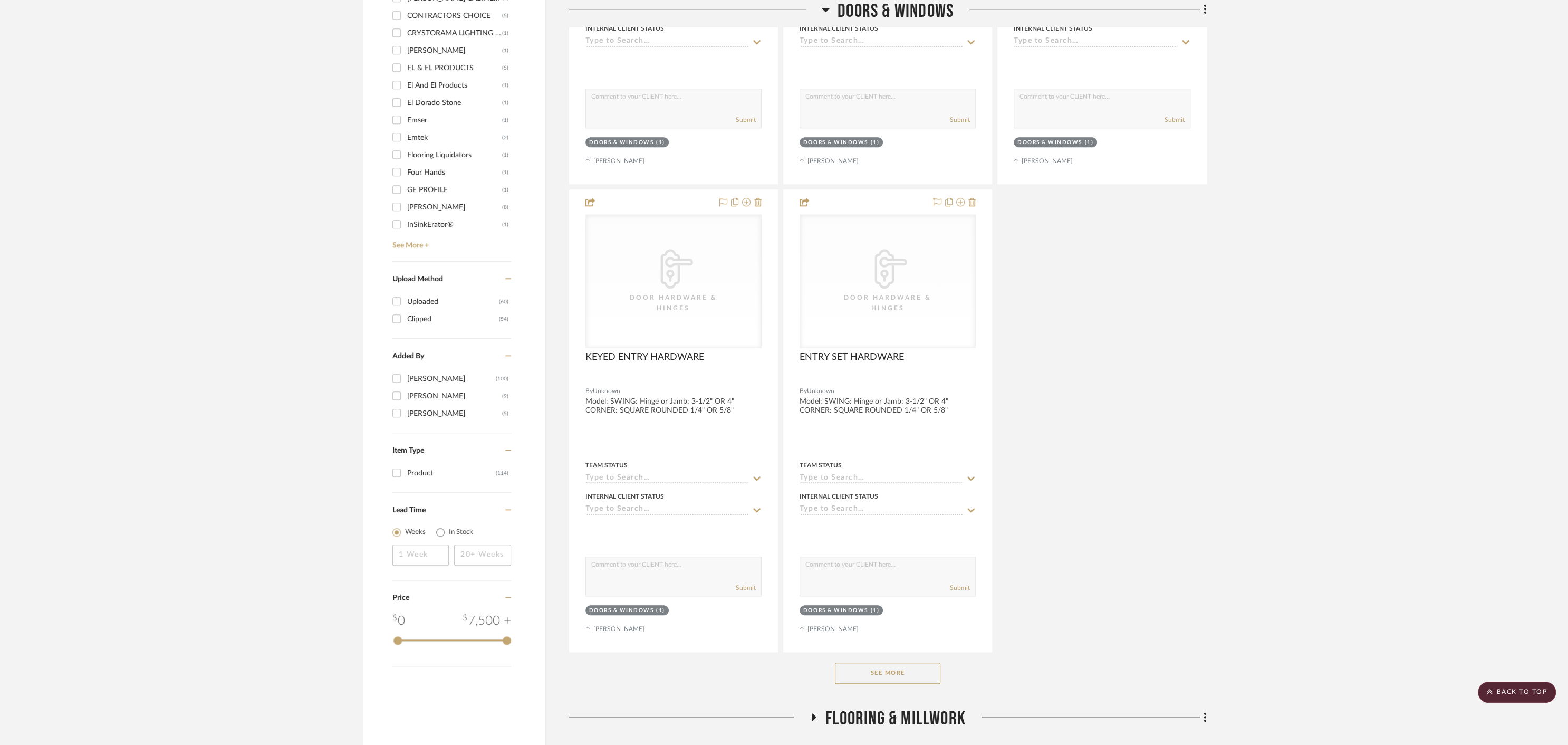
scroll to position [1126, 0]
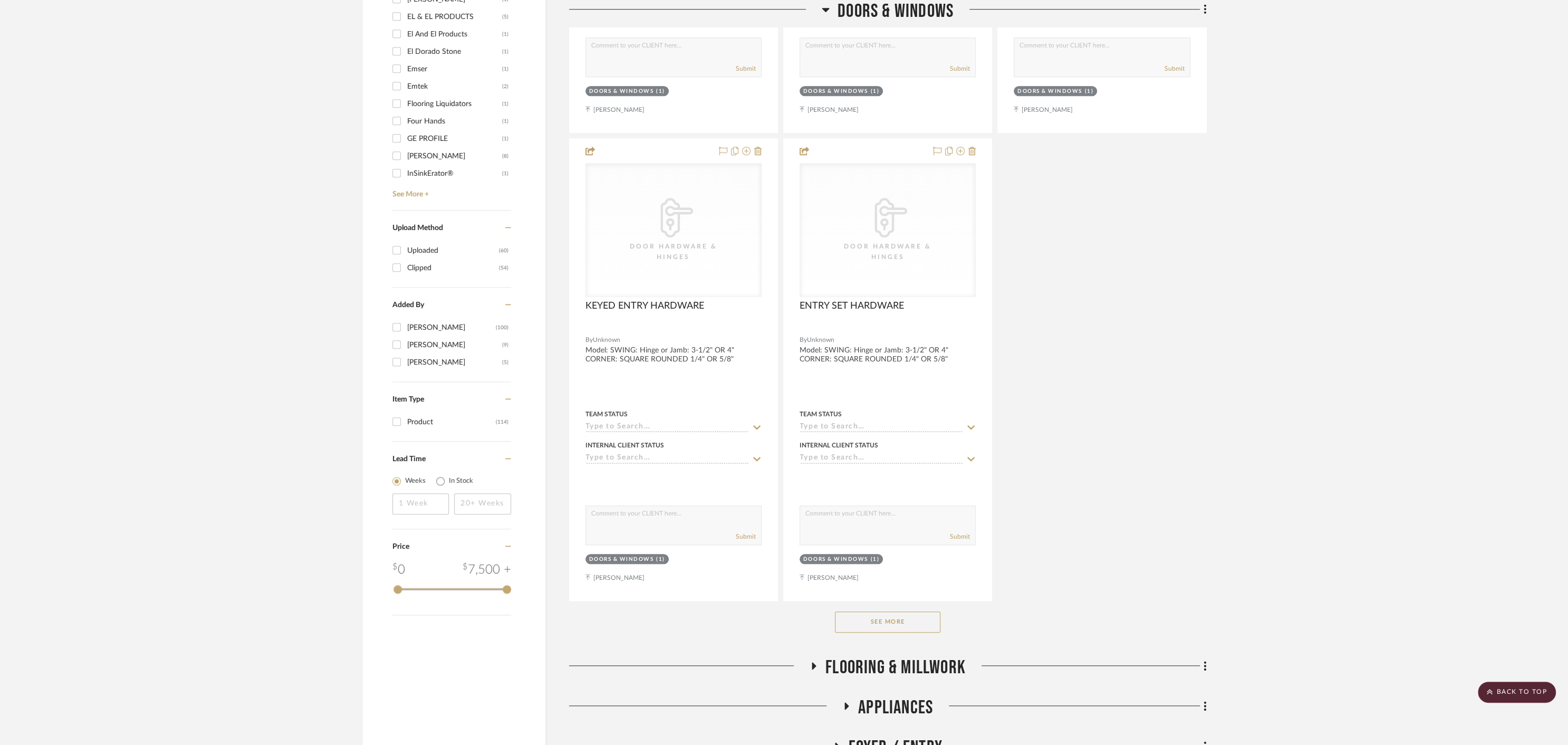
click at [855, 613] on button "See More" at bounding box center [887, 622] width 106 height 21
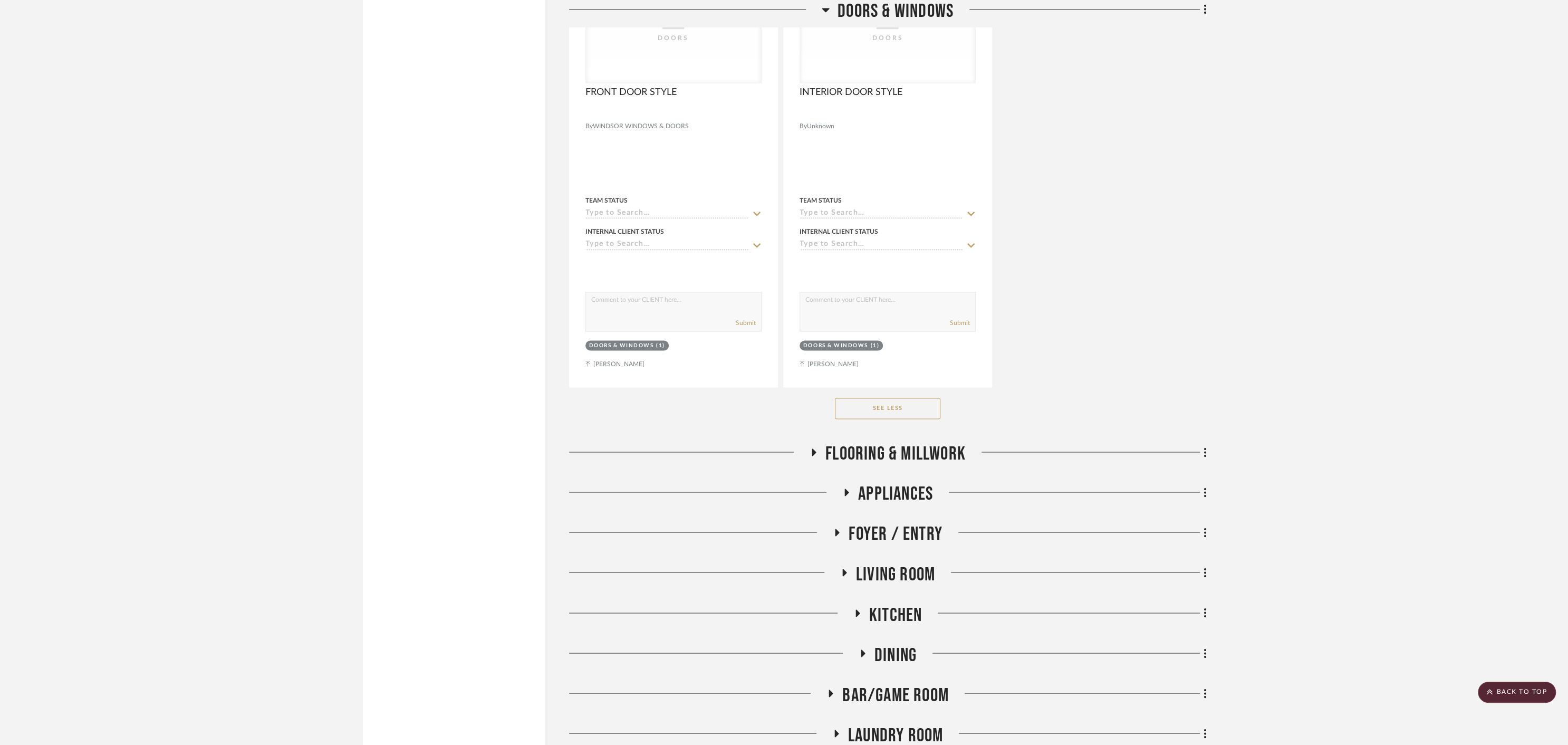
scroll to position [1807, 0]
